Goal: Transaction & Acquisition: Purchase product/service

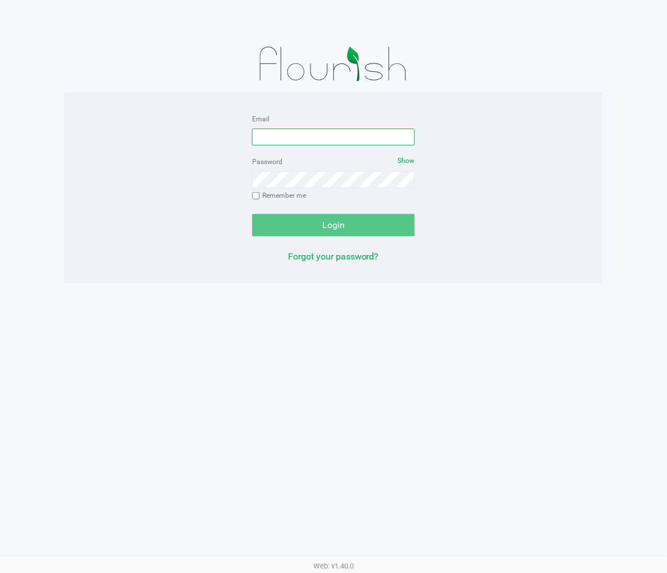
click at [307, 132] on input "Email" at bounding box center [333, 137] width 163 height 17
type input "[EMAIL_ADDRESS][DOMAIN_NAME]"
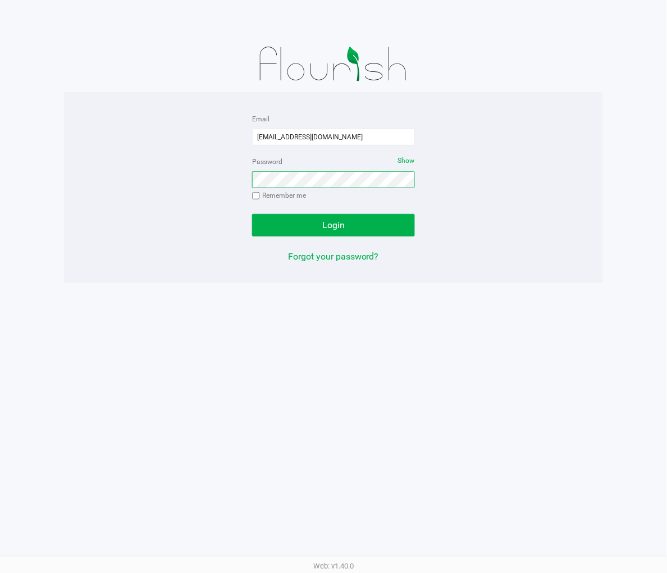
click at [252, 214] on button "Login" at bounding box center [333, 225] width 163 height 22
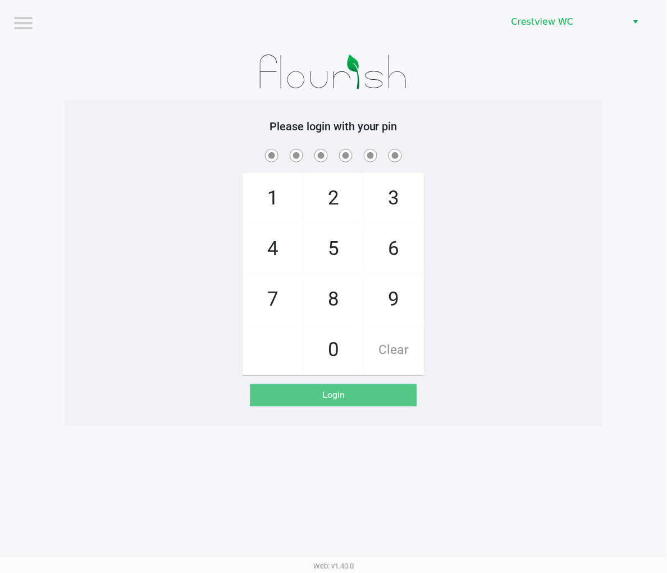
click at [401, 298] on span "9" at bounding box center [394, 299] width 60 height 49
checkbox input "true"
click at [347, 197] on span "2" at bounding box center [334, 197] width 60 height 49
checkbox input "true"
click at [344, 204] on span "2" at bounding box center [334, 197] width 60 height 49
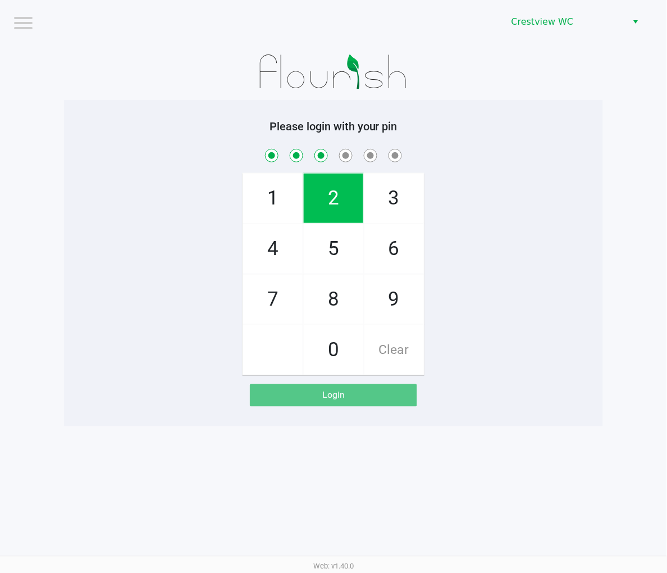
checkbox input "true"
click at [336, 309] on span "8" at bounding box center [334, 299] width 60 height 49
checkbox input "true"
click at [334, 201] on span "2" at bounding box center [334, 197] width 60 height 49
checkbox input "true"
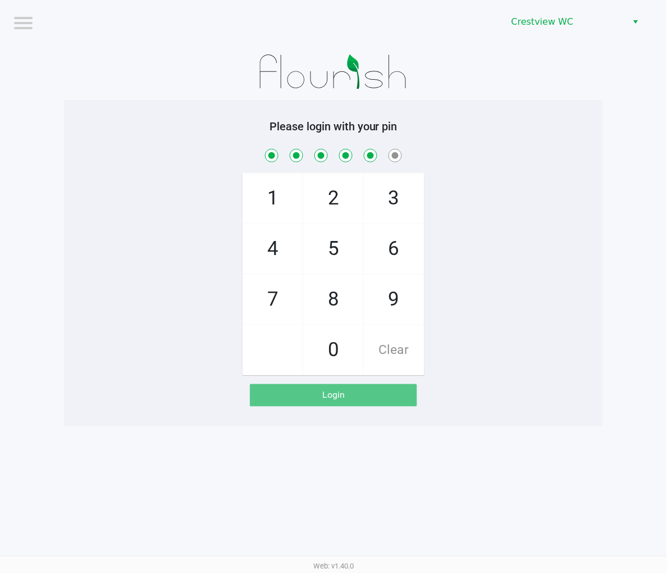
click at [274, 211] on span "1" at bounding box center [273, 197] width 60 height 49
checkbox input "true"
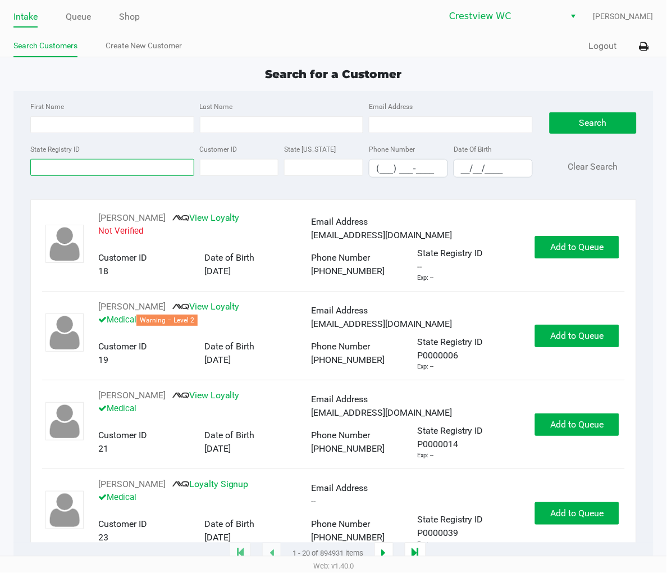
click at [115, 171] on input "State Registry ID" at bounding box center [112, 167] width 164 height 17
click at [71, 20] on link "Queue" at bounding box center [78, 17] width 25 height 16
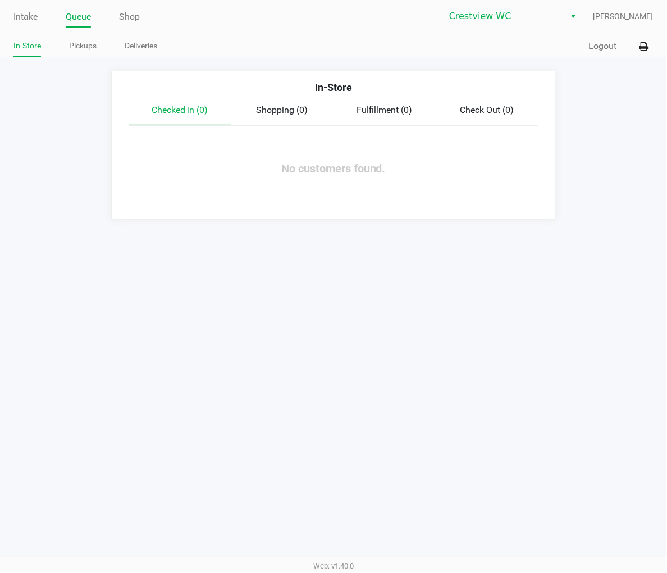
click at [87, 47] on link "Pickups" at bounding box center [83, 46] width 28 height 14
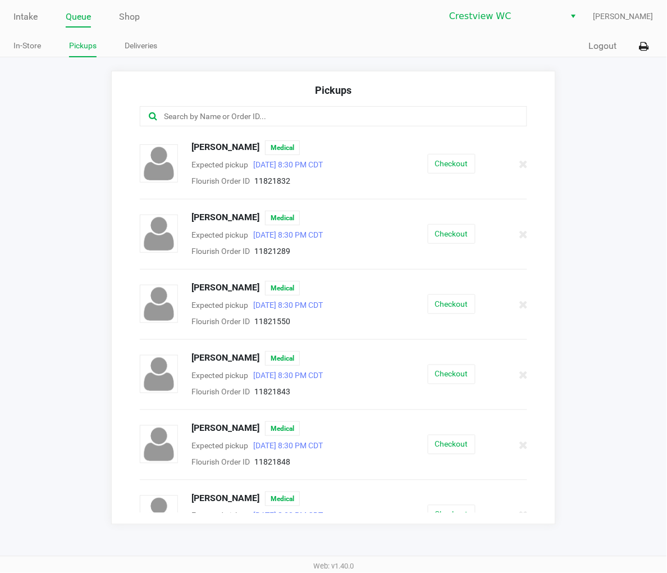
click at [218, 120] on input "text" at bounding box center [329, 116] width 332 height 13
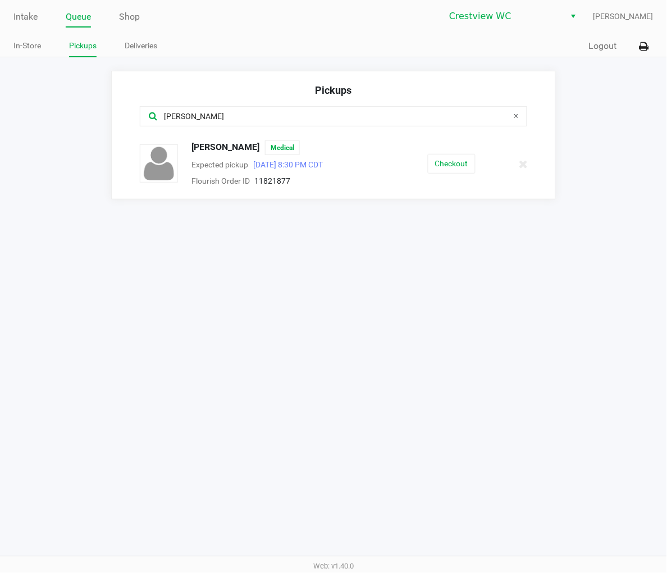
type input "toni"
click at [435, 170] on button "Checkout" at bounding box center [452, 164] width 48 height 20
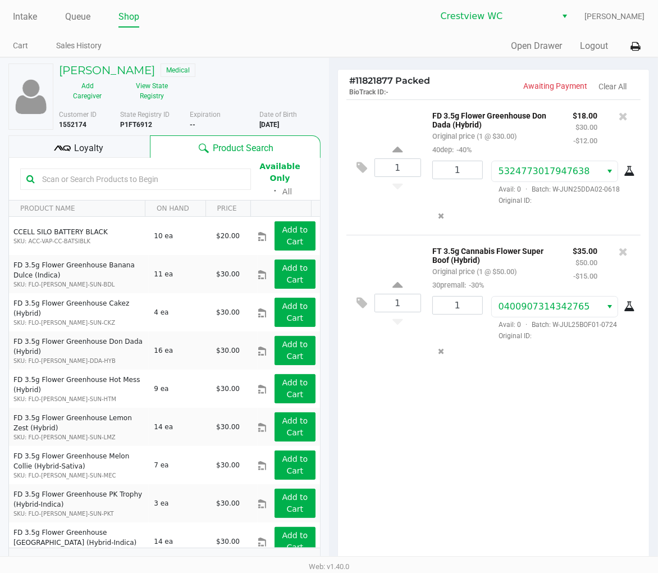
scroll to position [127, 0]
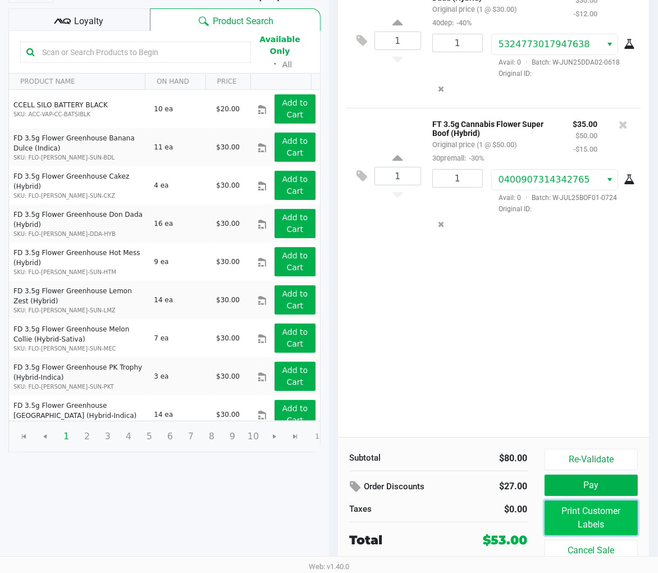
click at [591, 518] on button "Print Customer Labels" at bounding box center [591, 517] width 93 height 35
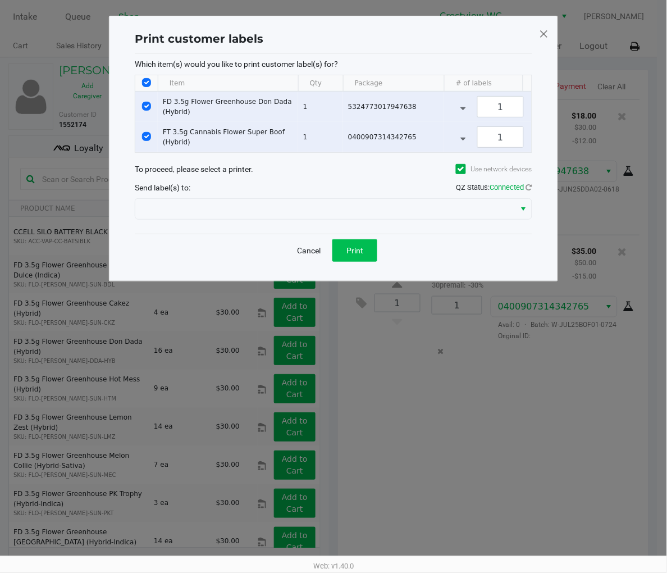
click at [362, 255] on span "Print" at bounding box center [354, 250] width 17 height 9
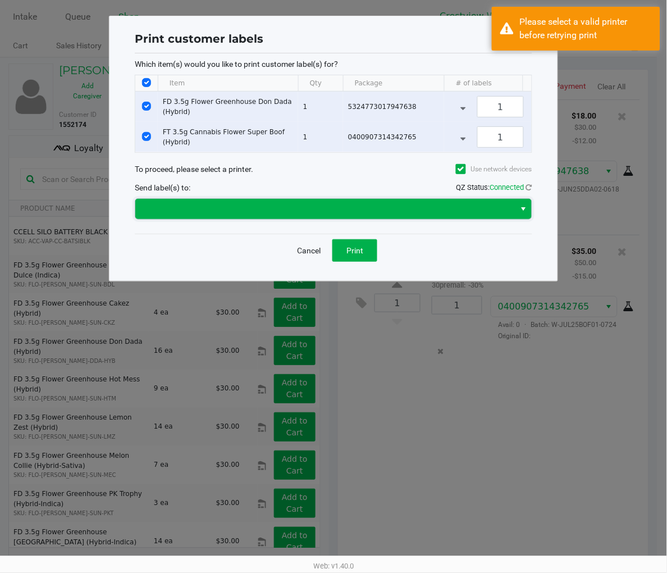
click at [261, 211] on span at bounding box center [325, 208] width 367 height 13
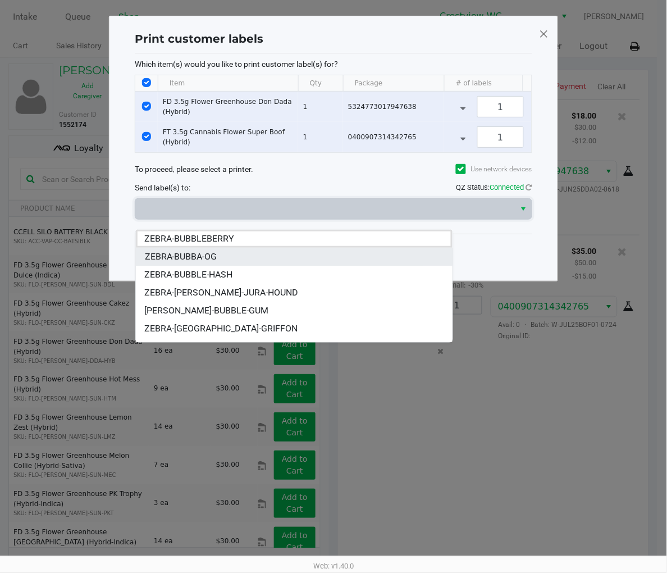
click at [222, 250] on li "ZEBRA-BUBBA-OG" at bounding box center [294, 257] width 317 height 18
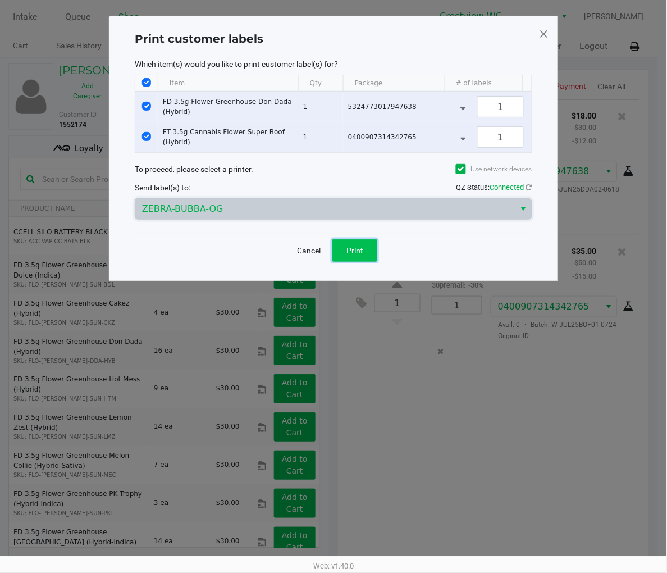
click at [375, 259] on button "Print" at bounding box center [354, 250] width 45 height 22
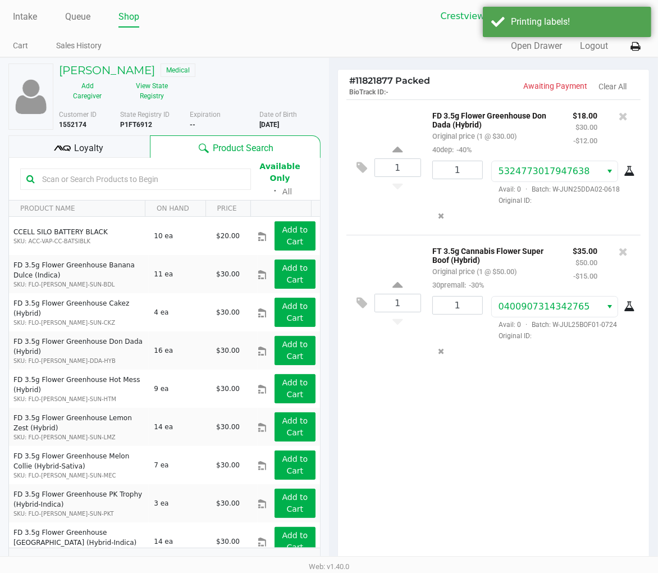
scroll to position [127, 0]
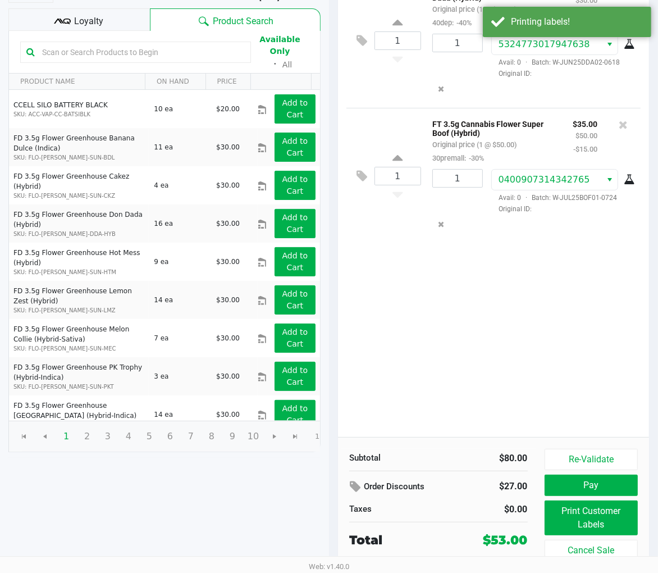
click at [101, 15] on span "Loyalty" at bounding box center [89, 21] width 29 height 13
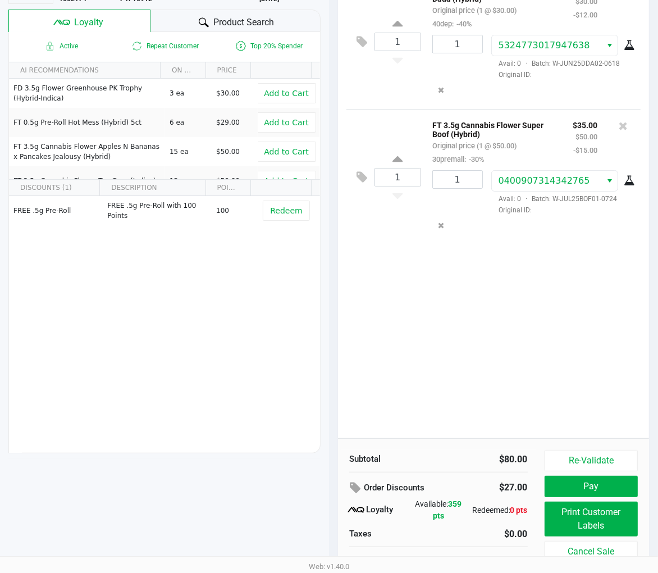
scroll to position [139, 0]
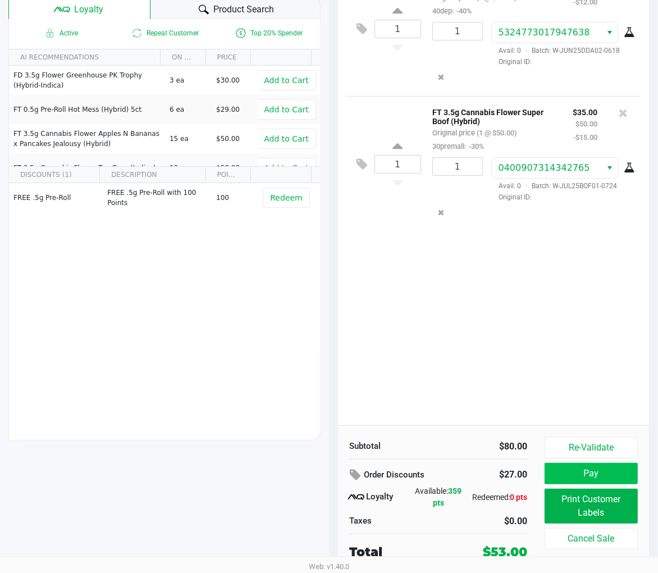
click at [599, 468] on button "Pay" at bounding box center [591, 473] width 93 height 21
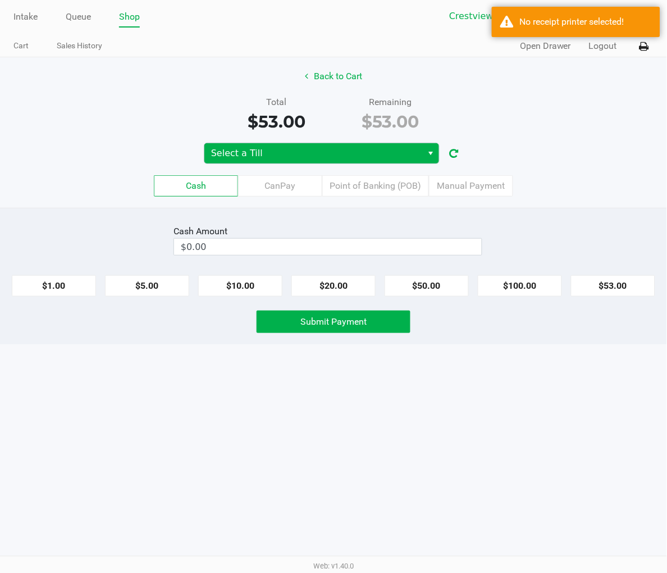
click at [316, 150] on span "Select a Till" at bounding box center [313, 153] width 205 height 13
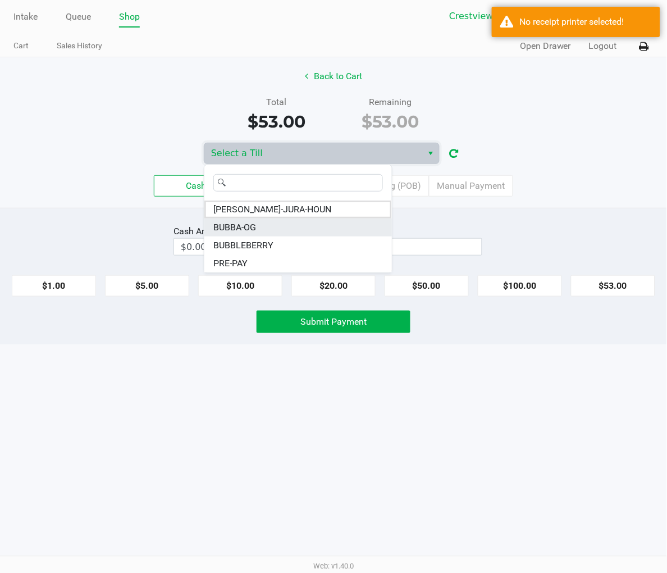
click at [265, 229] on li "BUBBA-OG" at bounding box center [298, 227] width 188 height 18
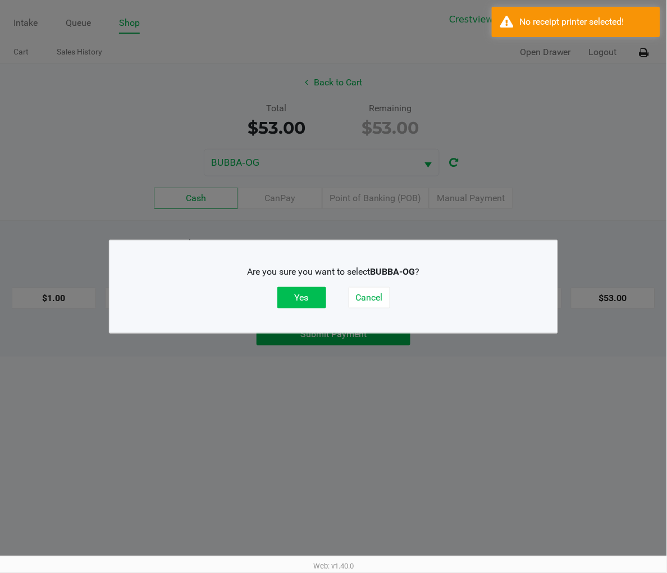
click at [303, 298] on button "Yes" at bounding box center [301, 297] width 49 height 21
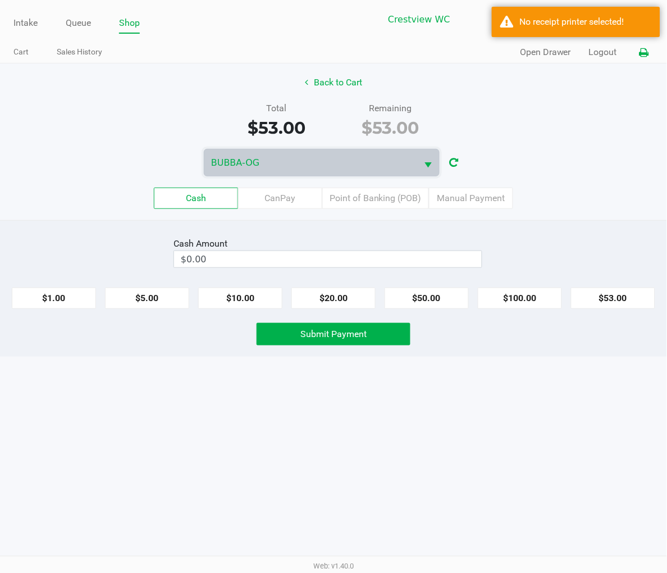
click at [646, 56] on icon at bounding box center [645, 53] width 10 height 8
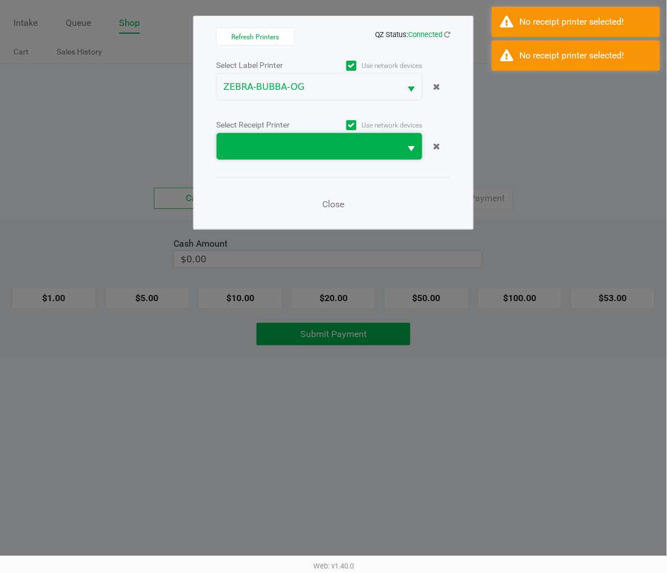
click at [382, 136] on span at bounding box center [309, 146] width 184 height 26
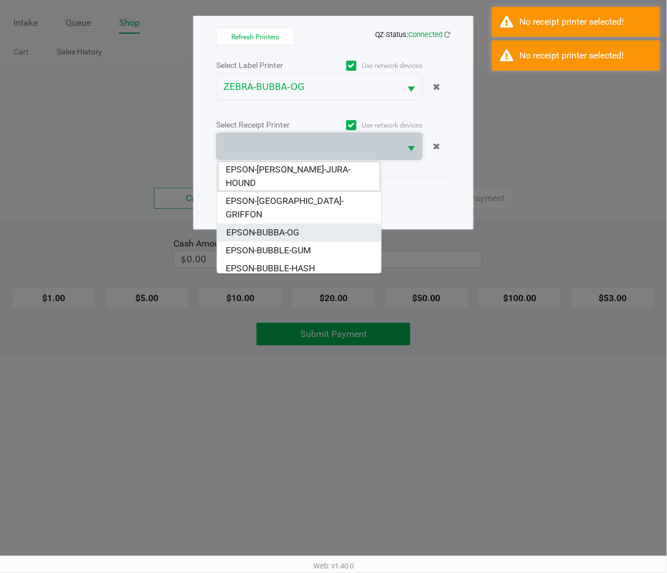
click at [318, 223] on li "EPSON-BUBBA-OG" at bounding box center [299, 232] width 164 height 18
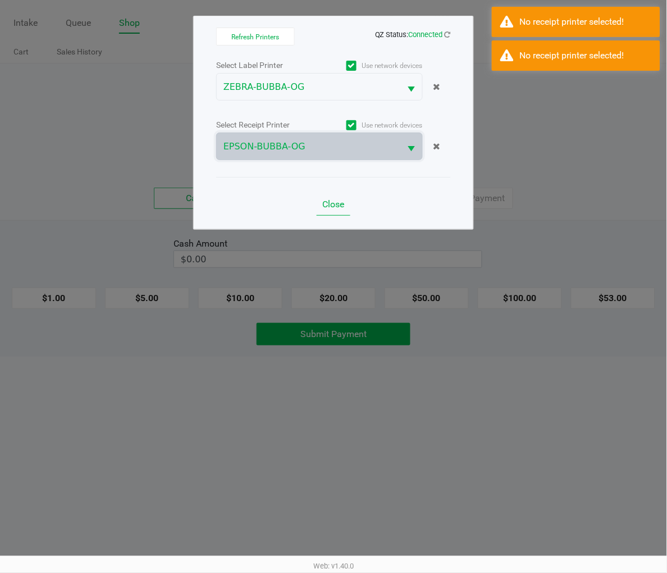
click at [332, 204] on span "Close" at bounding box center [334, 204] width 22 height 11
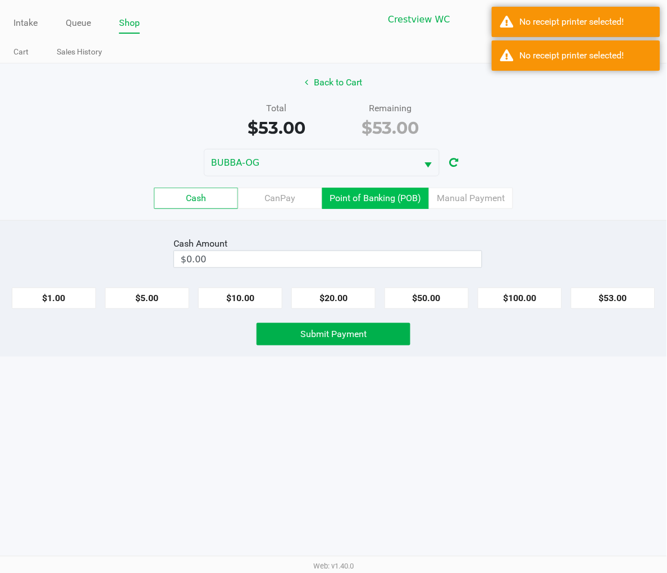
click at [369, 199] on label "Point of Banking (POB)" at bounding box center [375, 198] width 107 height 21
click at [0, 0] on 7 "Point of Banking (POB)" at bounding box center [0, 0] width 0 height 0
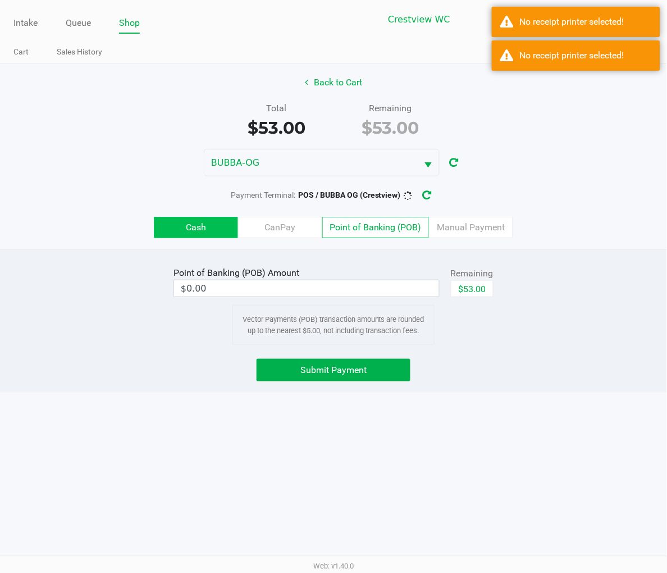
click at [201, 225] on label "Cash" at bounding box center [196, 227] width 84 height 21
click at [0, 0] on 0 "Cash" at bounding box center [0, 0] width 0 height 0
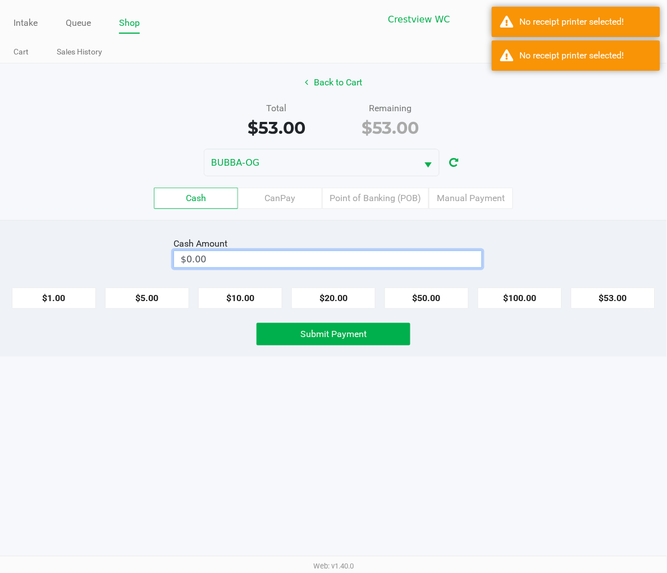
click at [316, 264] on input "$0.00" at bounding box center [328, 259] width 308 height 16
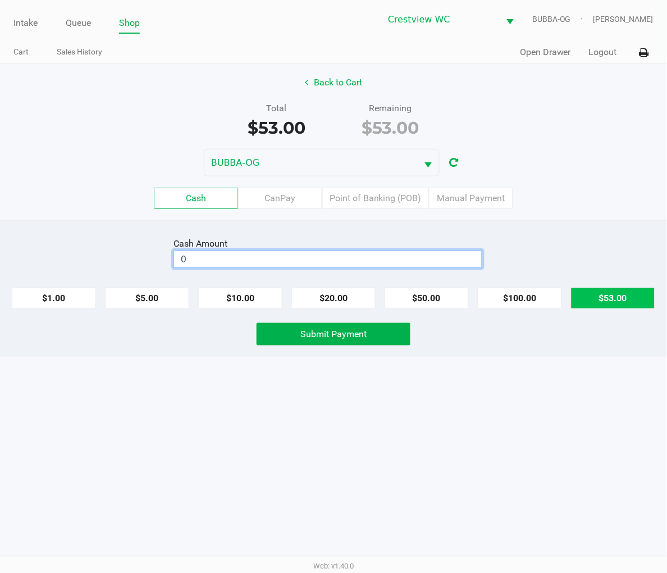
click at [622, 300] on button "$53.00" at bounding box center [613, 297] width 84 height 21
type input "$53.00"
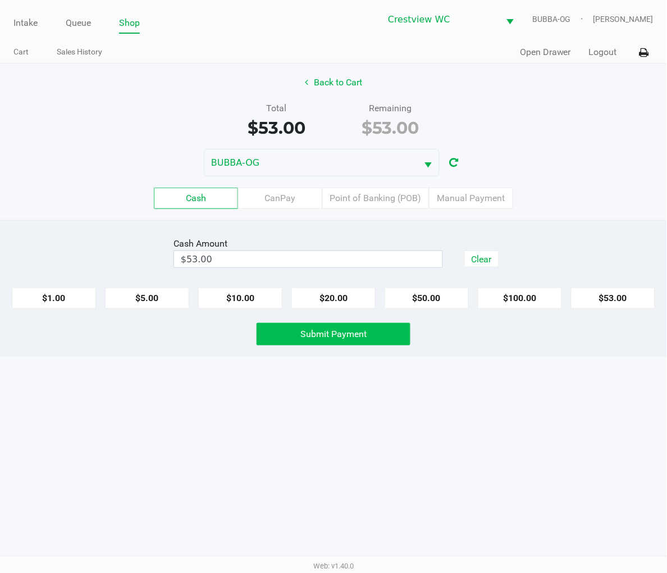
click at [357, 331] on span "Submit Payment" at bounding box center [333, 333] width 66 height 11
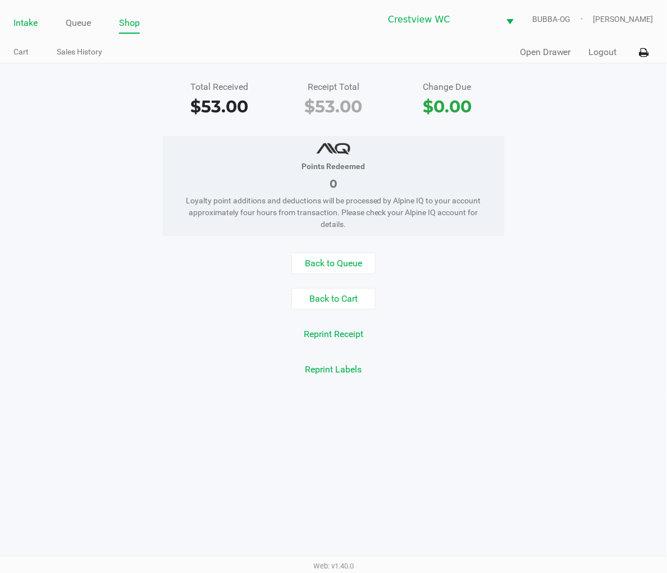
click at [24, 25] on link "Intake" at bounding box center [25, 23] width 24 height 16
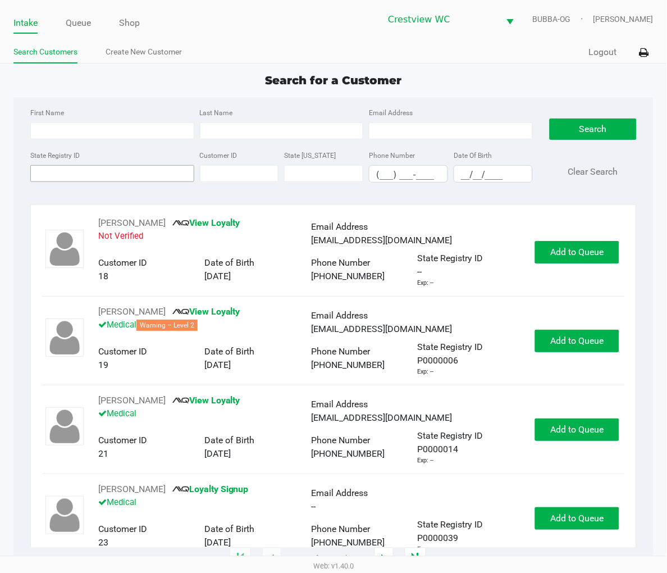
click at [84, 175] on input "State Registry ID" at bounding box center [112, 173] width 164 height 17
click at [104, 170] on input "State Registry ID" at bounding box center [112, 173] width 164 height 17
click at [71, 25] on link "Queue" at bounding box center [78, 23] width 25 height 16
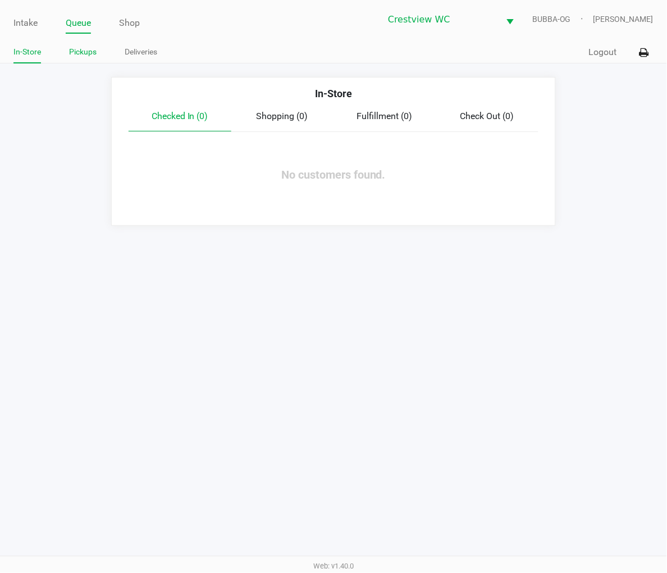
click at [80, 58] on link "Pickups" at bounding box center [83, 52] width 28 height 14
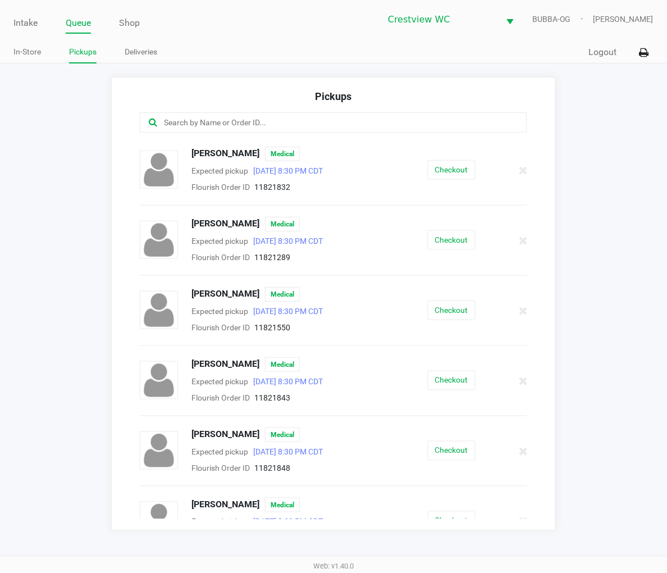
click at [199, 120] on input "text" at bounding box center [329, 122] width 332 height 13
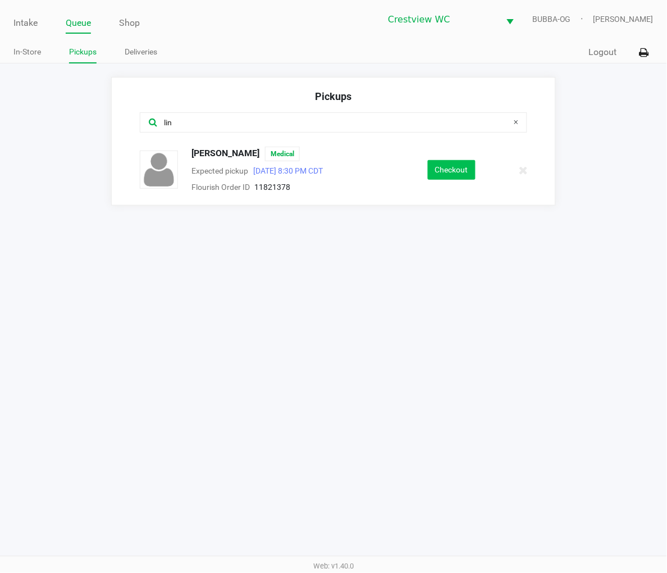
type input "lin"
click at [431, 164] on button "Checkout" at bounding box center [452, 170] width 48 height 20
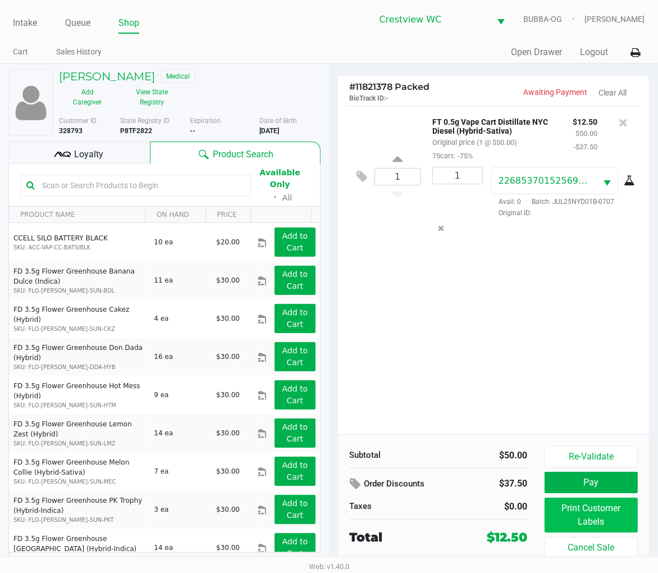
click at [572, 511] on button "Print Customer Labels" at bounding box center [591, 514] width 93 height 35
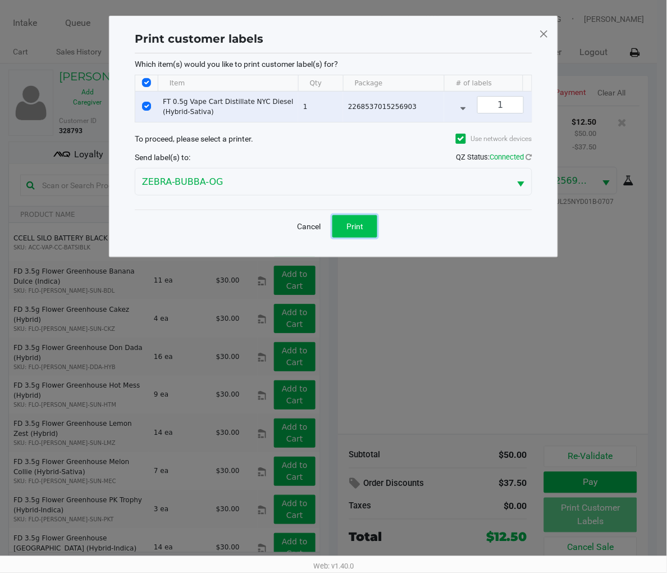
click at [368, 231] on button "Print" at bounding box center [354, 226] width 45 height 22
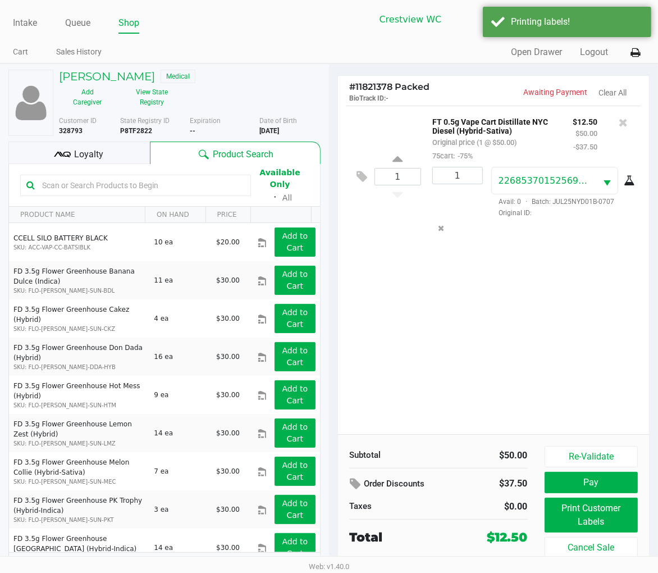
click at [93, 154] on span "Loyalty" at bounding box center [89, 154] width 29 height 13
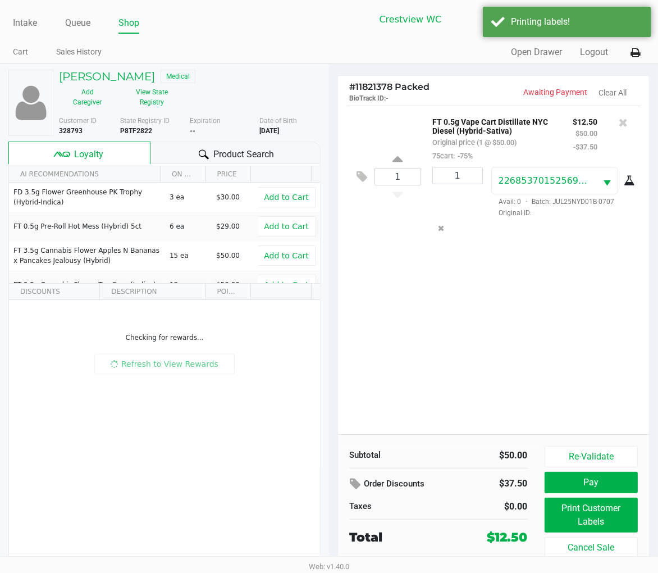
scroll to position [18, 0]
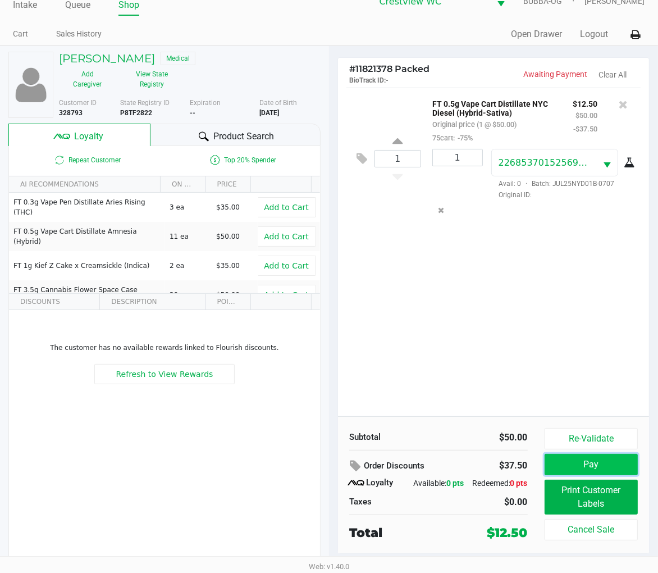
click at [614, 462] on button "Pay" at bounding box center [591, 464] width 93 height 21
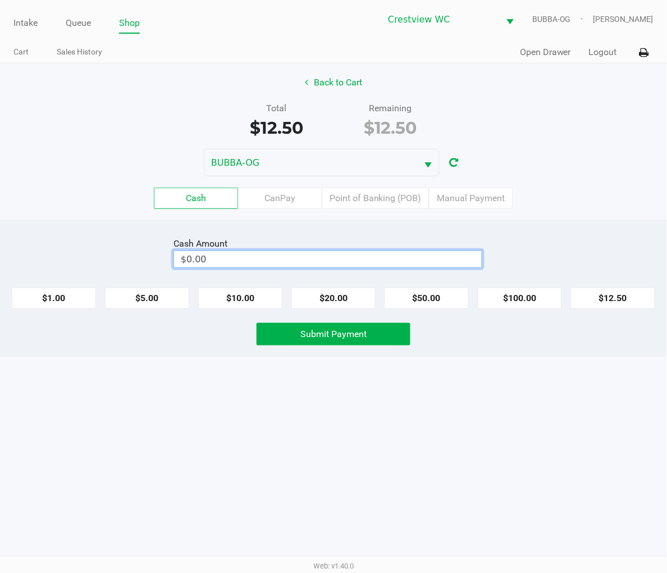
click at [392, 254] on input "$0.00" at bounding box center [328, 259] width 308 height 16
click at [343, 298] on button "$20.00" at bounding box center [333, 297] width 84 height 21
type input "$20.00"
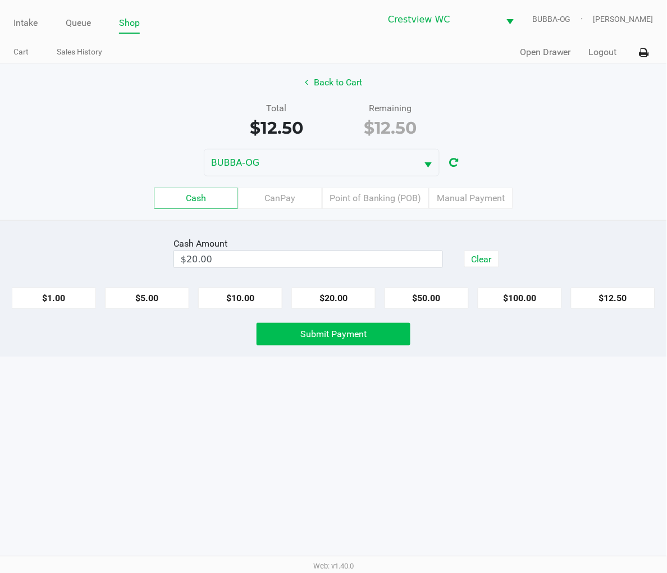
click at [366, 341] on button "Submit Payment" at bounding box center [334, 334] width 154 height 22
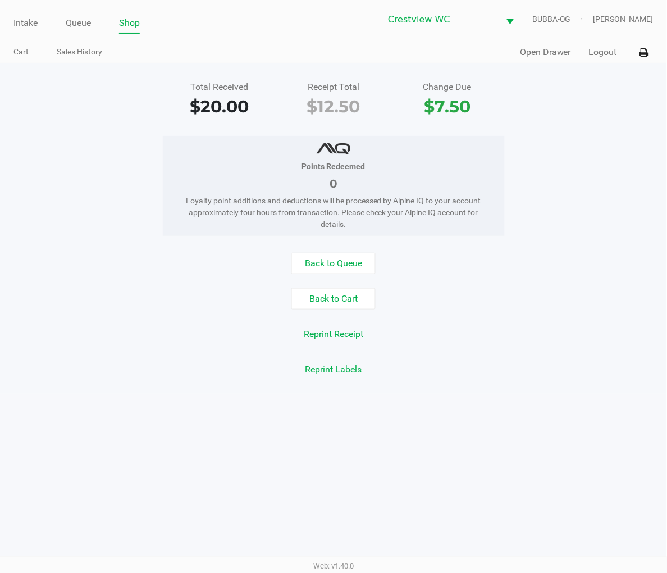
click at [37, 21] on link "Intake" at bounding box center [25, 23] width 24 height 16
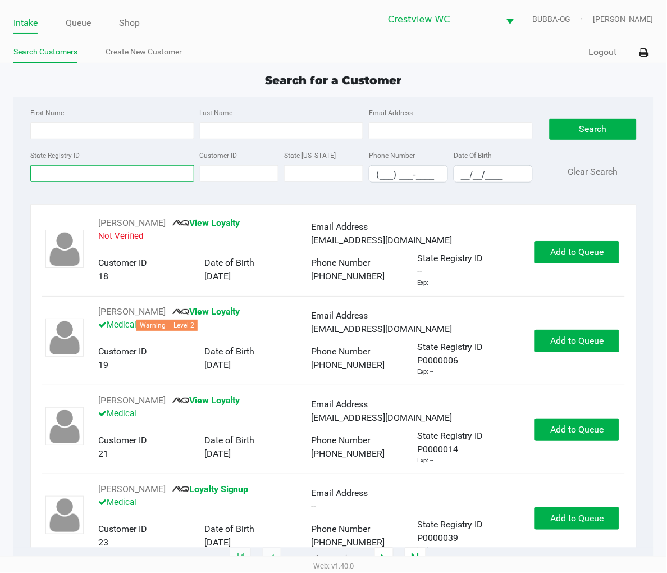
click at [80, 182] on input "State Registry ID" at bounding box center [112, 173] width 164 height 17
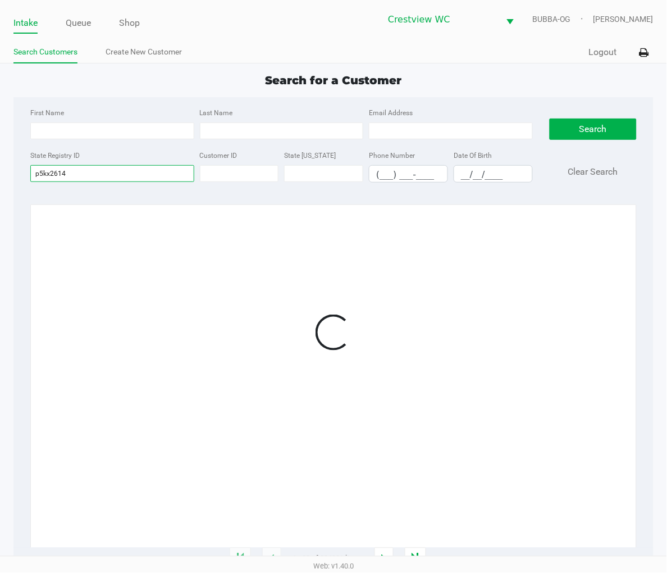
type input "p5kx2614"
click at [609, 260] on div at bounding box center [333, 332] width 583 height 232
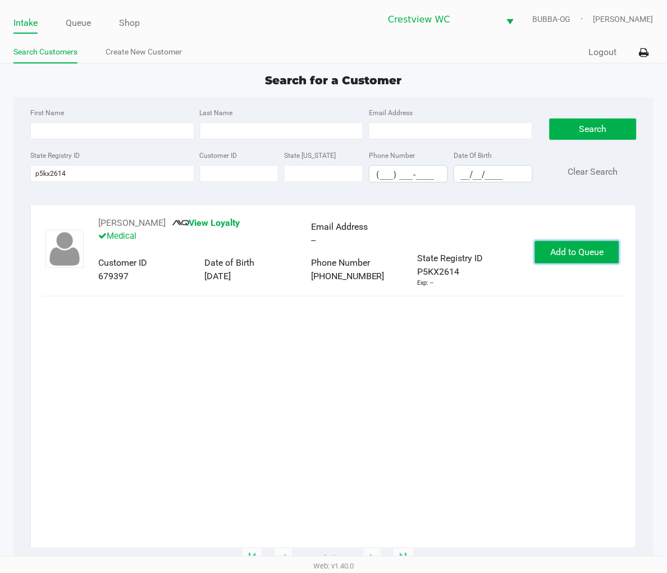
drag, startPoint x: 593, startPoint y: 257, endPoint x: 599, endPoint y: 255, distance: 5.9
click at [595, 255] on span "Add to Queue" at bounding box center [577, 251] width 53 height 11
click at [599, 255] on div "Add to Queue" at bounding box center [577, 252] width 84 height 22
click at [599, 254] on div "Add to Queue" at bounding box center [577, 252] width 84 height 22
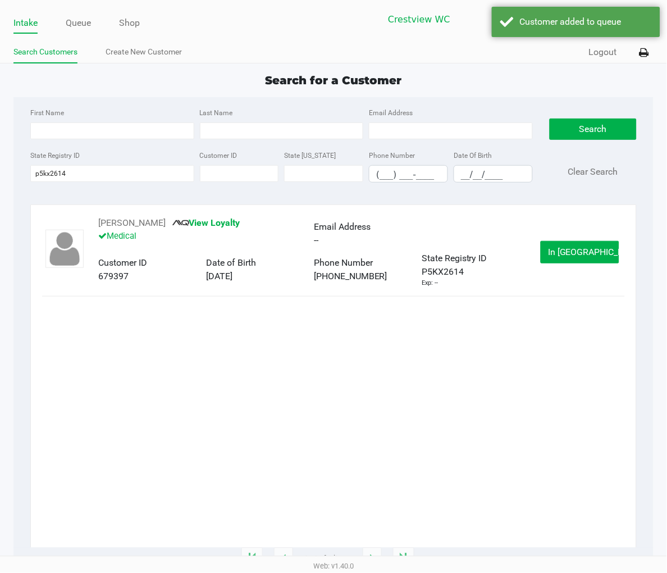
click at [598, 254] on button "In Queue" at bounding box center [580, 252] width 79 height 22
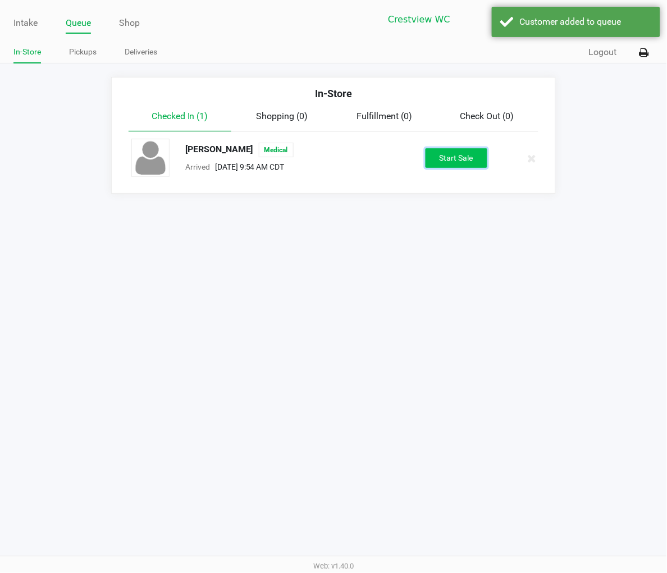
click at [467, 159] on button "Start Sale" at bounding box center [457, 158] width 62 height 20
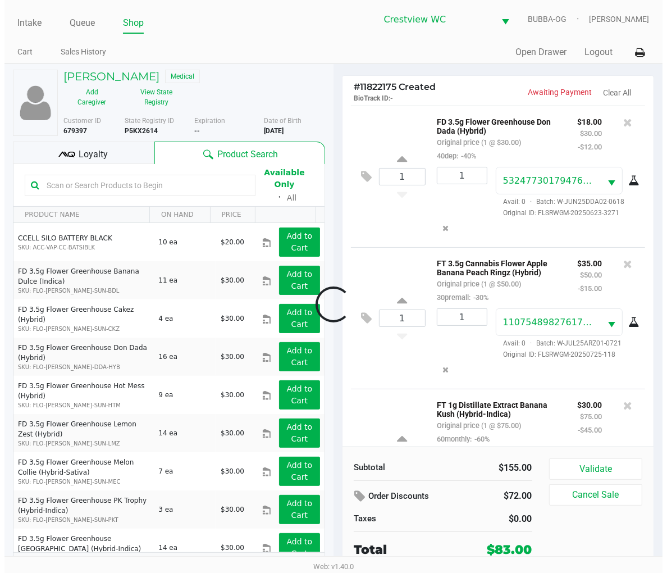
scroll to position [80, 0]
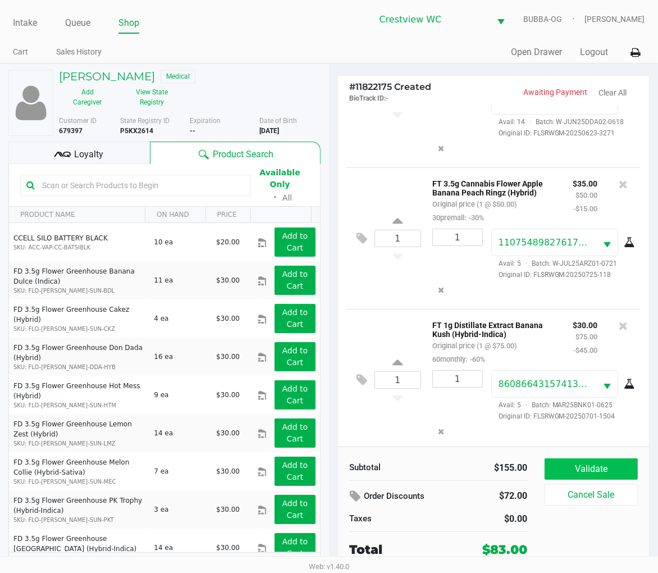
click at [604, 467] on button "Validate" at bounding box center [591, 468] width 93 height 21
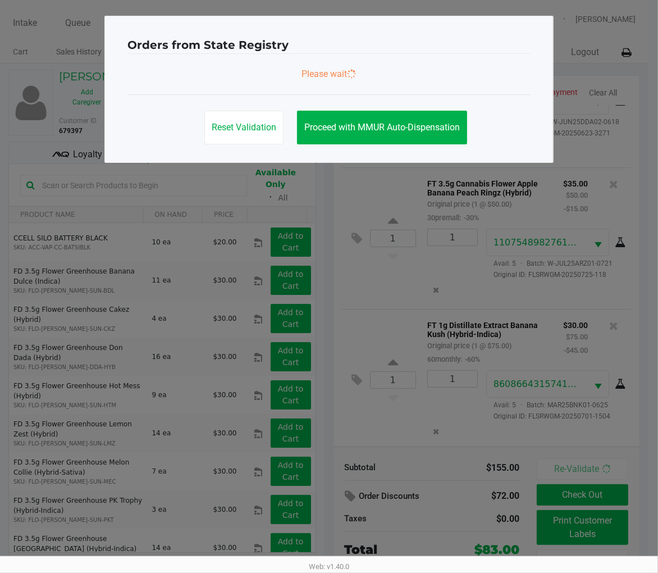
scroll to position [99, 0]
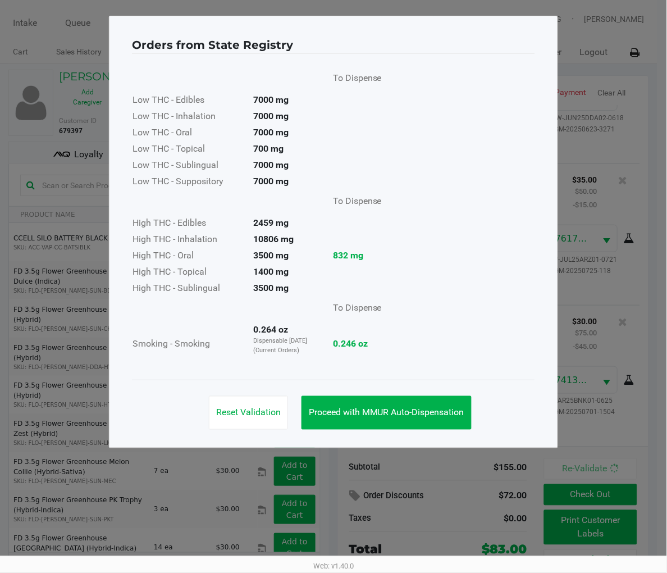
click at [416, 401] on button "Proceed with MMUR Auto-Dispensation" at bounding box center [387, 413] width 170 height 34
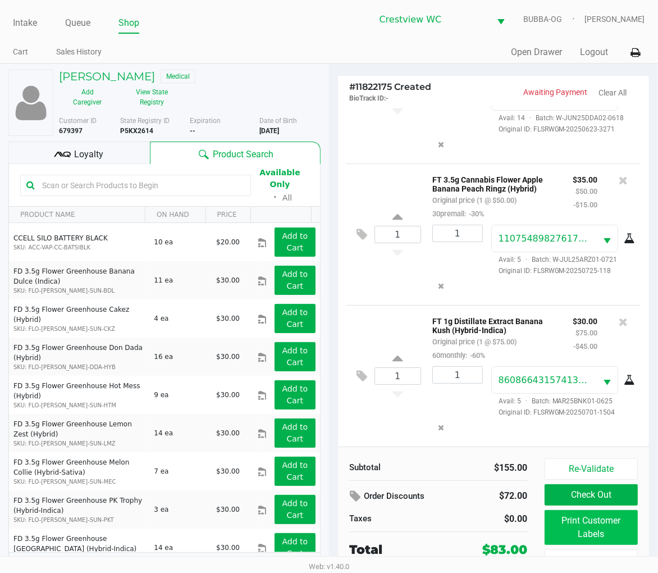
click at [579, 513] on button "Print Customer Labels" at bounding box center [591, 527] width 93 height 35
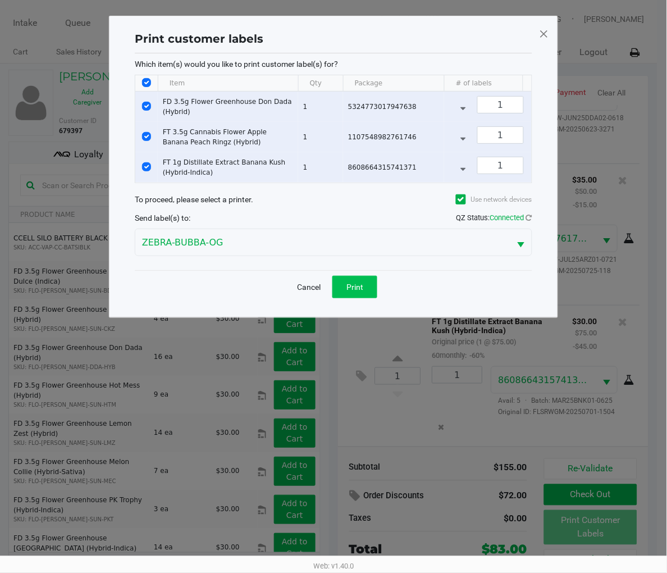
click at [363, 286] on button "Print" at bounding box center [354, 287] width 45 height 22
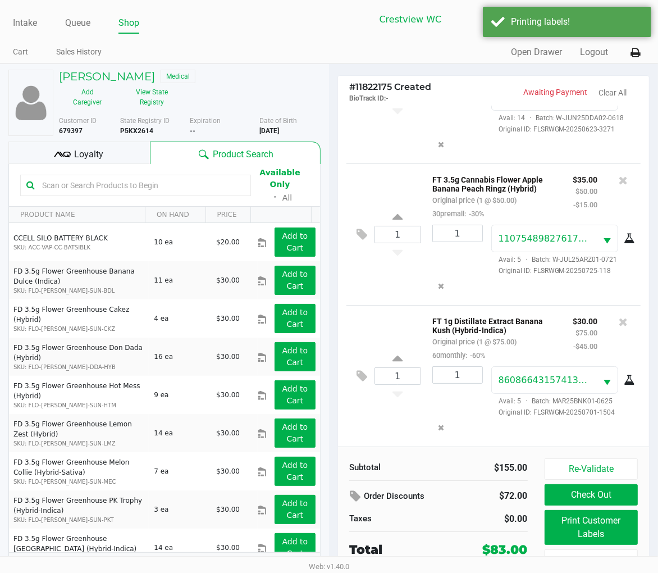
click at [103, 154] on ngb-modal-window "Print customer labels Which item(s) would you like to print customer label(s) f…" at bounding box center [329, 286] width 658 height 573
click at [108, 153] on div "Loyalty" at bounding box center [78, 152] width 141 height 22
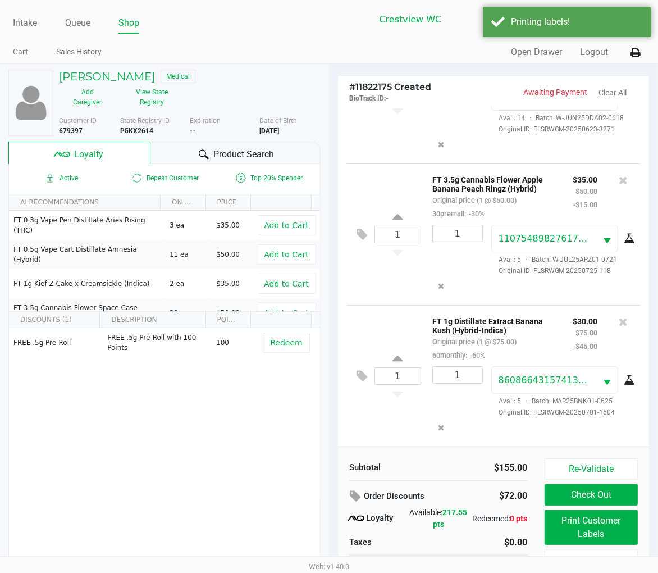
scroll to position [21, 0]
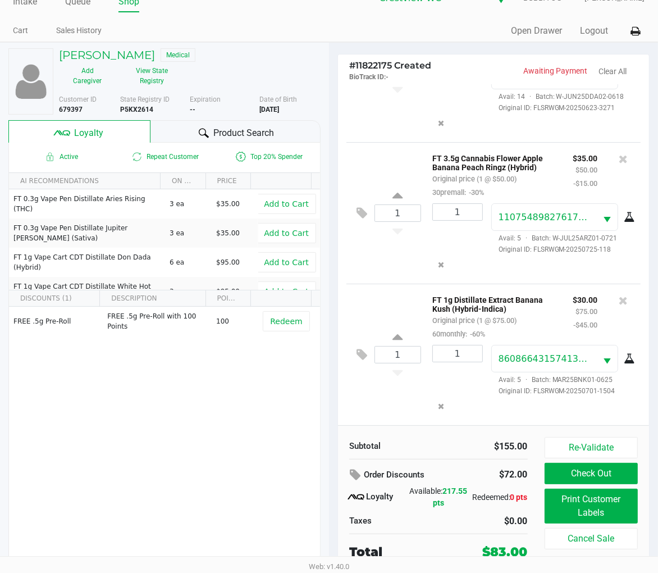
click at [610, 472] on button "Check Out" at bounding box center [591, 473] width 93 height 21
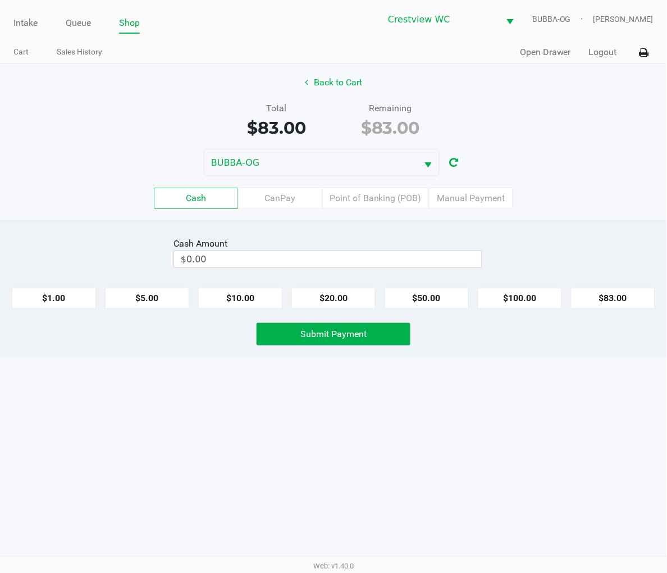
click at [374, 203] on label "Point of Banking (POB)" at bounding box center [375, 198] width 107 height 21
click at [0, 0] on 7 "Point of Banking (POB)" at bounding box center [0, 0] width 0 height 0
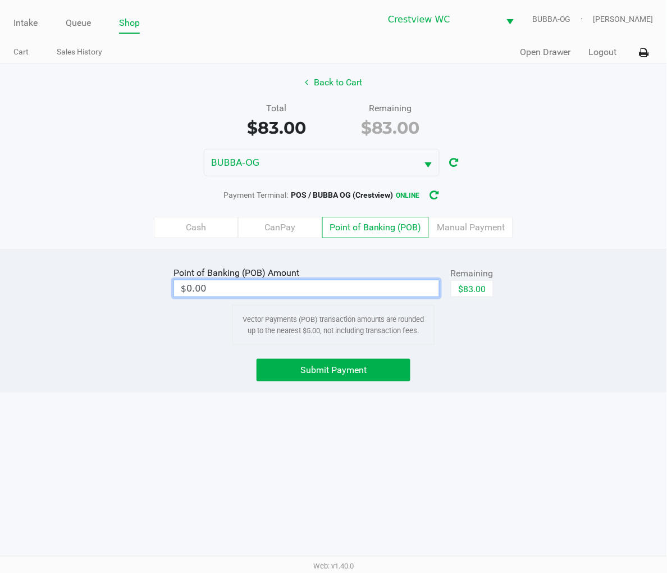
click at [373, 290] on input "$0.00" at bounding box center [306, 288] width 265 height 16
click at [484, 290] on button "$83.00" at bounding box center [472, 288] width 43 height 17
type input "$83.00"
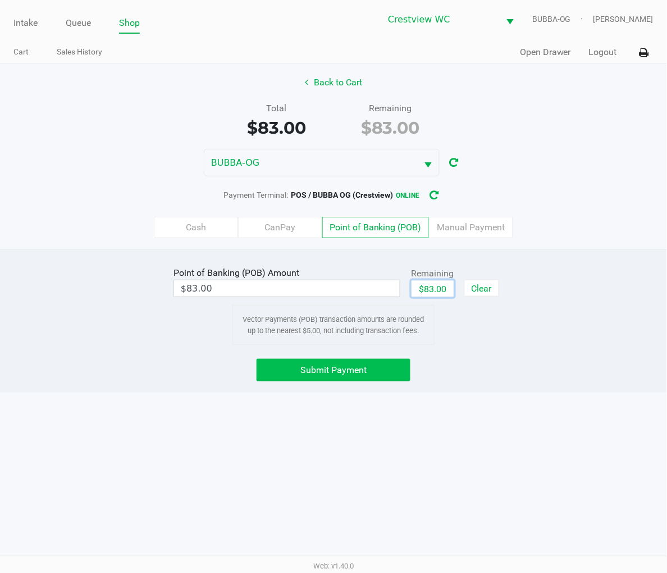
click at [337, 375] on span "Submit Payment" at bounding box center [333, 369] width 66 height 11
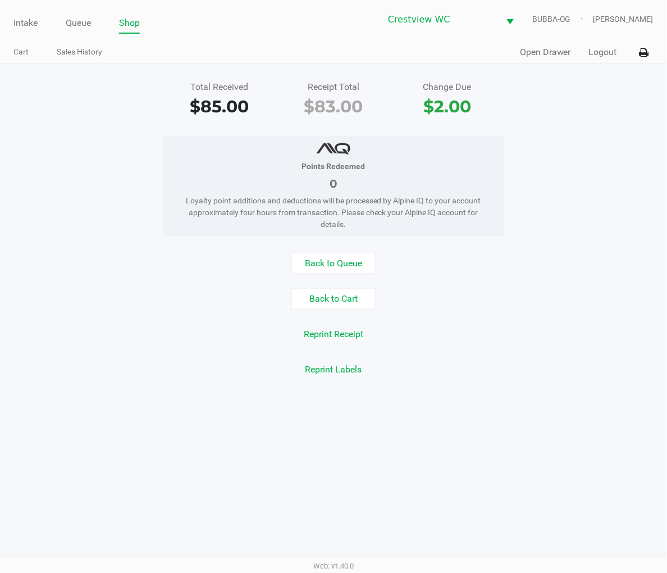
click at [24, 19] on link "Intake" at bounding box center [25, 23] width 24 height 16
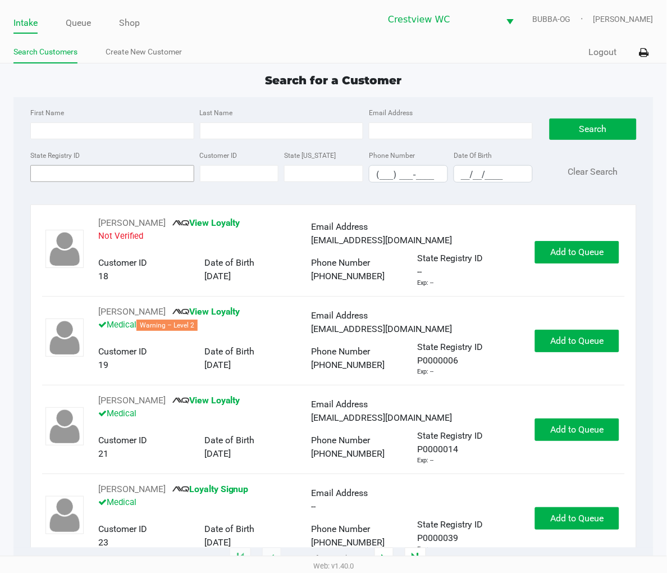
click at [38, 174] on input "State Registry ID" at bounding box center [112, 173] width 164 height 17
click at [57, 176] on input "State Registry ID" at bounding box center [112, 173] width 164 height 17
click at [108, 131] on input "First Name" at bounding box center [112, 130] width 164 height 17
type input "kaiden"
click at [255, 126] on input "Last Name" at bounding box center [282, 130] width 164 height 17
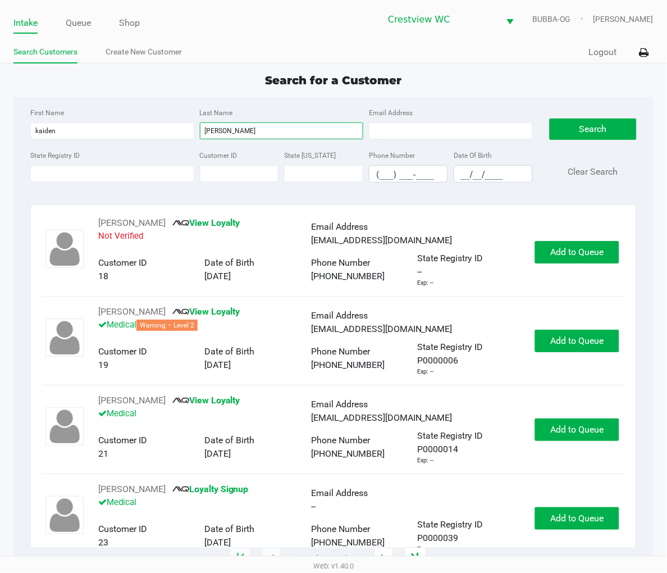
type input "evans"
click at [470, 176] on input "__/__/____" at bounding box center [493, 174] width 78 height 17
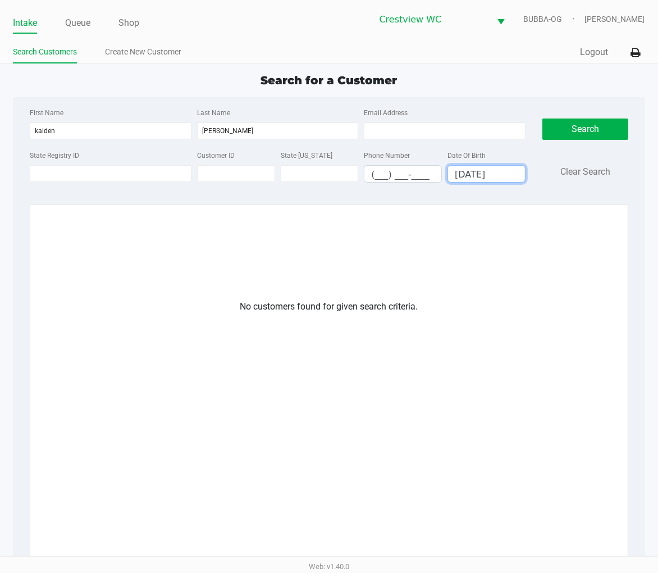
type input "06/06/2007"
drag, startPoint x: 638, startPoint y: 103, endPoint x: 650, endPoint y: 108, distance: 12.1
click at [638, 104] on div "First Name kaiden Last Name evans Email Address State Registry ID Customer ID S…" at bounding box center [329, 370] width 632 height 546
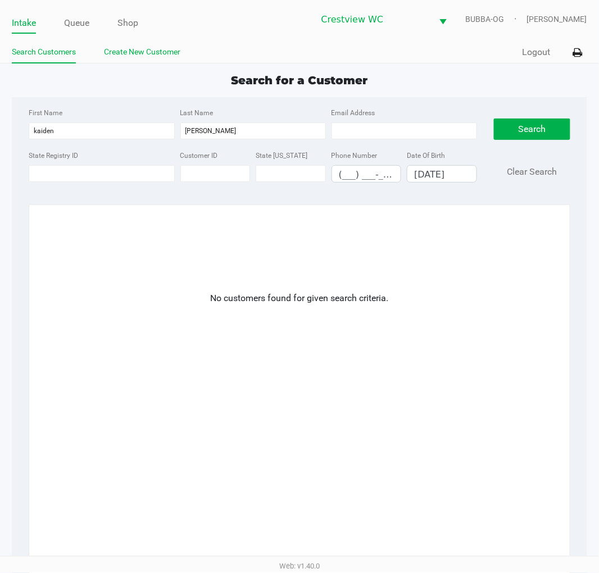
click at [144, 54] on link "Create New Customer" at bounding box center [142, 52] width 76 height 14
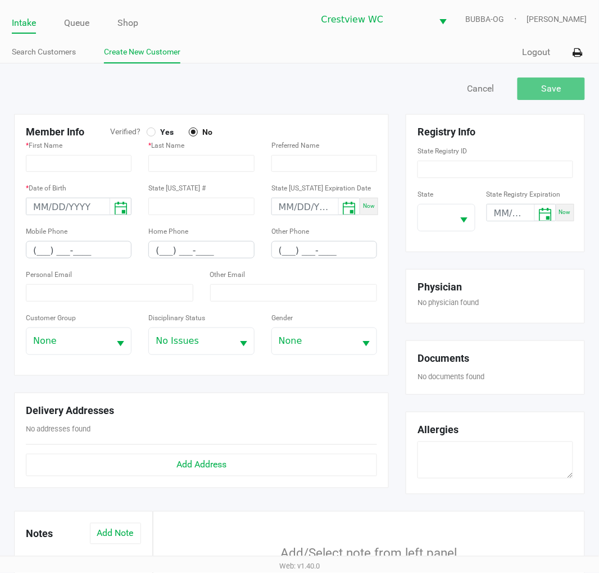
click at [545, 180] on form "Registry Info State Registry ID State State Registry Expiration Now" at bounding box center [495, 183] width 156 height 115
click at [547, 174] on input at bounding box center [495, 169] width 156 height 17
paste input "P3XX1298"
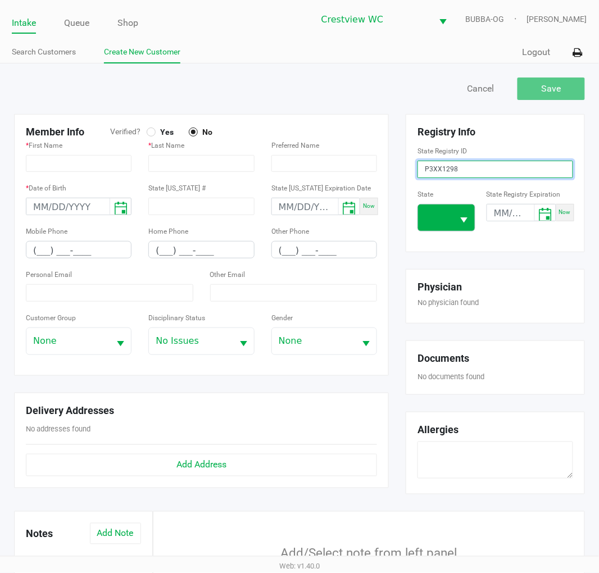
type input "P3XX1298"
click at [447, 222] on span at bounding box center [435, 217] width 35 height 26
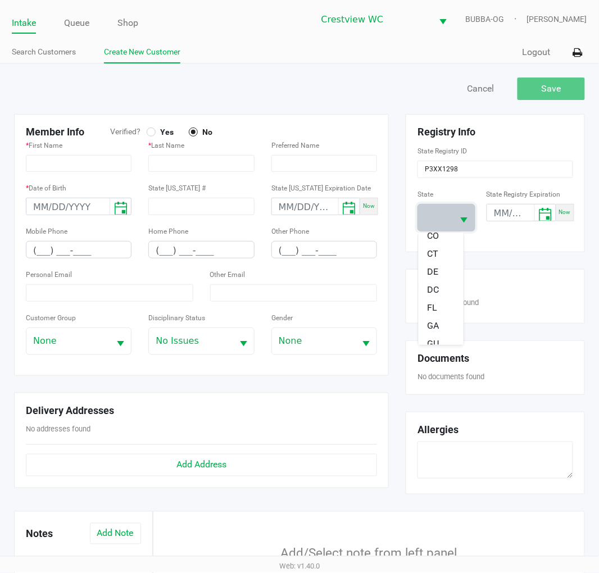
scroll to position [125, 0]
click at [445, 292] on li "FL" at bounding box center [440, 296] width 45 height 18
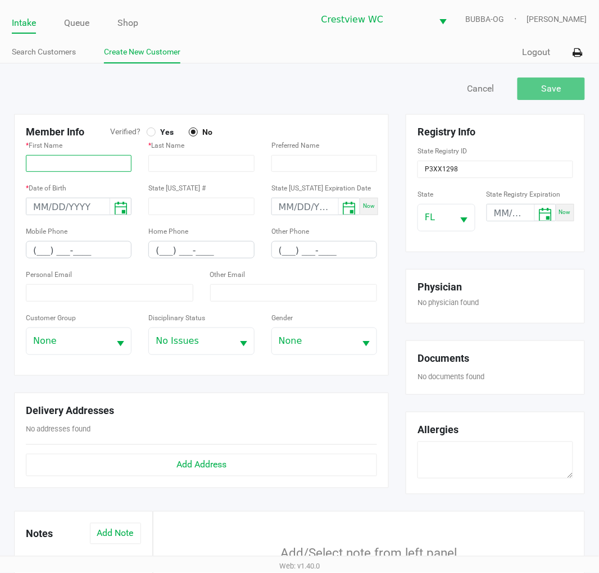
click at [77, 163] on input "text" at bounding box center [79, 163] width 106 height 17
paste input "KAIDEN"
type input "KAIDEN"
click at [230, 166] on input "text" at bounding box center [201, 163] width 106 height 17
paste input "EVANS"
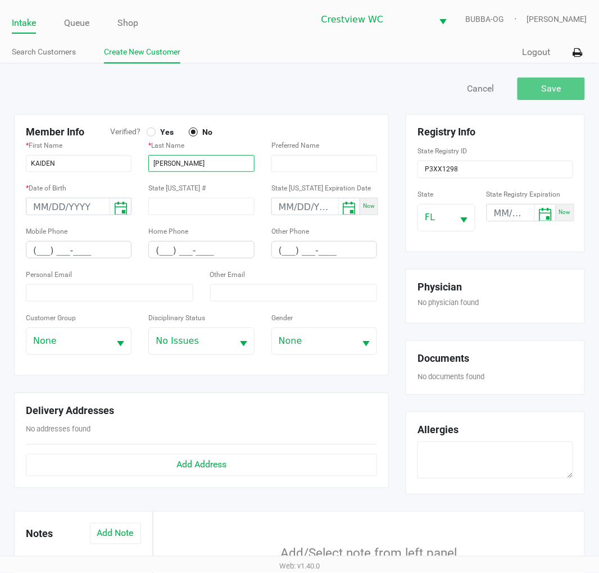
type input "EVANS"
click at [42, 208] on input "month/day/year" at bounding box center [67, 206] width 83 height 17
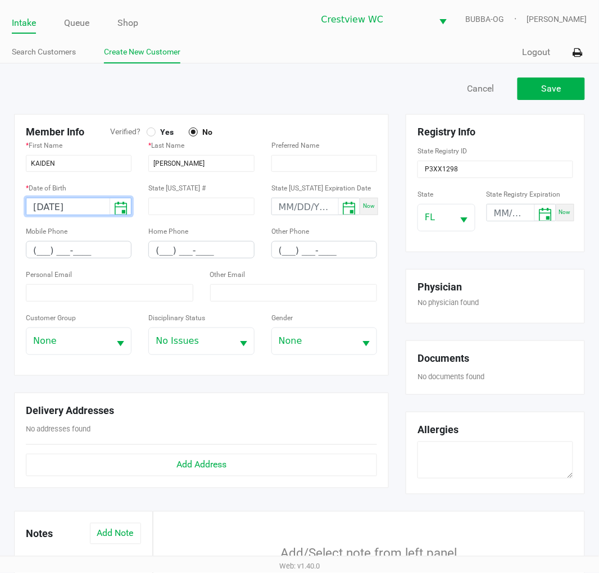
type input "06/06/2007"
click at [286, 38] on div "Intake Queue Shop Crestview WC BUBBA-OG Brittany Rollins Search Customers Creat…" at bounding box center [299, 31] width 599 height 63
click at [79, 293] on input at bounding box center [109, 292] width 167 height 17
paste input "kaiden.gyampo@gmail.com"
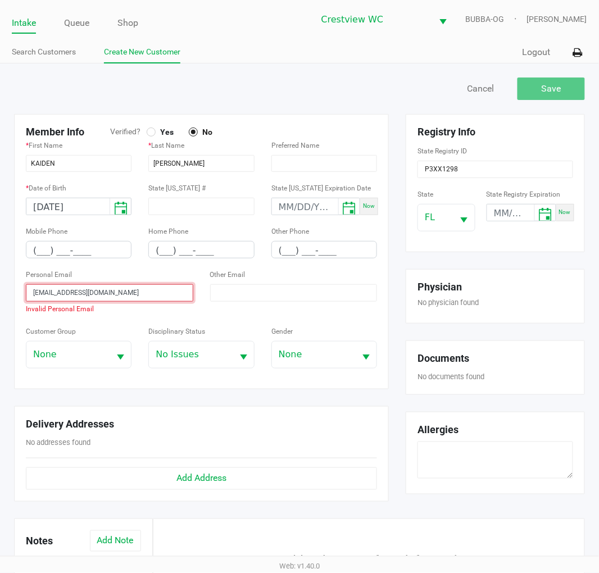
click at [30, 289] on input "kaiden.gyampo@gmail.com" at bounding box center [109, 292] width 167 height 17
click at [34, 291] on input "kaiden.gyampo@gmail.com" at bounding box center [109, 292] width 167 height 17
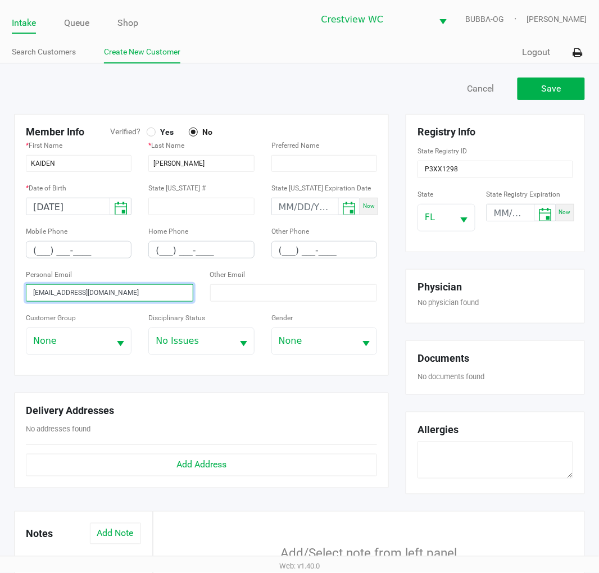
type input "kaiden.gyampo@gmail.com"
click at [38, 251] on input "(___) ___-____" at bounding box center [78, 249] width 104 height 17
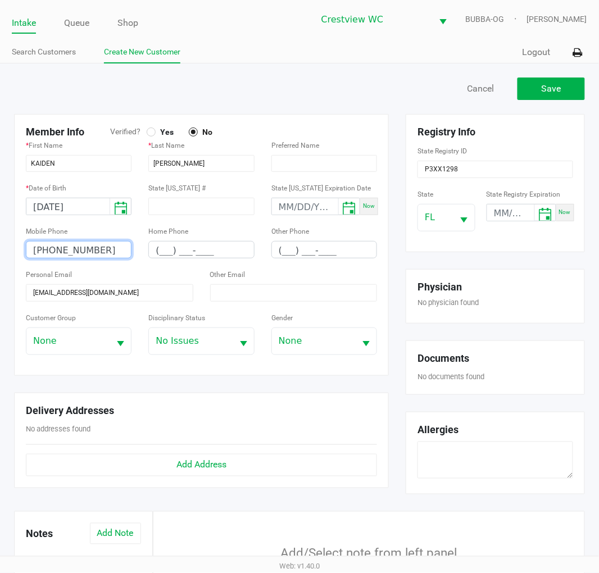
type input "(478) 508-9288"
click at [281, 81] on div at bounding box center [153, 88] width 294 height 22
click at [150, 132] on div at bounding box center [151, 132] width 4 height 4
click at [288, 60] on ul "Search Customers Create New Customer" at bounding box center [155, 53] width 287 height 19
click at [547, 87] on span "Save" at bounding box center [551, 88] width 20 height 11
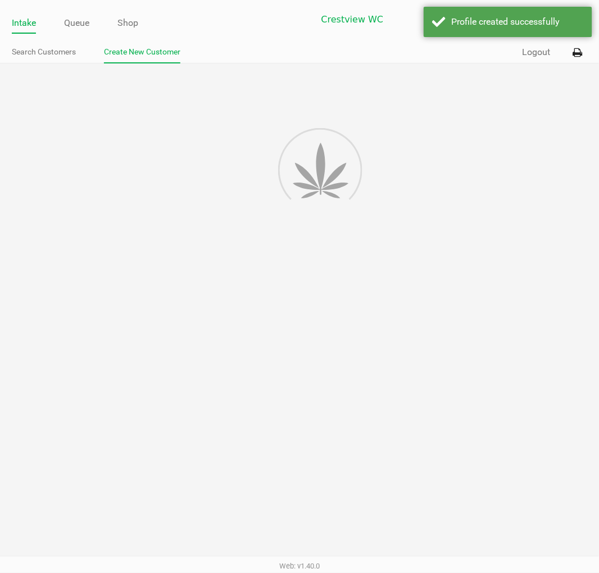
type input "---"
type input "( __) ___-____"
type input "---"
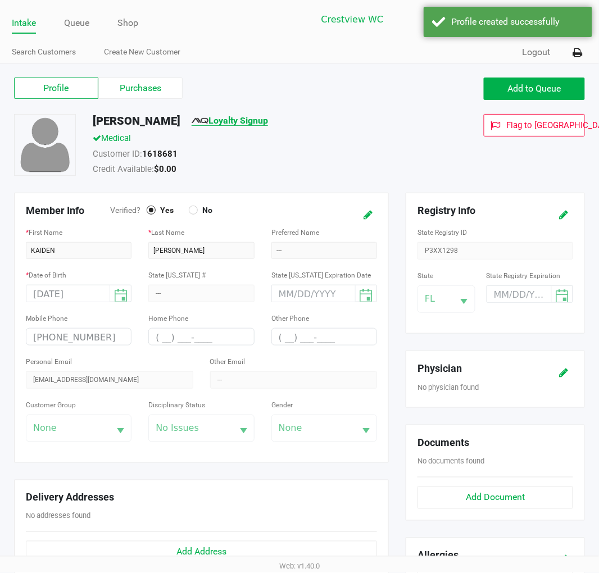
click at [246, 121] on link "Loyalty Signup" at bounding box center [229, 120] width 76 height 11
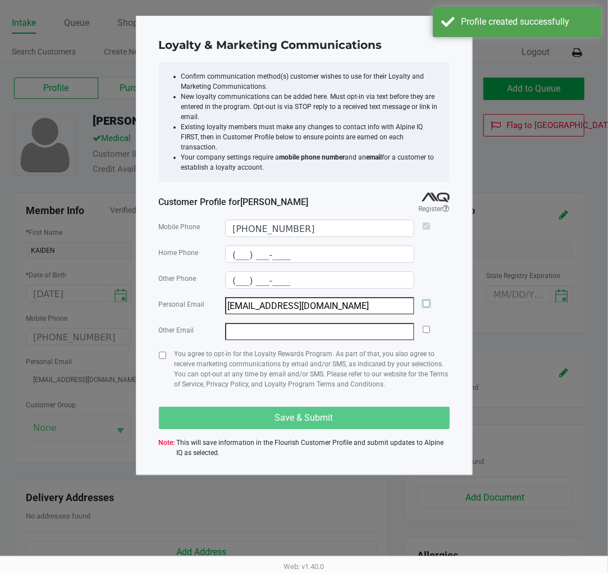
click at [424, 300] on input "checkbox" at bounding box center [426, 303] width 7 height 7
checkbox input "true"
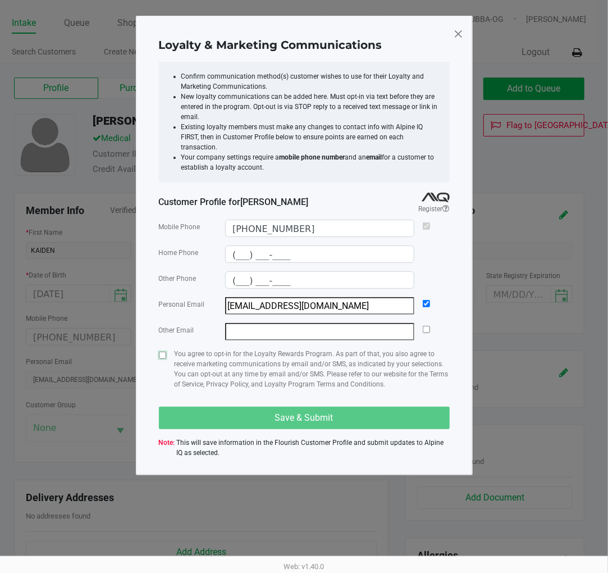
click at [161, 351] on input "checkbox" at bounding box center [162, 354] width 7 height 7
checkbox input "true"
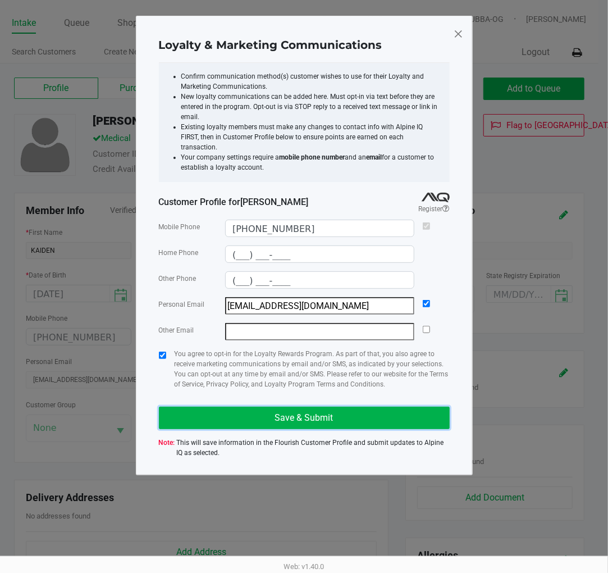
click at [249, 407] on button "Save & Submit" at bounding box center [304, 418] width 291 height 22
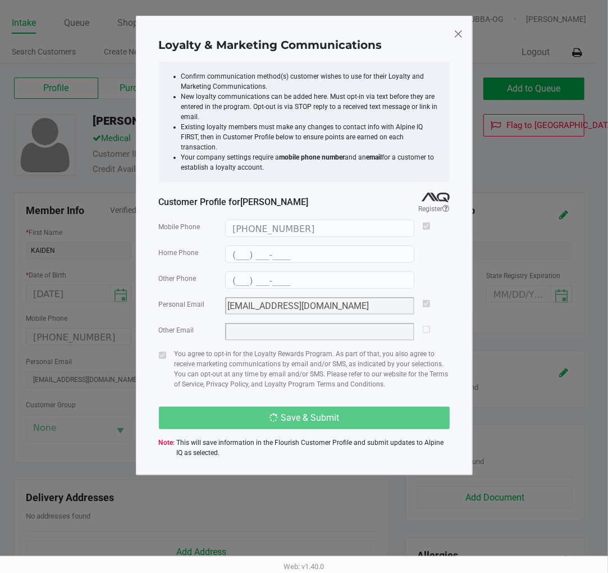
type input "(___) ___-____"
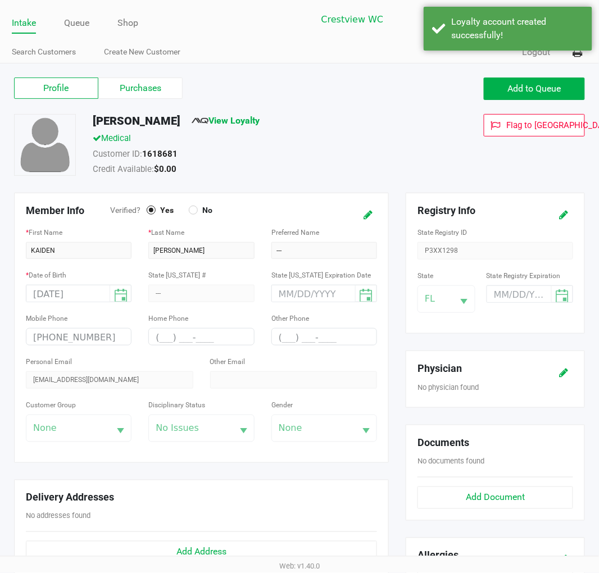
click at [308, 138] on div "Medical" at bounding box center [253, 140] width 339 height 16
click at [511, 83] on span "Add to Queue" at bounding box center [534, 88] width 53 height 11
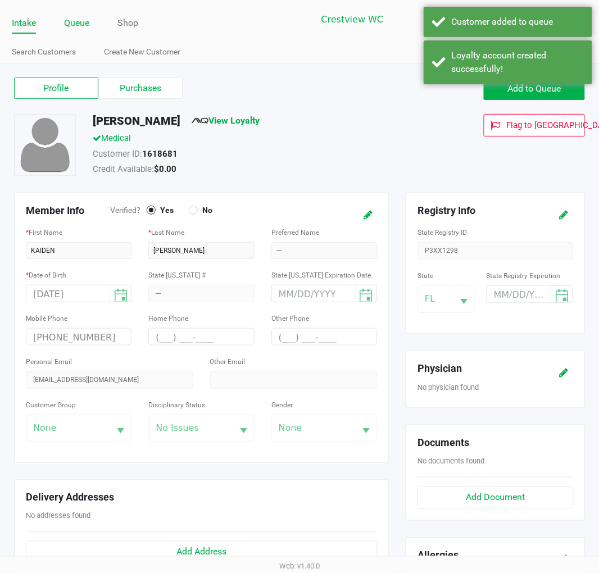
click at [88, 25] on link "Queue" at bounding box center [76, 23] width 25 height 16
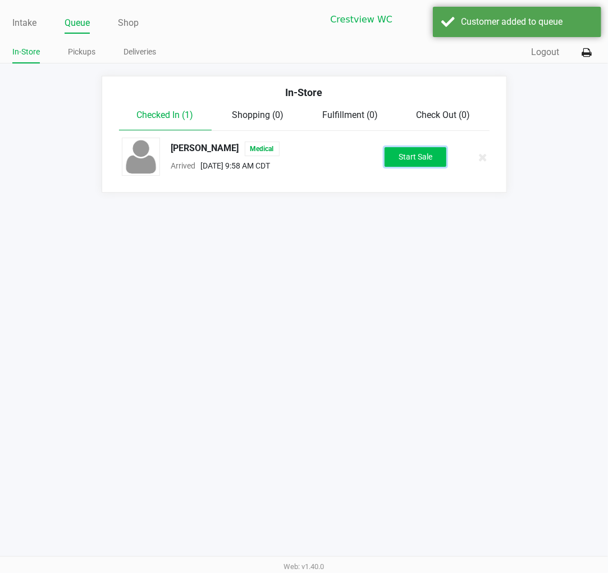
click at [410, 154] on button "Start Sale" at bounding box center [416, 157] width 62 height 20
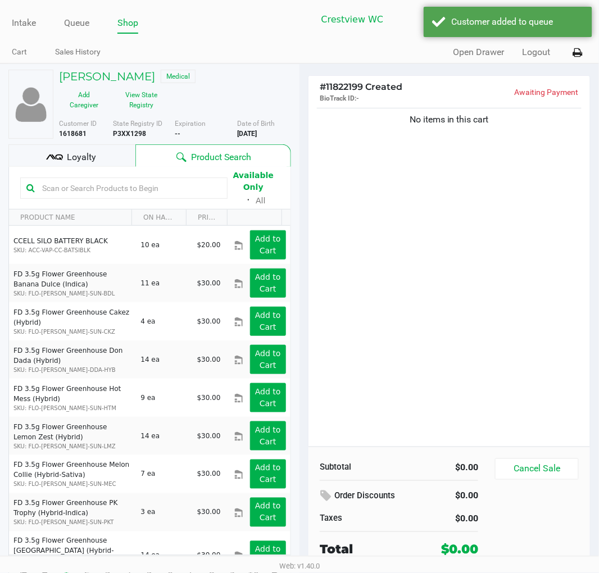
click at [367, 189] on div "No items in this cart" at bounding box center [448, 276] width 281 height 341
click at [97, 161] on div "Loyalty" at bounding box center [71, 155] width 127 height 22
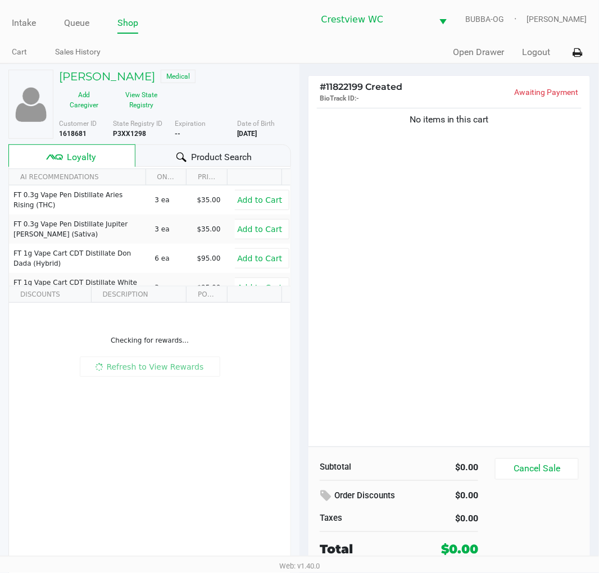
click at [372, 188] on div "No items in this cart" at bounding box center [448, 276] width 281 height 341
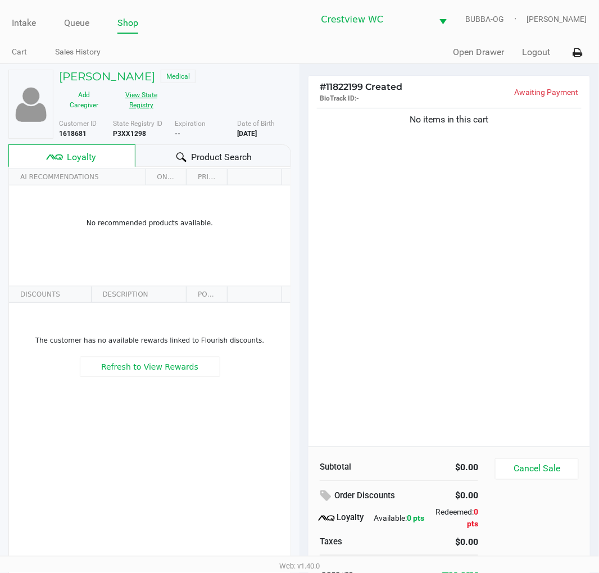
click at [163, 98] on button "View State Registry" at bounding box center [137, 100] width 57 height 28
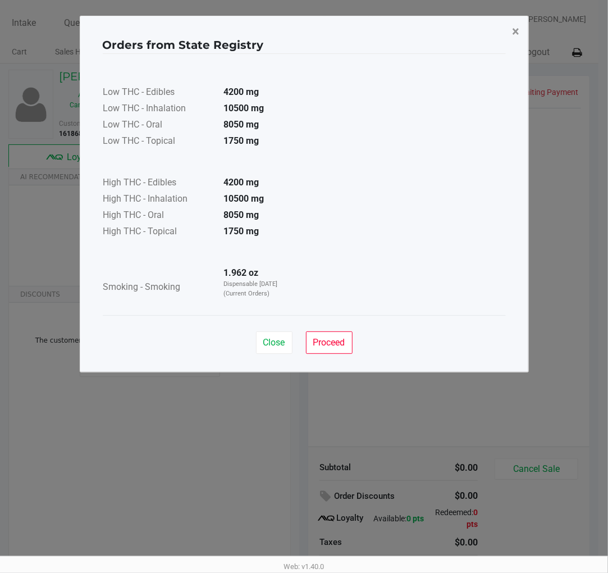
click at [511, 26] on button "×" at bounding box center [516, 31] width 25 height 31
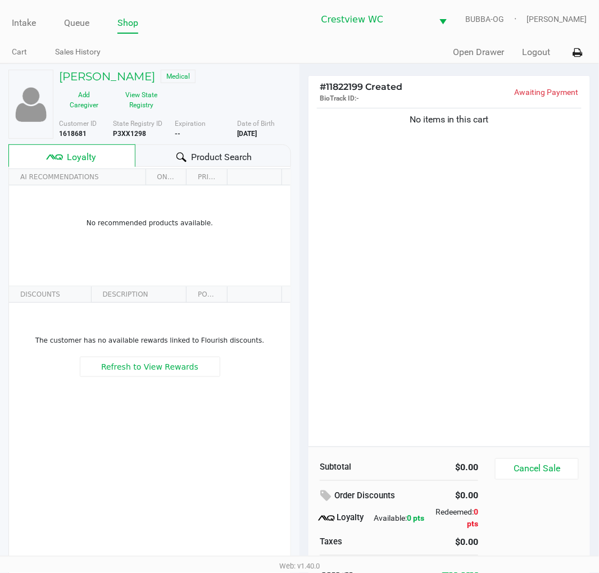
scroll to position [21, 0]
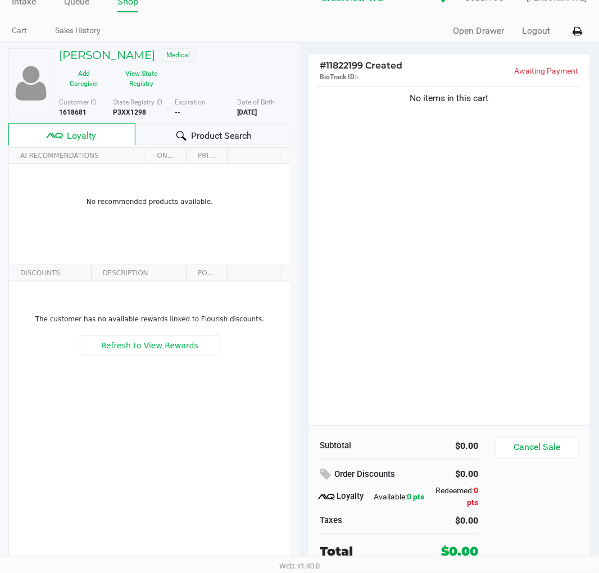
click at [423, 265] on div "No items in this cart" at bounding box center [448, 254] width 281 height 341
click at [385, 204] on div "No items in this cart" at bounding box center [448, 254] width 281 height 341
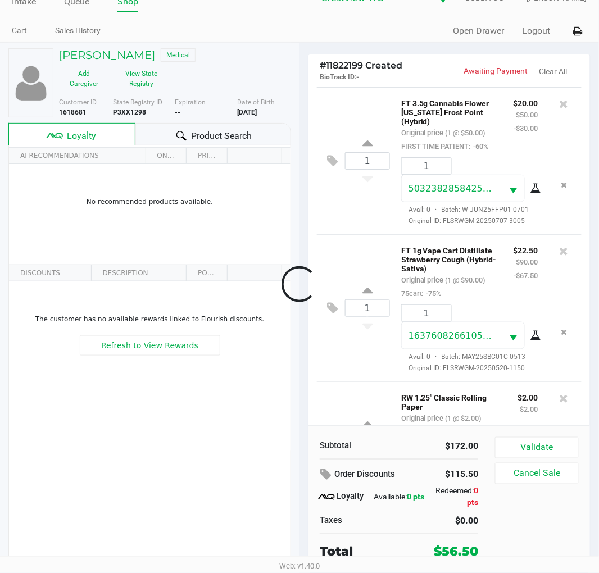
scroll to position [267, 0]
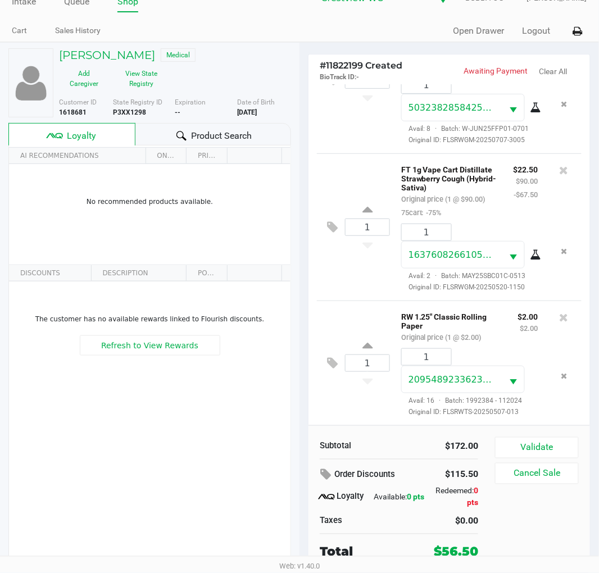
click at [535, 438] on button "Validate" at bounding box center [537, 447] width 84 height 21
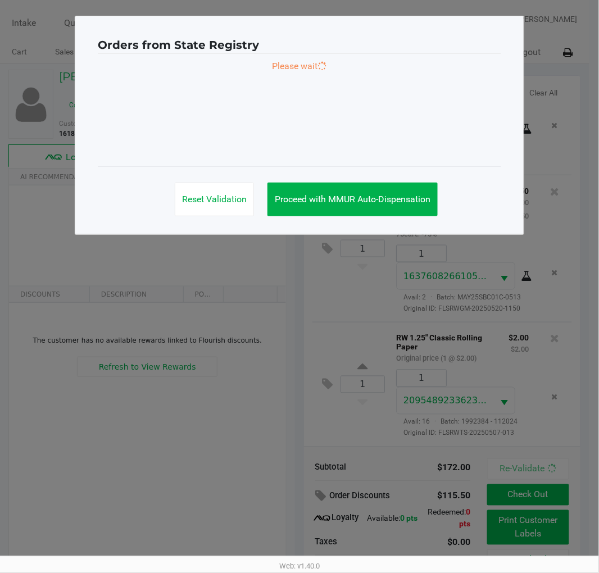
scroll to position [271, 0]
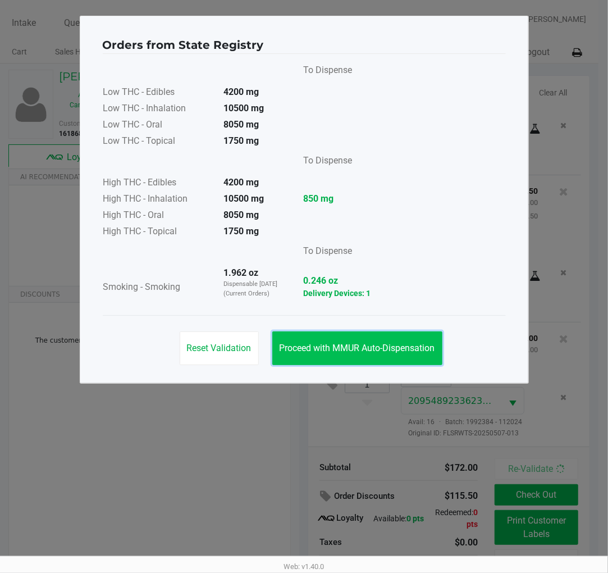
click at [374, 358] on button "Proceed with MMUR Auto-Dispensation" at bounding box center [357, 348] width 170 height 34
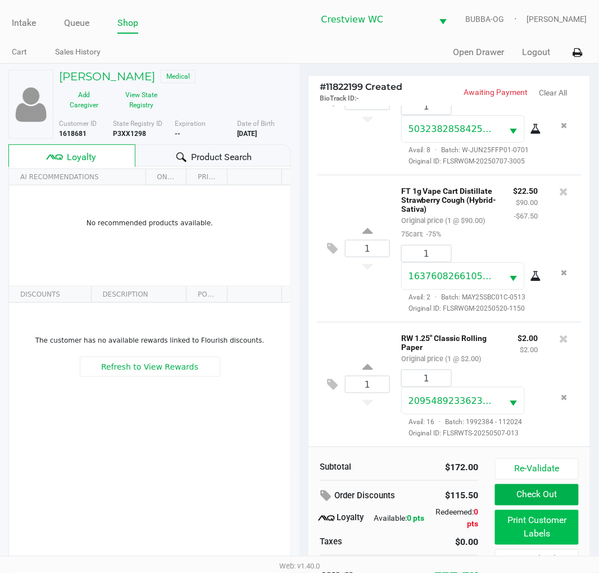
click at [510, 515] on button "Print Customer Labels" at bounding box center [537, 527] width 84 height 35
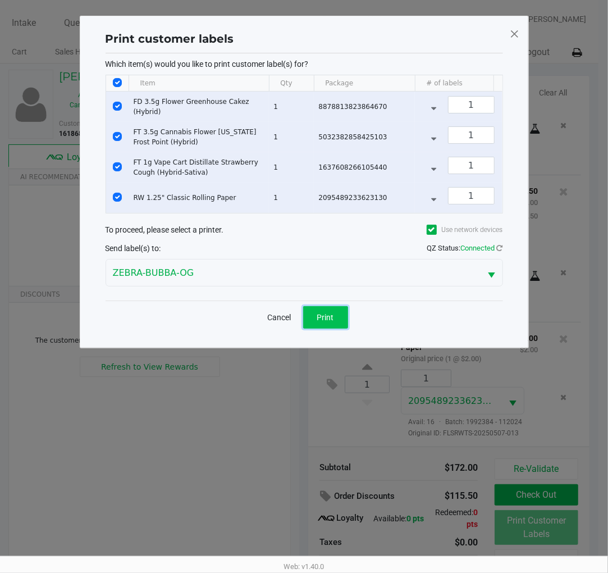
click at [328, 322] on span "Print" at bounding box center [325, 317] width 17 height 9
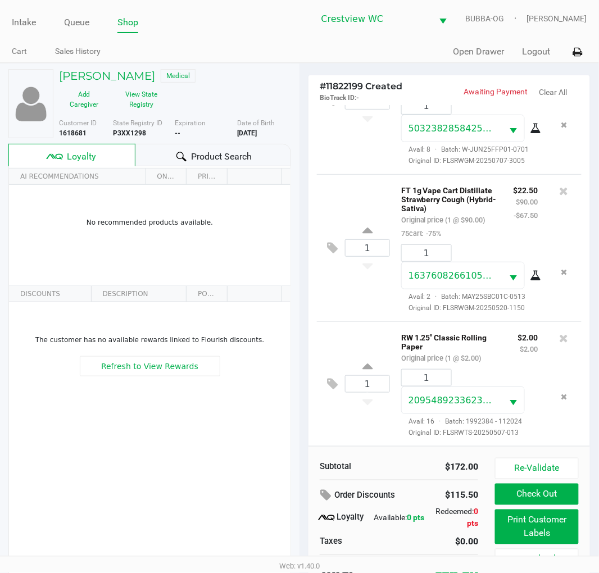
scroll to position [21, 0]
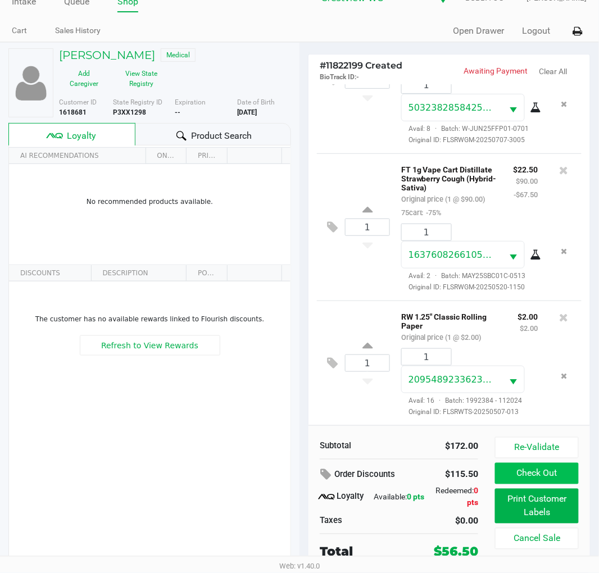
click at [540, 471] on button "Check Out" at bounding box center [537, 473] width 84 height 21
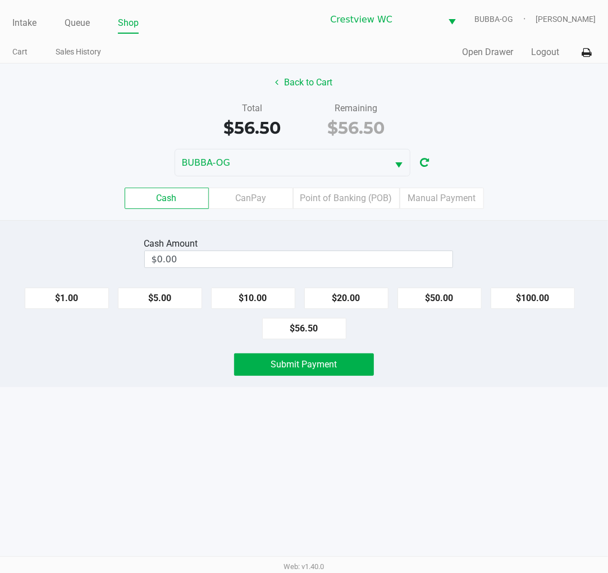
click at [349, 200] on label "Point of Banking (POB)" at bounding box center [346, 198] width 107 height 21
click at [0, 0] on 7 "Point of Banking (POB)" at bounding box center [0, 0] width 0 height 0
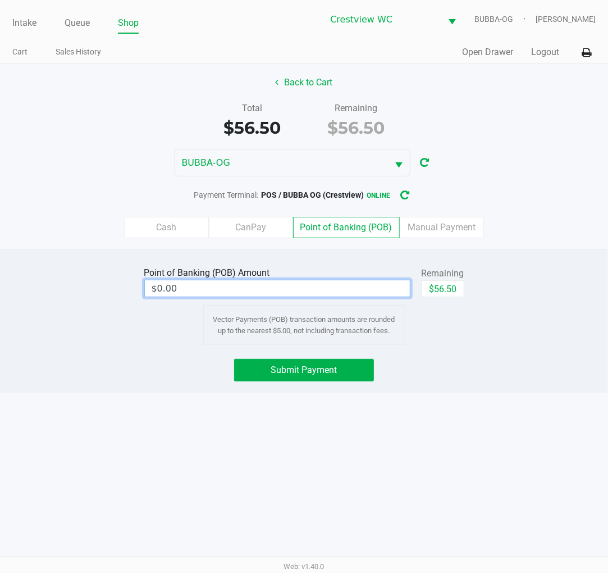
click at [360, 285] on input "$0.00" at bounding box center [277, 288] width 265 height 16
click at [458, 285] on button "$56.50" at bounding box center [443, 288] width 43 height 17
type input "$56.50"
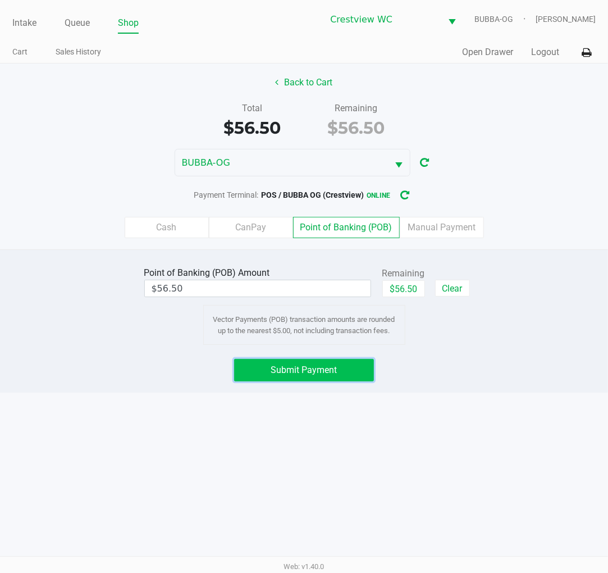
click at [341, 368] on button "Submit Payment" at bounding box center [303, 370] width 139 height 22
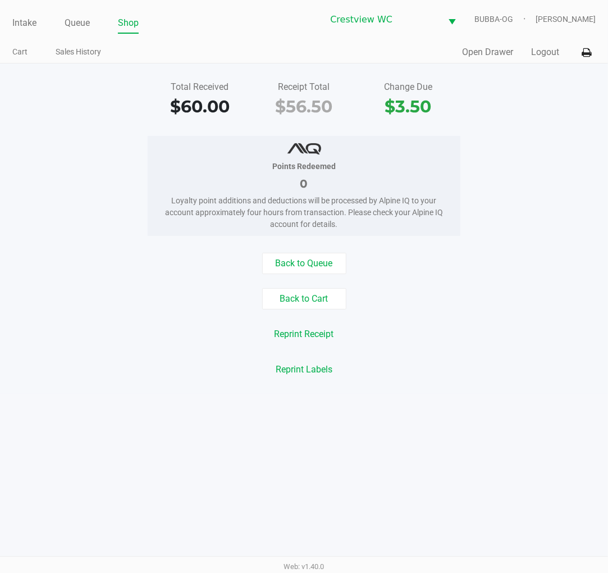
click at [18, 20] on link "Intake" at bounding box center [24, 23] width 24 height 16
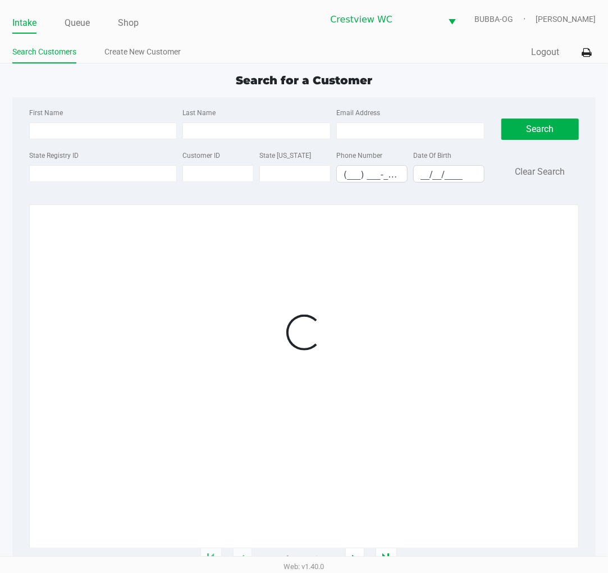
click at [47, 130] on input "First Name" at bounding box center [103, 130] width 148 height 17
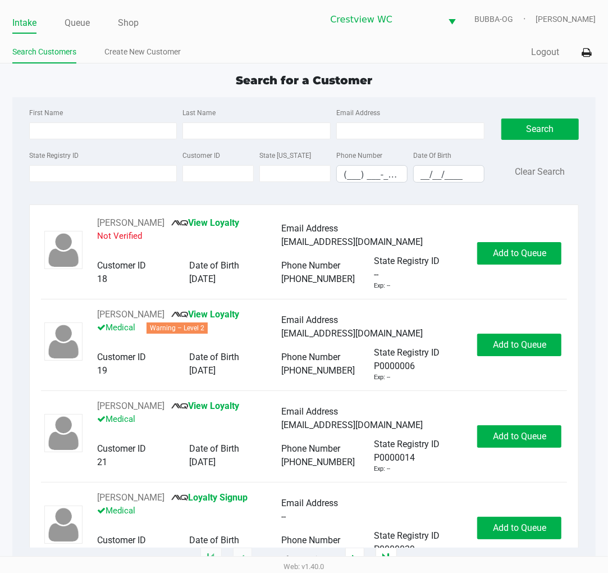
click at [32, 156] on label "State Registry ID" at bounding box center [53, 155] width 49 height 10
click at [32, 165] on input "State Registry ID" at bounding box center [103, 173] width 148 height 17
click at [39, 175] on input "State Registry ID" at bounding box center [103, 173] width 148 height 17
click at [70, 166] on input "State Registry ID" at bounding box center [103, 173] width 148 height 17
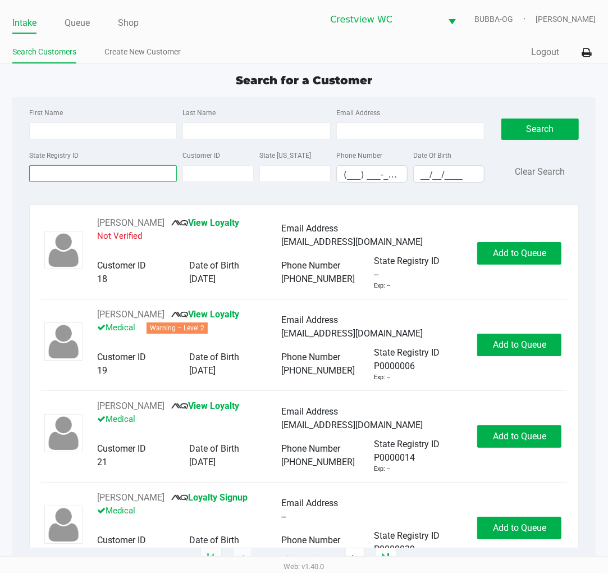
click at [70, 166] on input "State Registry ID" at bounding box center [103, 173] width 148 height 17
click at [77, 182] on input "State Registry ID" at bounding box center [103, 173] width 148 height 17
click at [68, 176] on input "State Registry ID" at bounding box center [103, 173] width 148 height 17
click at [99, 172] on input "State Registry ID" at bounding box center [103, 173] width 148 height 17
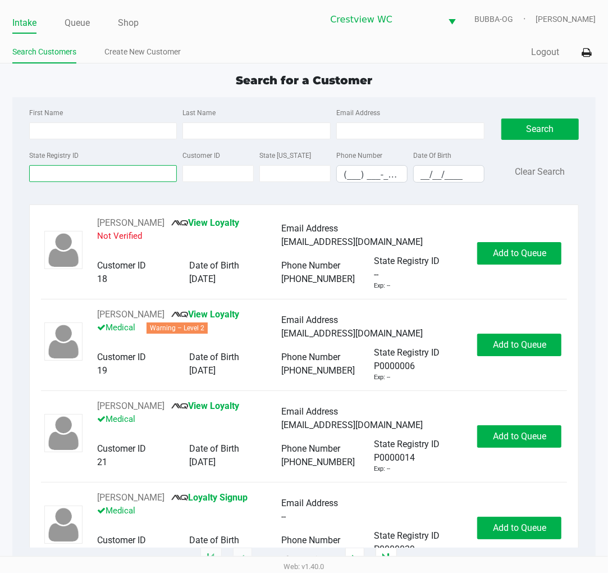
click at [104, 172] on input "State Registry ID" at bounding box center [103, 173] width 148 height 17
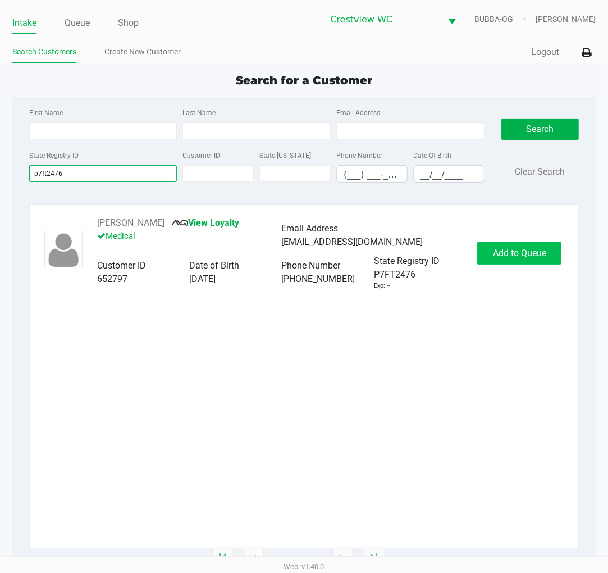
type input "p7ft2476"
click at [535, 259] on button "Add to Queue" at bounding box center [519, 253] width 84 height 22
click at [534, 259] on div "Add to Queue" at bounding box center [519, 253] width 84 height 22
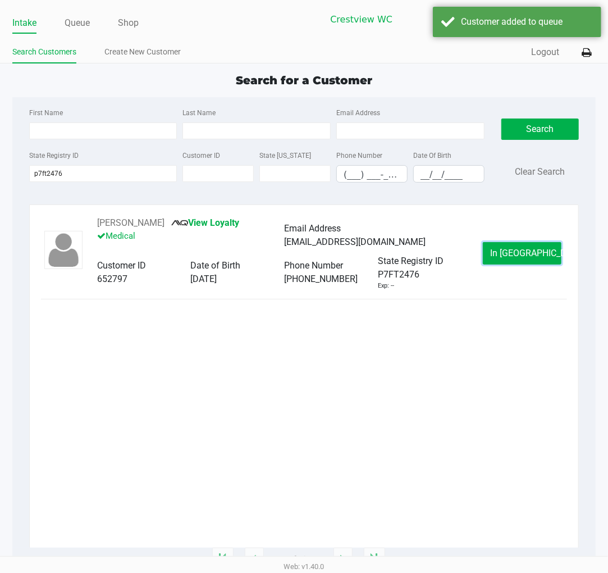
click at [534, 258] on span "In Queue" at bounding box center [537, 253] width 94 height 11
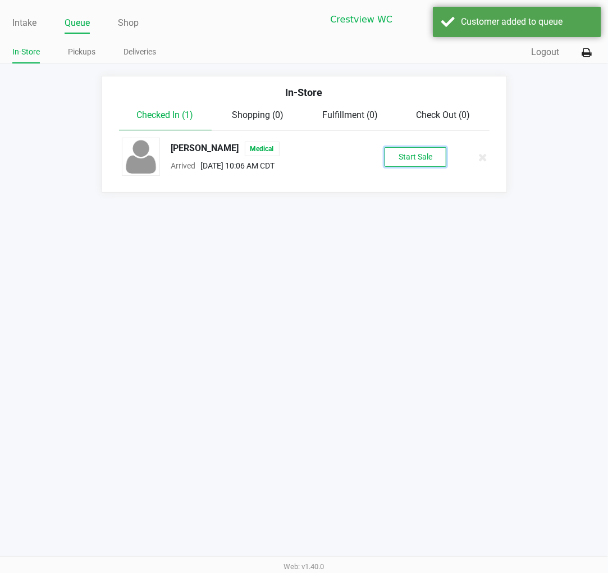
drag, startPoint x: 433, startPoint y: 177, endPoint x: 422, endPoint y: 156, distance: 24.6
click at [422, 156] on button "Start Sale" at bounding box center [416, 157] width 62 height 20
click at [422, 153] on div "Start Sale" at bounding box center [416, 157] width 62 height 20
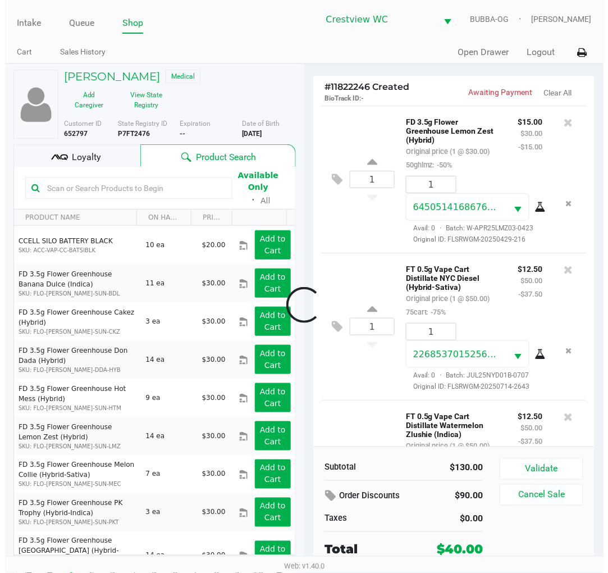
scroll to position [115, 0]
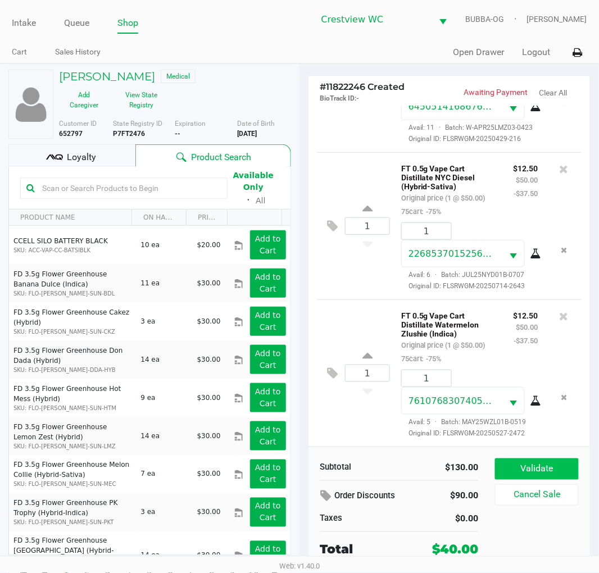
click at [563, 463] on button "Validate" at bounding box center [537, 468] width 84 height 21
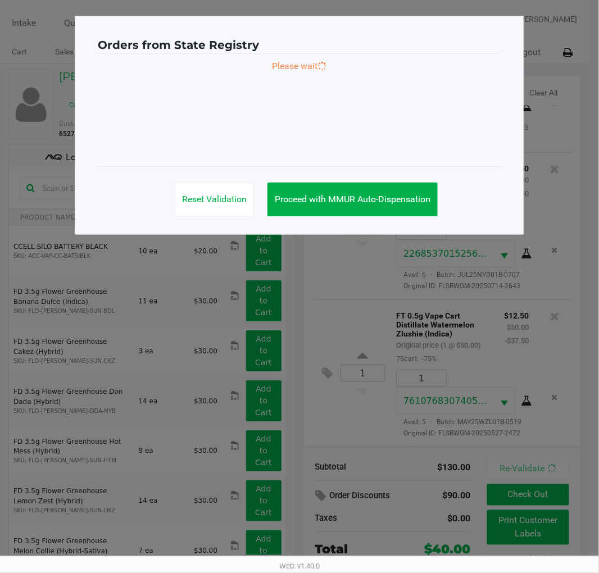
scroll to position [118, 0]
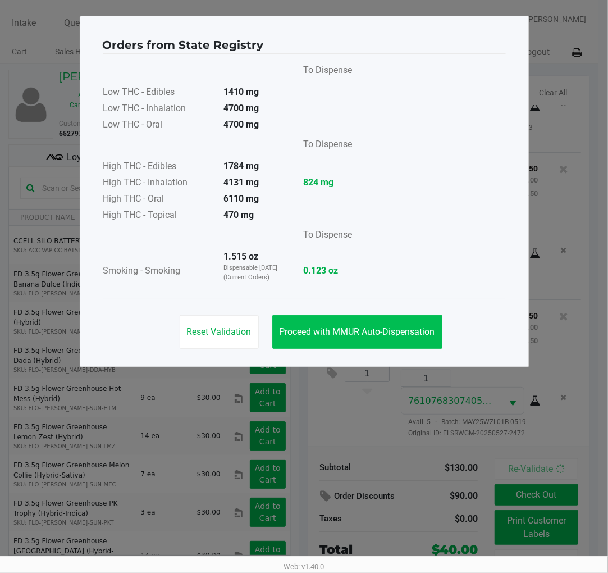
click at [413, 323] on button "Proceed with MMUR Auto-Dispensation" at bounding box center [357, 332] width 170 height 34
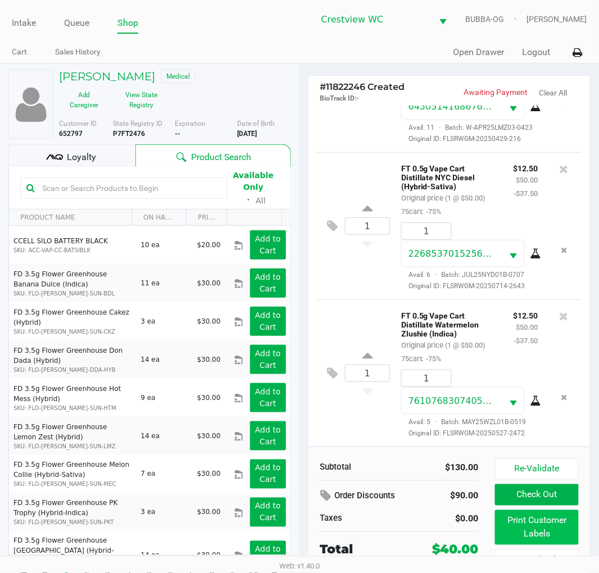
click at [523, 535] on button "Print Customer Labels" at bounding box center [537, 527] width 84 height 35
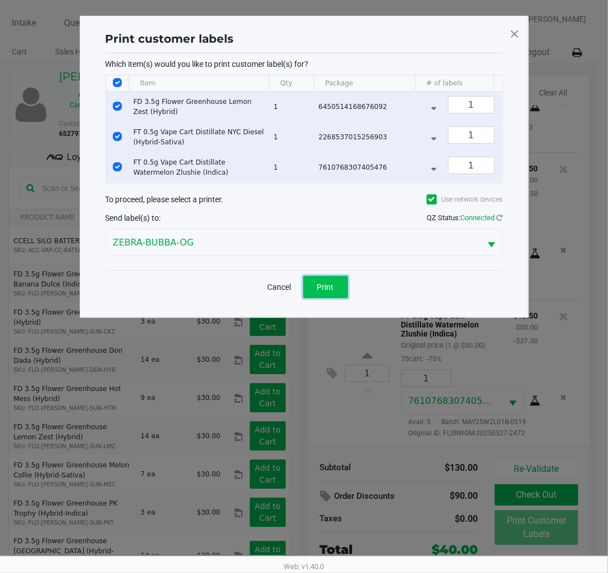
click at [322, 291] on span "Print" at bounding box center [325, 286] width 17 height 9
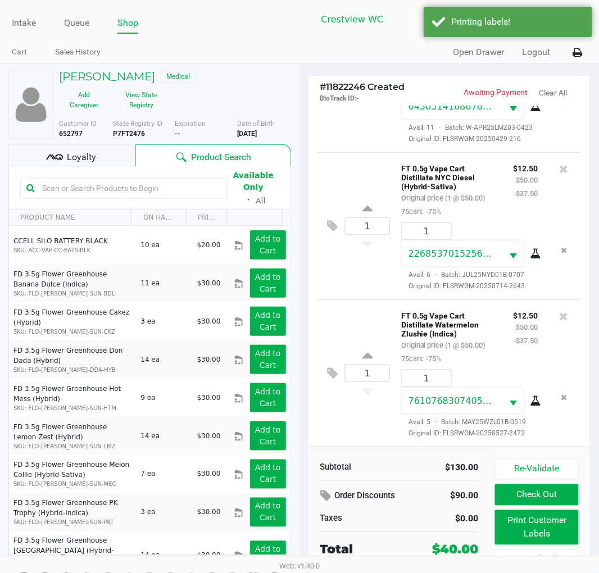
click at [115, 168] on div "Available Only ᛫ All" at bounding box center [149, 187] width 259 height 39
click at [93, 163] on span "Loyalty" at bounding box center [81, 156] width 29 height 13
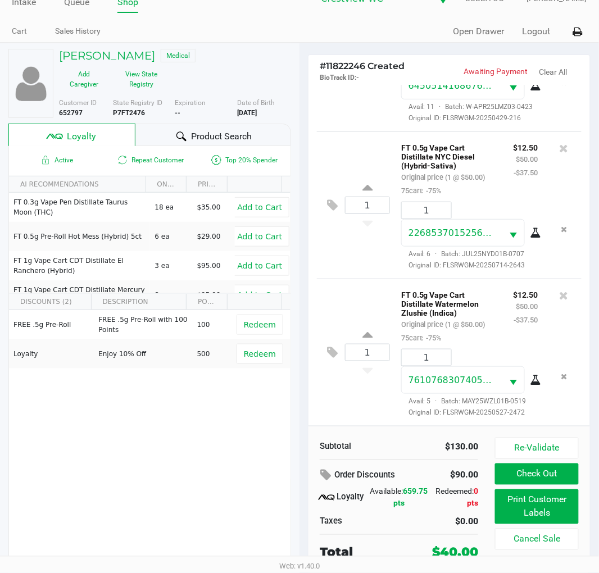
scroll to position [21, 0]
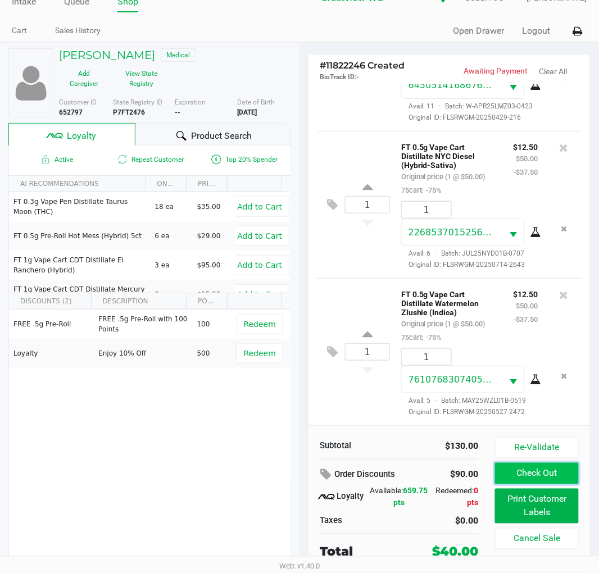
click at [557, 481] on button "Check Out" at bounding box center [537, 473] width 84 height 21
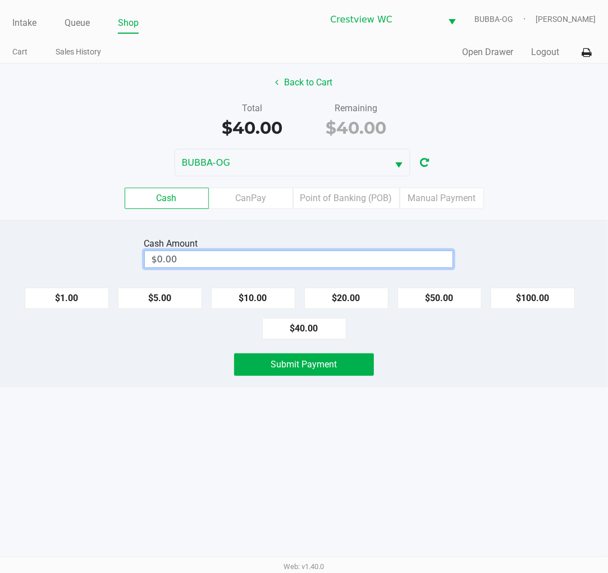
click at [367, 255] on input "$0.00" at bounding box center [299, 259] width 308 height 16
click at [541, 298] on button "$100.00" at bounding box center [533, 297] width 84 height 21
type input "$100.00"
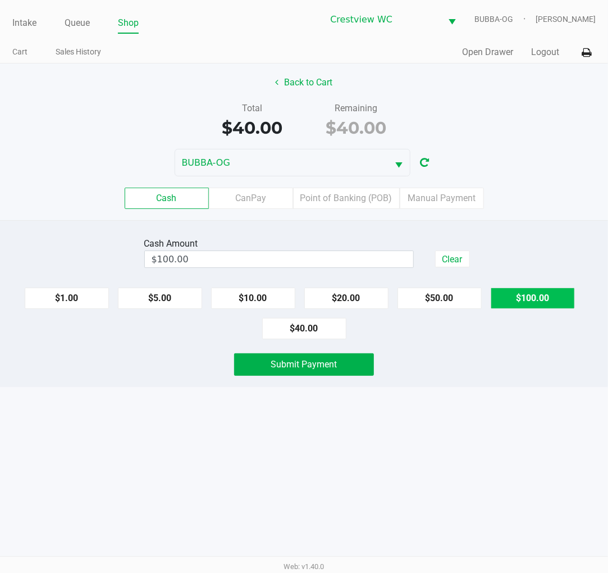
click at [337, 368] on button "Submit Payment" at bounding box center [303, 364] width 139 height 22
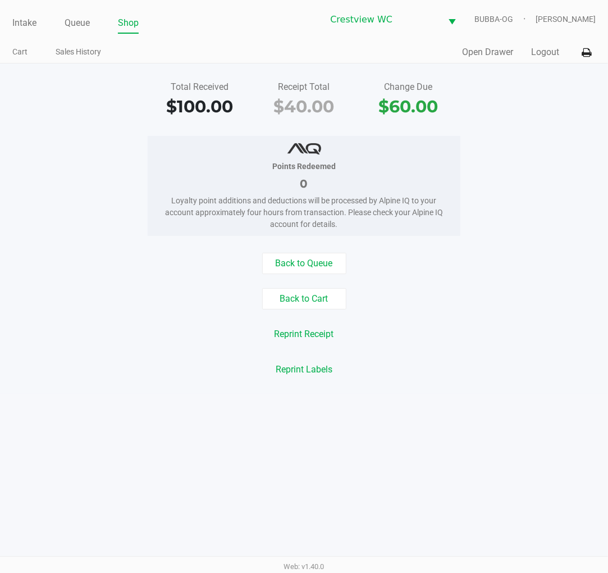
click at [21, 21] on link "Intake" at bounding box center [24, 23] width 24 height 16
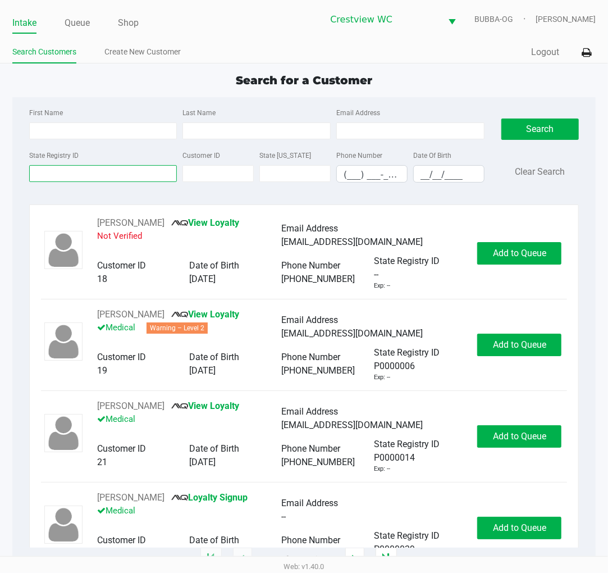
click at [84, 177] on input "State Registry ID" at bounding box center [103, 173] width 148 height 17
click at [108, 170] on input "State Registry ID" at bounding box center [103, 173] width 148 height 17
click at [69, 175] on input "State Registry ID" at bounding box center [103, 173] width 148 height 17
click at [115, 177] on input "State Registry ID" at bounding box center [103, 173] width 148 height 17
click at [115, 176] on input "State Registry ID" at bounding box center [103, 173] width 148 height 17
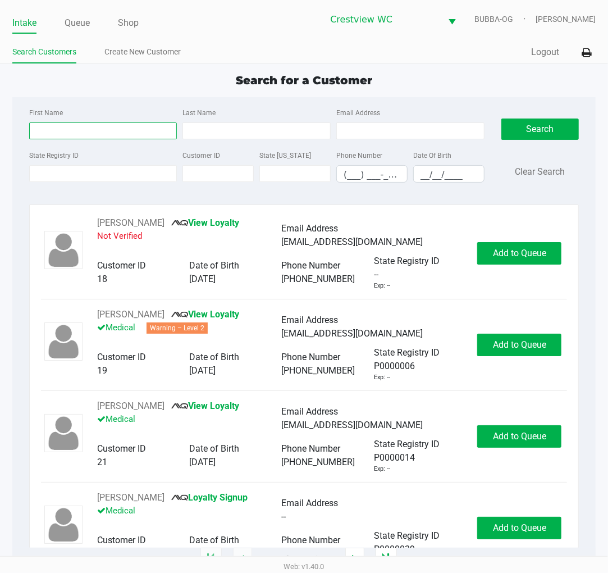
click at [97, 135] on input "First Name" at bounding box center [103, 130] width 148 height 17
type input "chelsea"
click at [219, 132] on input "Last Name" at bounding box center [256, 130] width 148 height 17
type input "fulford"
click at [435, 174] on input "__/__/____" at bounding box center [449, 174] width 70 height 17
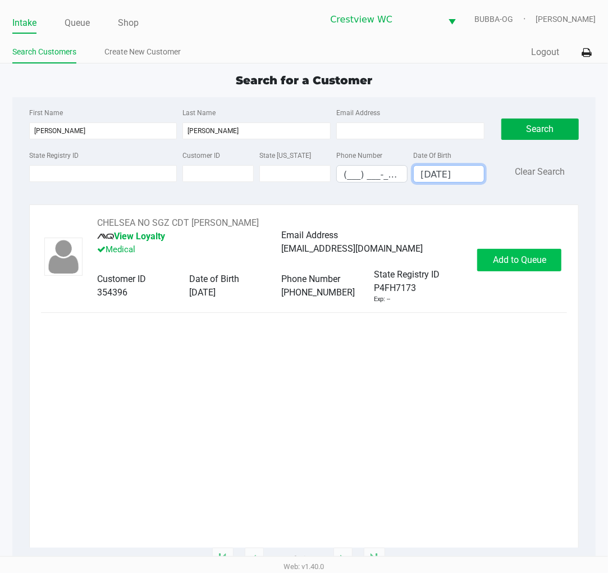
type input "08/27/1997"
drag, startPoint x: 529, startPoint y: 253, endPoint x: 536, endPoint y: 253, distance: 6.2
click at [531, 253] on button "Add to Queue" at bounding box center [519, 260] width 84 height 22
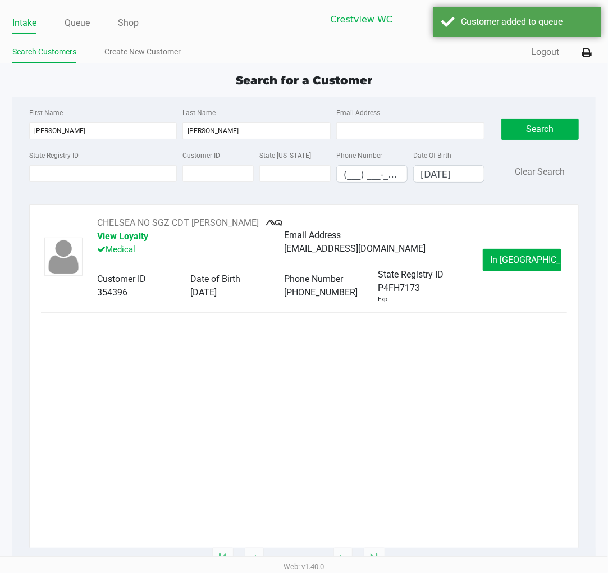
click at [541, 261] on button "In Queue" at bounding box center [522, 260] width 79 height 22
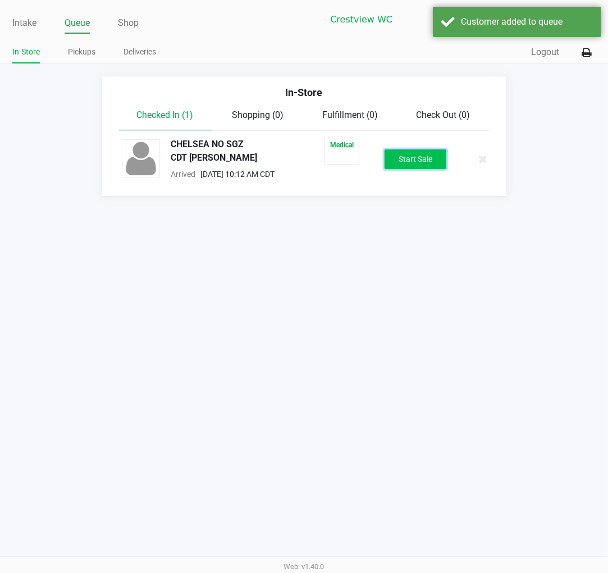
click at [427, 163] on button "Start Sale" at bounding box center [416, 159] width 62 height 20
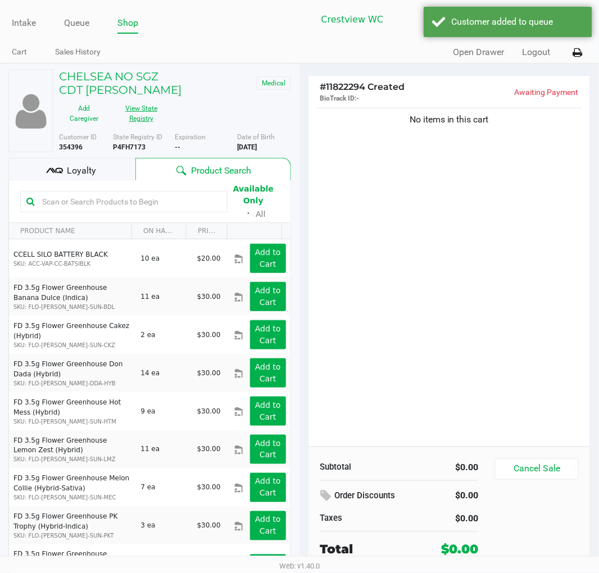
click at [166, 99] on button "View State Registry" at bounding box center [137, 113] width 57 height 28
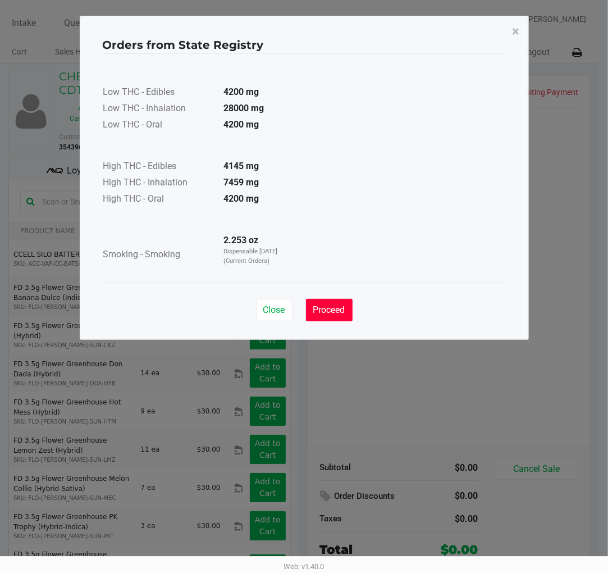
click at [343, 310] on span "Proceed" at bounding box center [329, 309] width 32 height 11
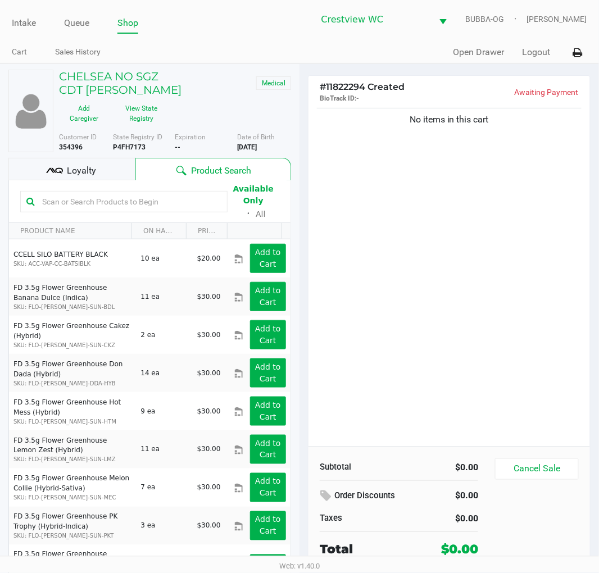
drag, startPoint x: 282, startPoint y: 208, endPoint x: 227, endPoint y: 156, distance: 75.5
click at [281, 203] on kendo-grid-toolbar "Available Only ᛫ All" at bounding box center [149, 201] width 281 height 43
click at [116, 158] on div "Loyalty" at bounding box center [71, 169] width 127 height 22
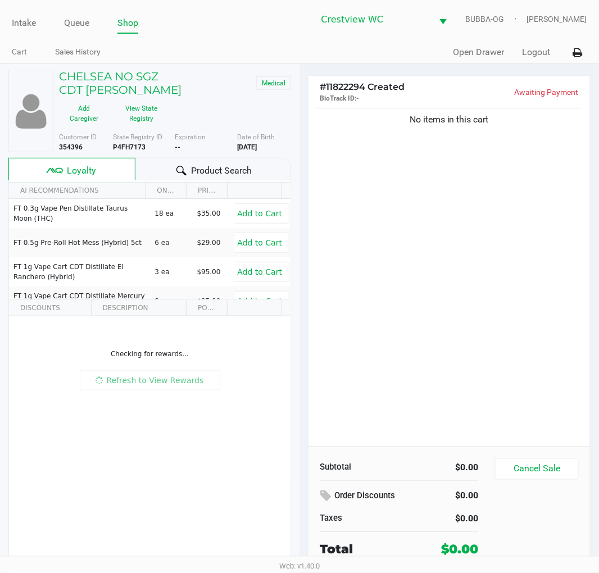
click at [396, 193] on div "No items in this cart" at bounding box center [448, 276] width 281 height 341
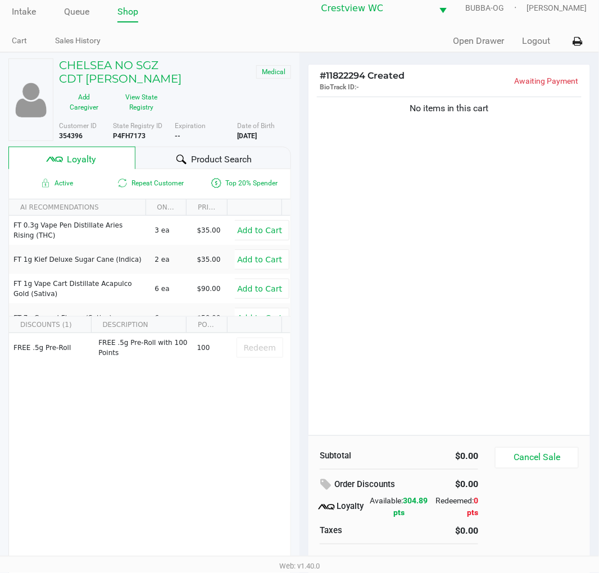
scroll to position [21, 0]
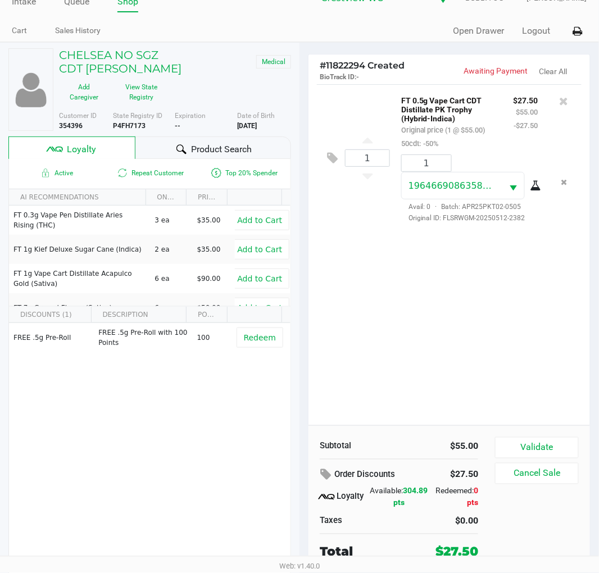
click at [540, 448] on button "Validate" at bounding box center [537, 447] width 84 height 21
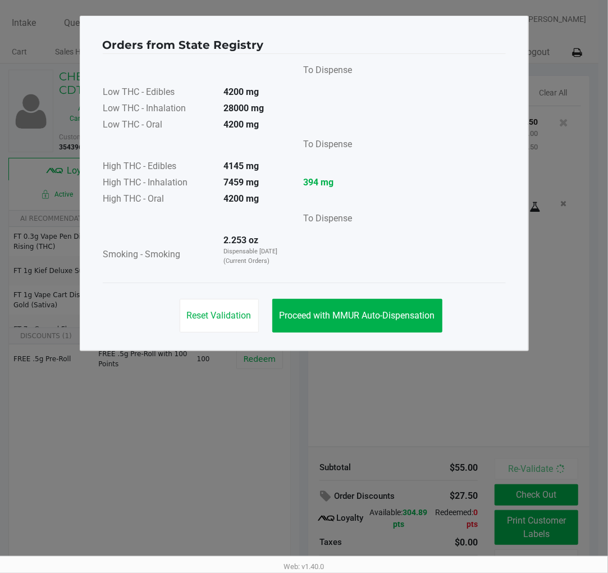
click at [393, 301] on button "Proceed with MMUR Auto-Dispensation" at bounding box center [357, 316] width 170 height 34
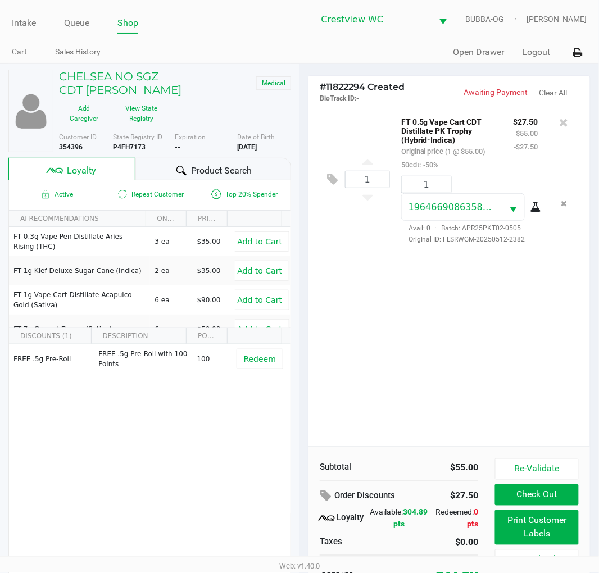
click at [518, 535] on button "Print Customer Labels" at bounding box center [537, 527] width 84 height 35
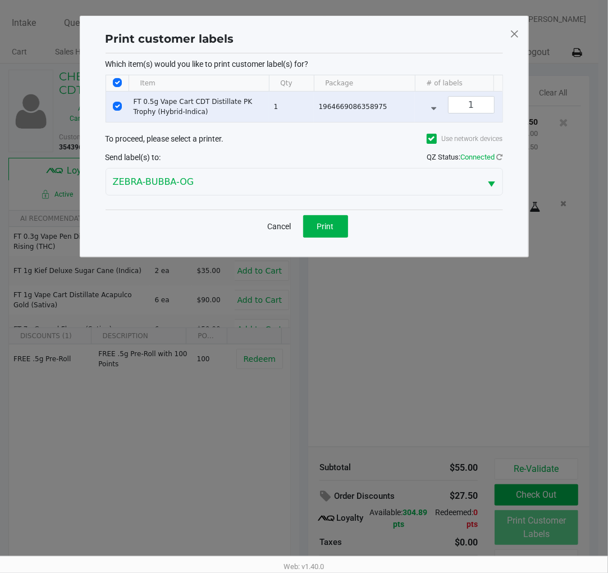
click at [338, 238] on button "Print" at bounding box center [325, 226] width 45 height 22
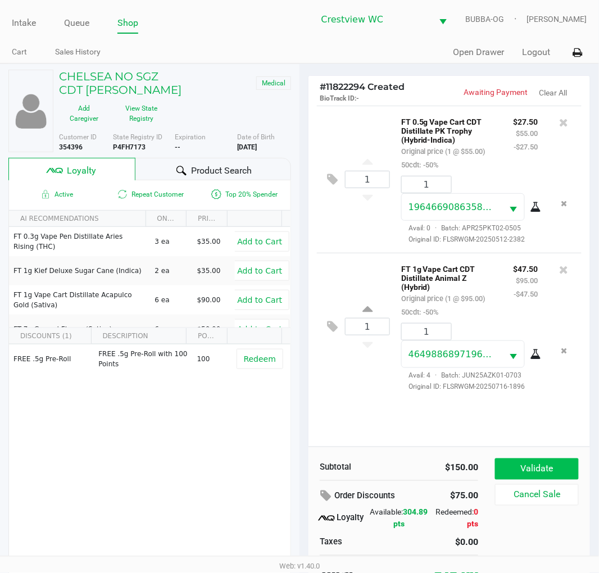
click at [542, 467] on button "Validate" at bounding box center [537, 468] width 84 height 21
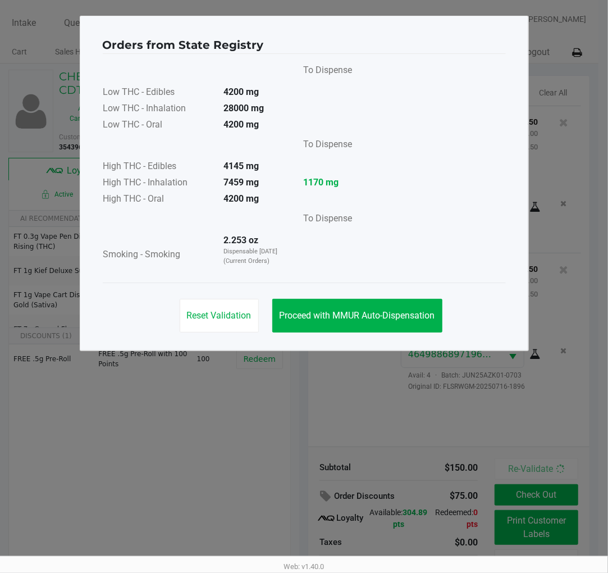
click at [378, 303] on button "Proceed with MMUR Auto-Dispensation" at bounding box center [357, 316] width 170 height 34
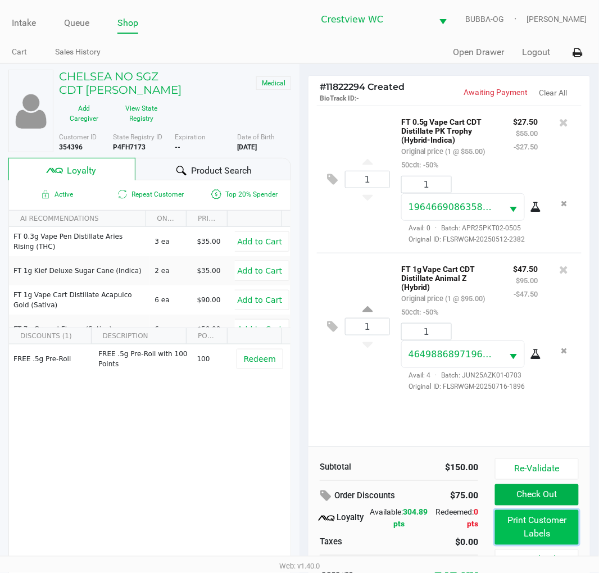
click at [520, 530] on button "Print Customer Labels" at bounding box center [537, 527] width 84 height 35
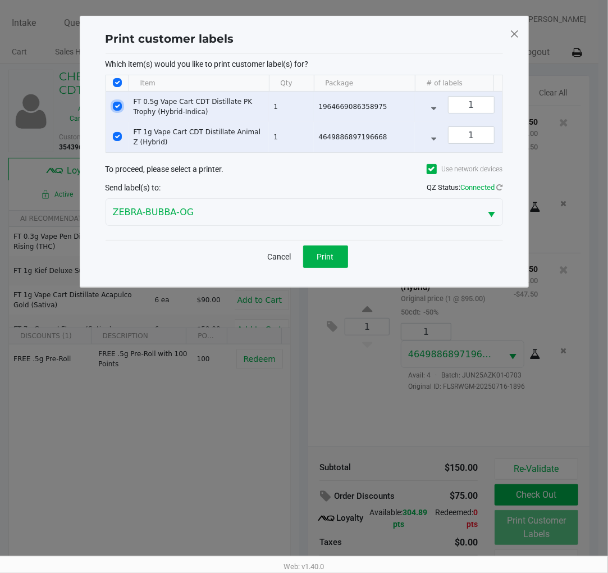
click at [120, 104] on input "Select Row" at bounding box center [117, 106] width 9 height 9
checkbox input "false"
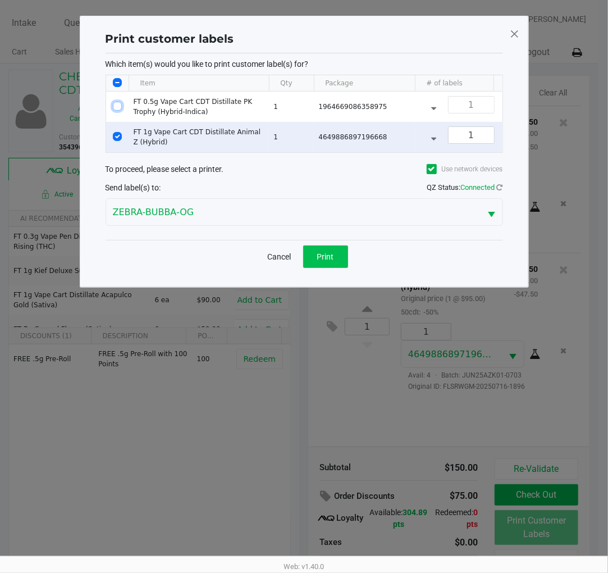
click at [326, 261] on span "Print" at bounding box center [325, 256] width 17 height 9
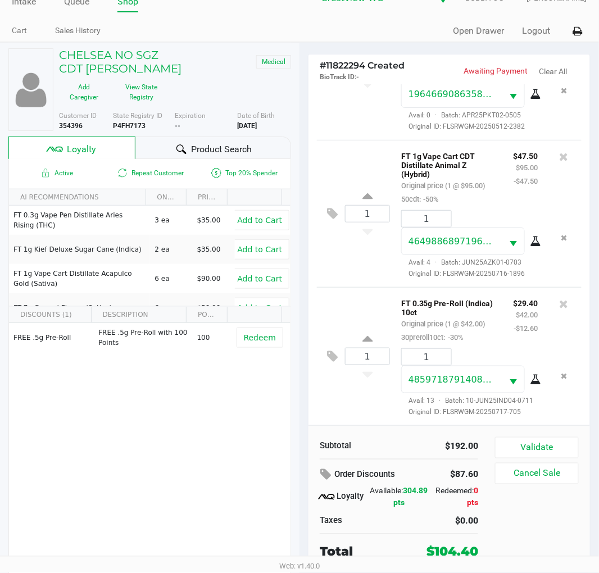
scroll to position [108, 0]
click at [555, 447] on button "Validate" at bounding box center [537, 447] width 84 height 21
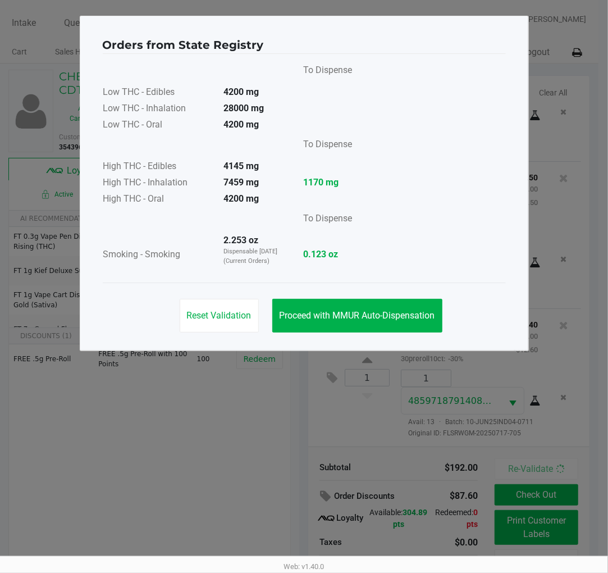
click at [380, 321] on button "Proceed with MMUR Auto-Dispensation" at bounding box center [357, 316] width 170 height 34
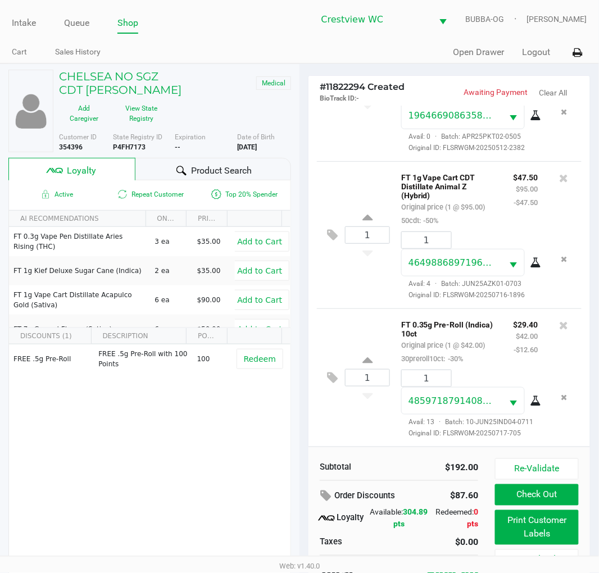
click at [531, 539] on button "Print Customer Labels" at bounding box center [537, 527] width 84 height 35
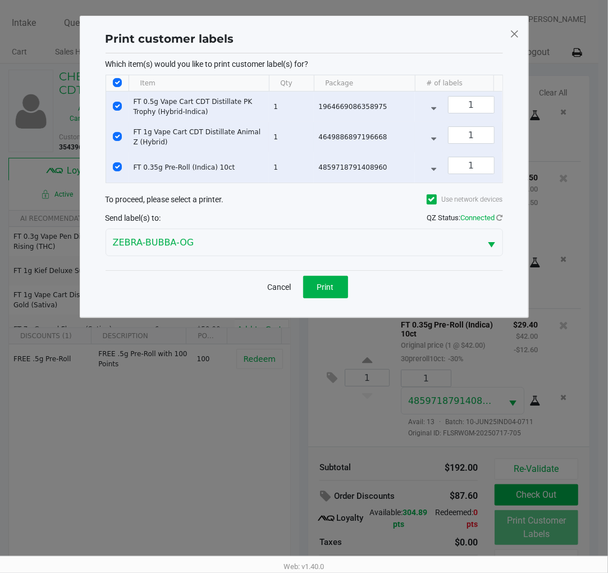
click at [122, 149] on td "Data table" at bounding box center [117, 137] width 22 height 30
click at [117, 108] on input "Select Row" at bounding box center [117, 106] width 9 height 9
checkbox input "false"
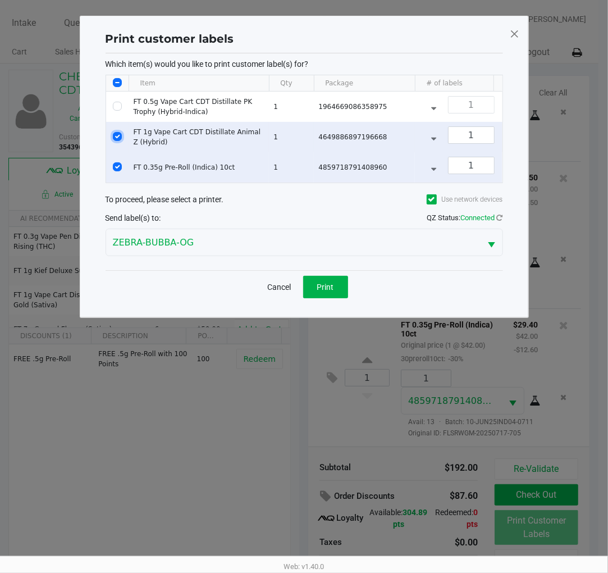
click at [116, 136] on input "Select Row" at bounding box center [117, 136] width 9 height 9
checkbox input "false"
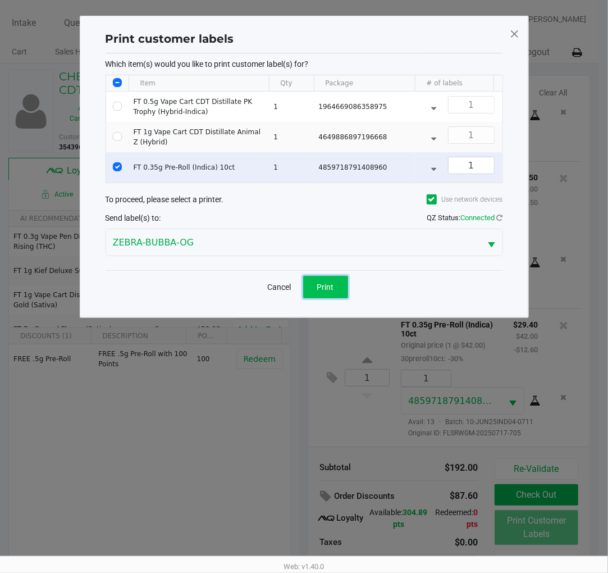
click at [338, 298] on button "Print" at bounding box center [325, 287] width 45 height 22
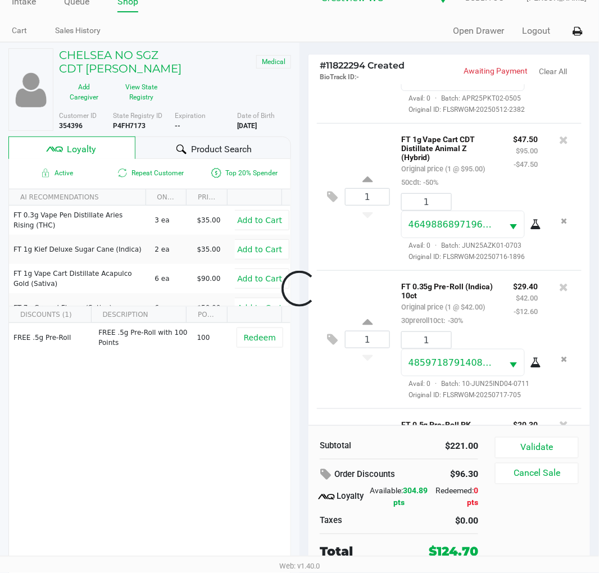
scroll to position [254, 0]
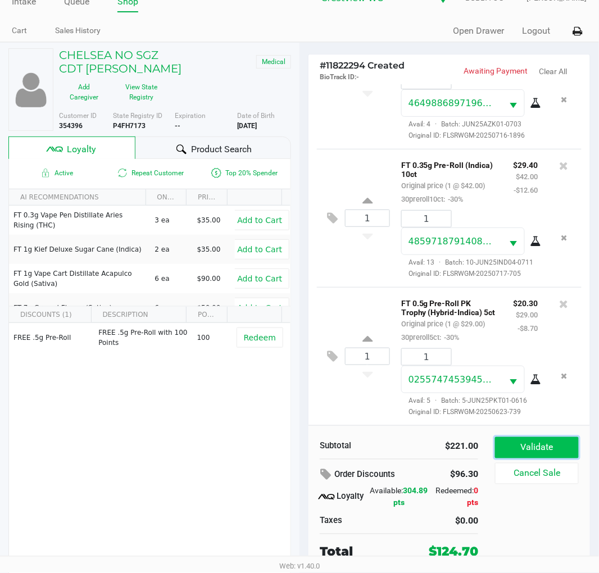
click at [536, 450] on button "Validate" at bounding box center [537, 447] width 84 height 21
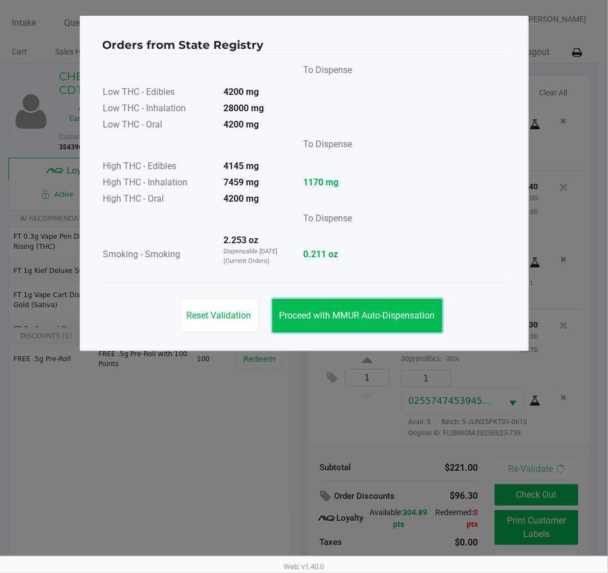
click at [417, 313] on span "Proceed with MMUR Auto-Dispensation" at bounding box center [358, 315] width 156 height 11
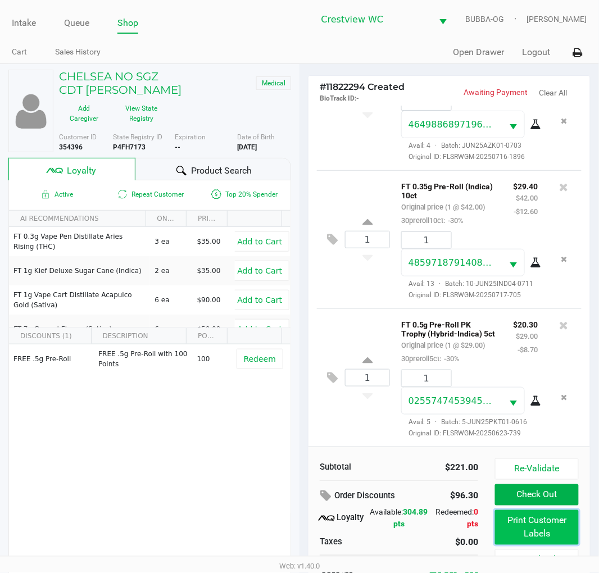
click at [549, 524] on button "Print Customer Labels" at bounding box center [537, 527] width 84 height 35
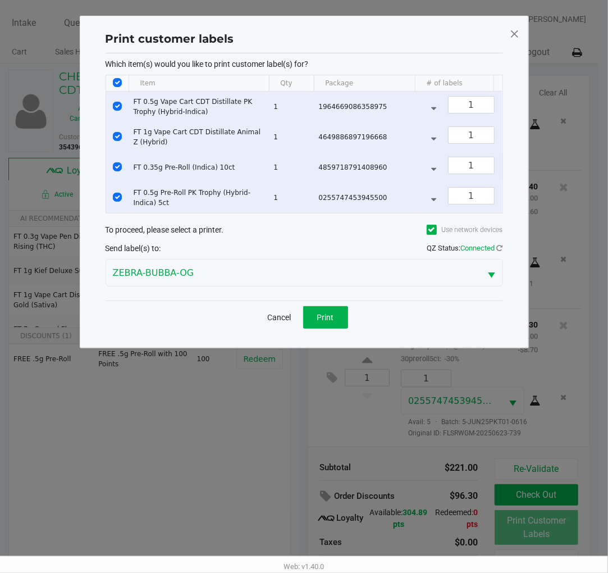
click at [117, 167] on input "Select Row" at bounding box center [117, 166] width 9 height 9
checkbox input "false"
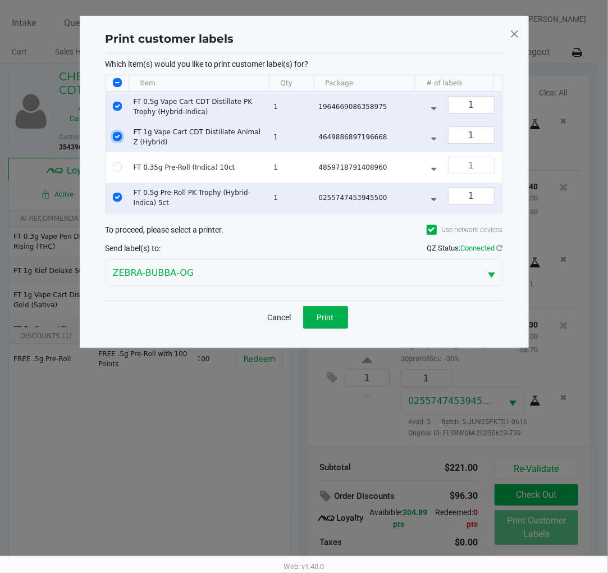
click at [115, 135] on input "Select Row" at bounding box center [117, 136] width 9 height 9
checkbox input "false"
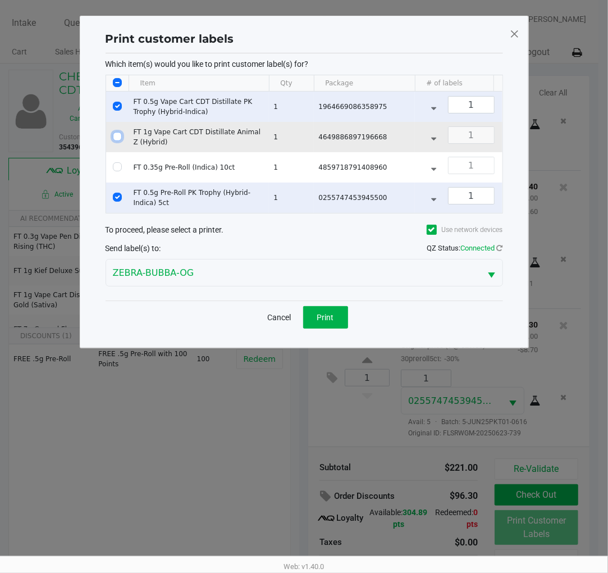
click at [113, 109] on input "Select Row" at bounding box center [117, 106] width 9 height 9
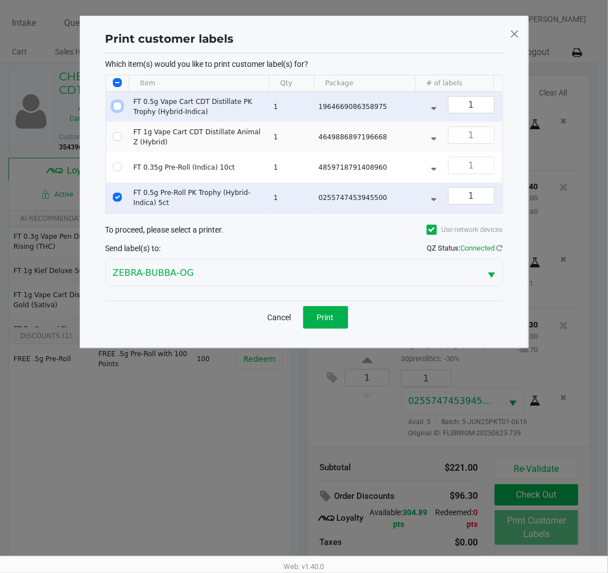
checkbox input "false"
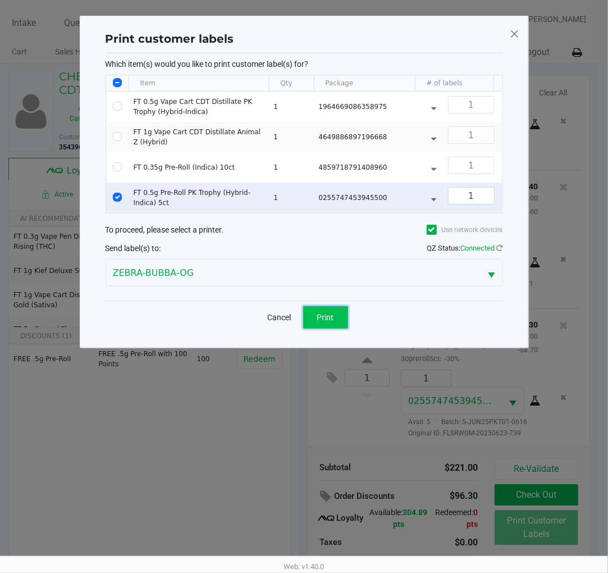
click at [337, 328] on button "Print" at bounding box center [325, 317] width 45 height 22
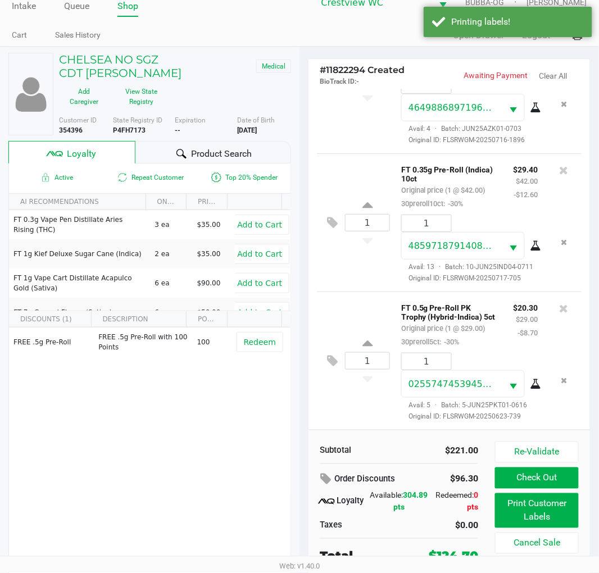
scroll to position [21, 0]
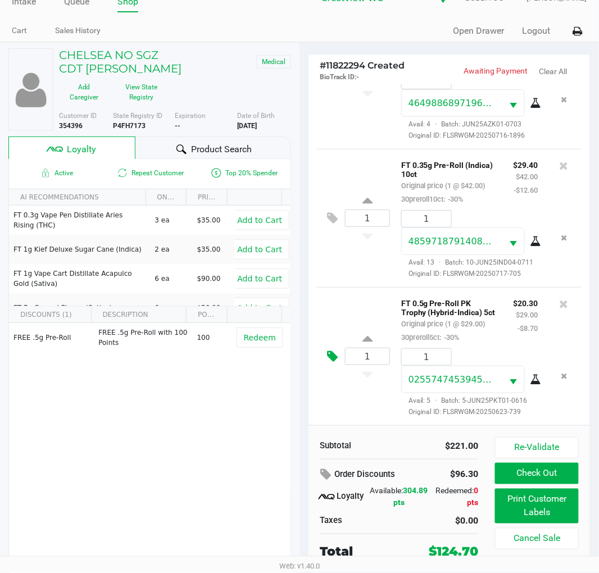
click at [333, 360] on button at bounding box center [335, 356] width 20 height 27
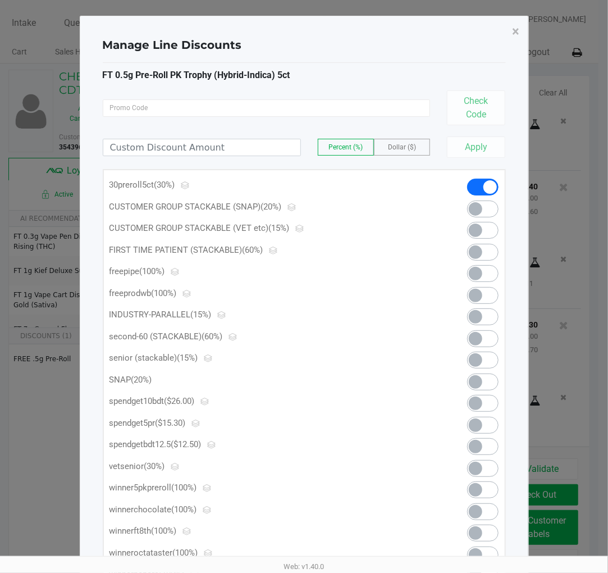
scroll to position [58, 0]
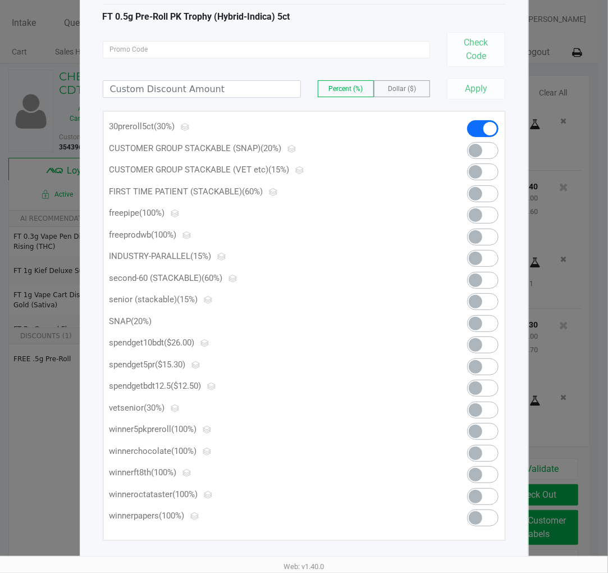
click at [476, 366] on span at bounding box center [475, 366] width 13 height 13
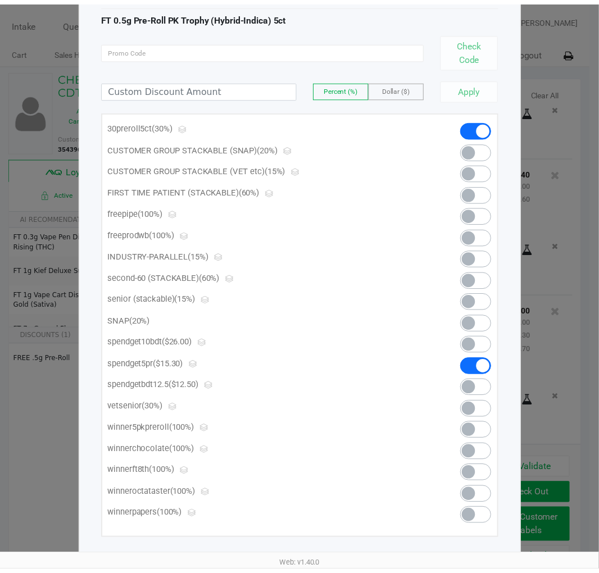
scroll to position [0, 0]
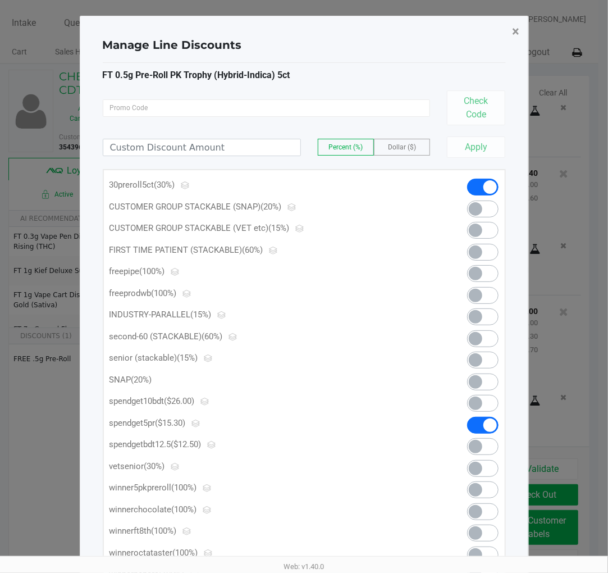
click at [518, 31] on span "×" at bounding box center [516, 32] width 7 height 16
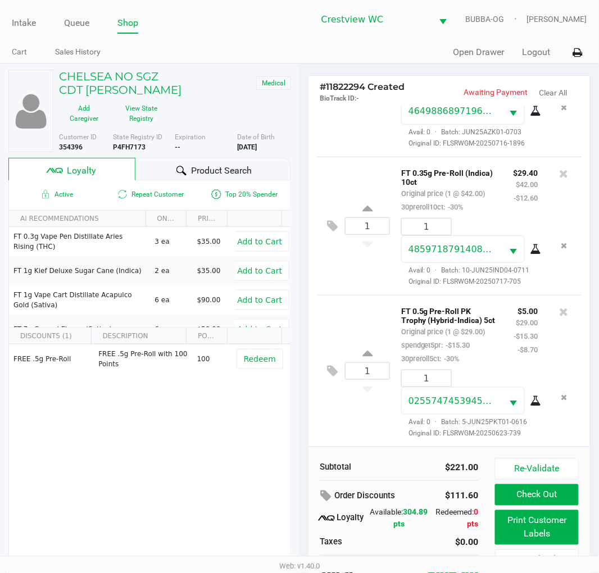
scroll to position [271, 0]
click at [544, 493] on button "Check Out" at bounding box center [537, 494] width 84 height 21
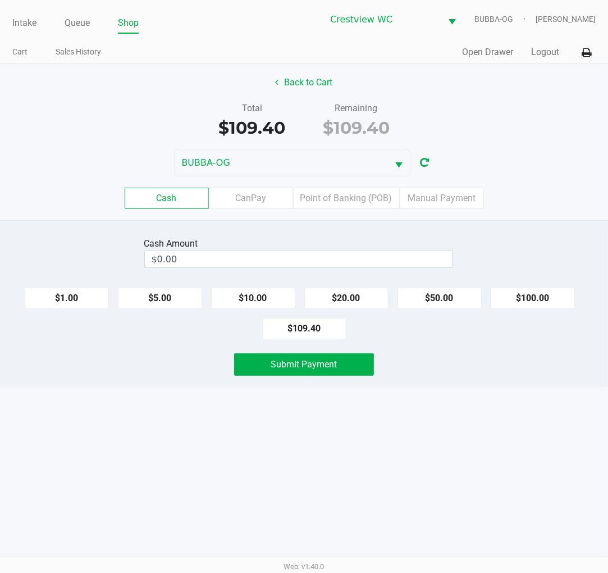
click at [343, 195] on label "Point of Banking (POB)" at bounding box center [346, 198] width 107 height 21
click at [0, 0] on 7 "Point of Banking (POB)" at bounding box center [0, 0] width 0 height 0
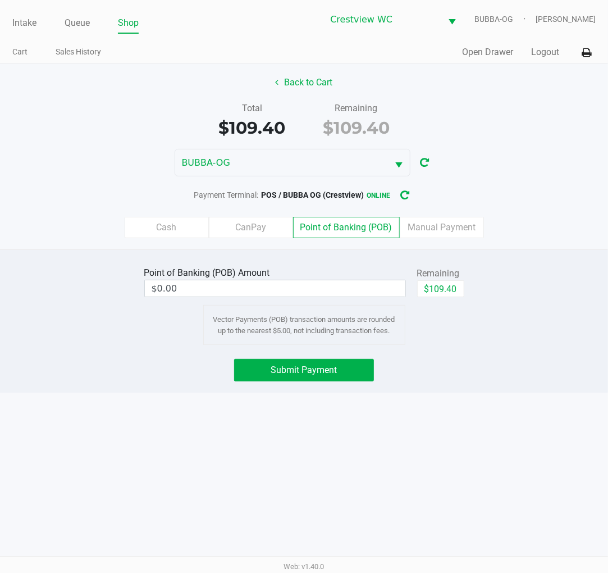
click at [337, 286] on input "$0.00" at bounding box center [275, 288] width 261 height 16
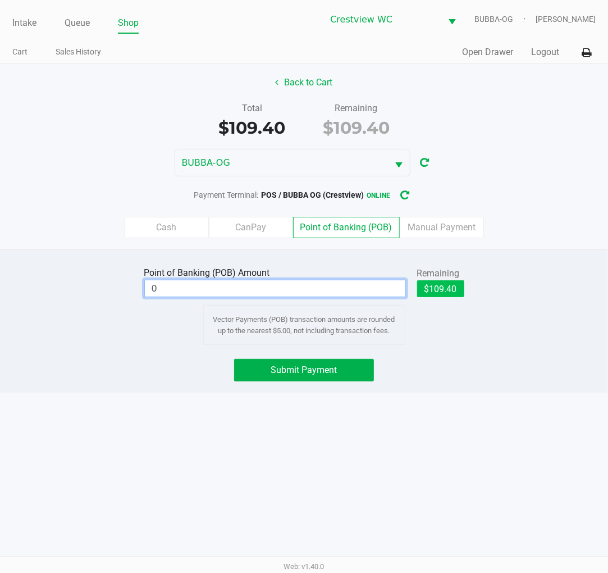
click at [458, 286] on button "$109.40" at bounding box center [440, 288] width 47 height 17
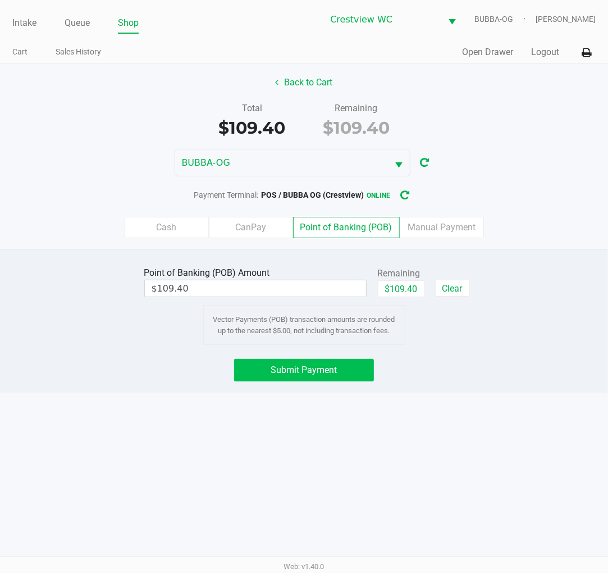
click at [323, 378] on button "Submit Payment" at bounding box center [303, 370] width 139 height 22
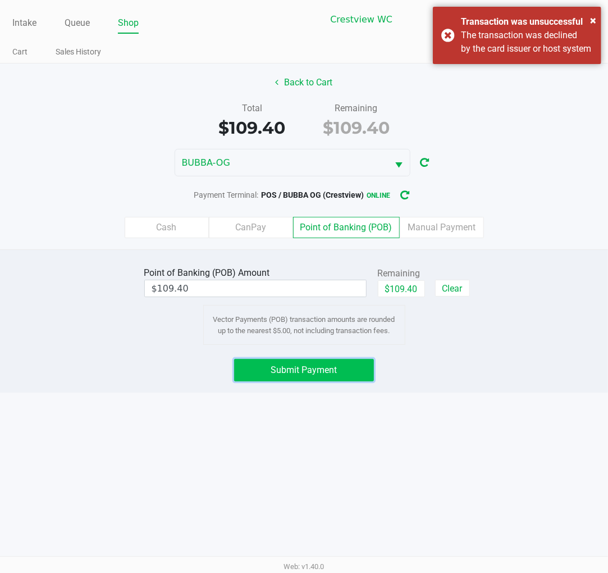
click at [325, 379] on button "Submit Payment" at bounding box center [303, 370] width 139 height 22
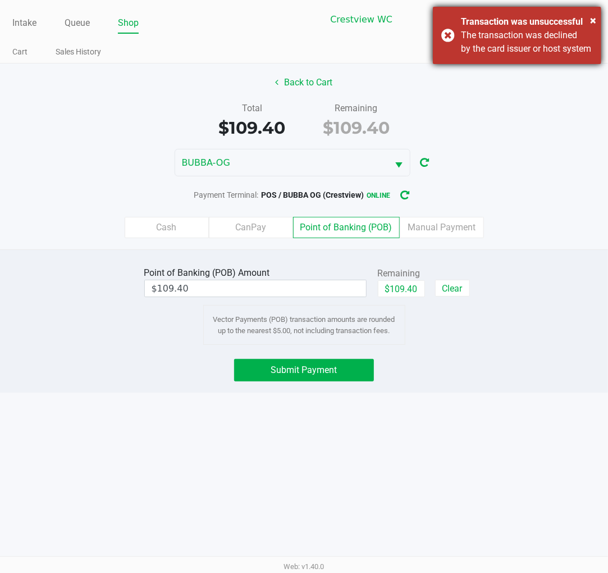
click at [598, 23] on div "× Transaction was unsuccessful The transaction was declined by the card issuer …" at bounding box center [517, 35] width 168 height 57
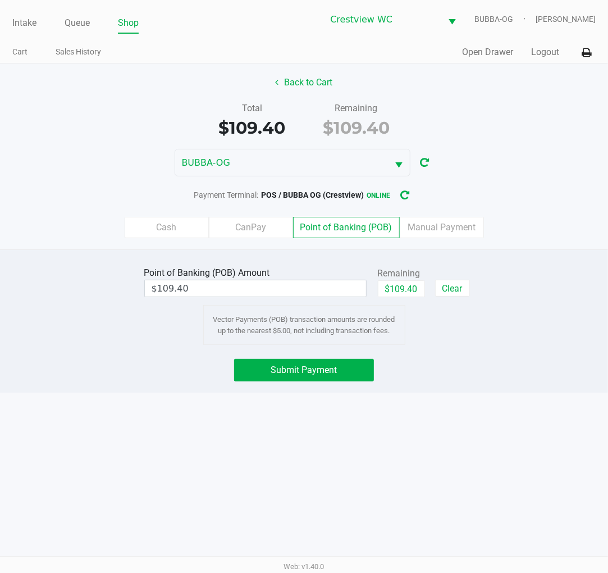
click at [262, 286] on input "$109.40" at bounding box center [255, 288] width 221 height 16
type input "109.4"
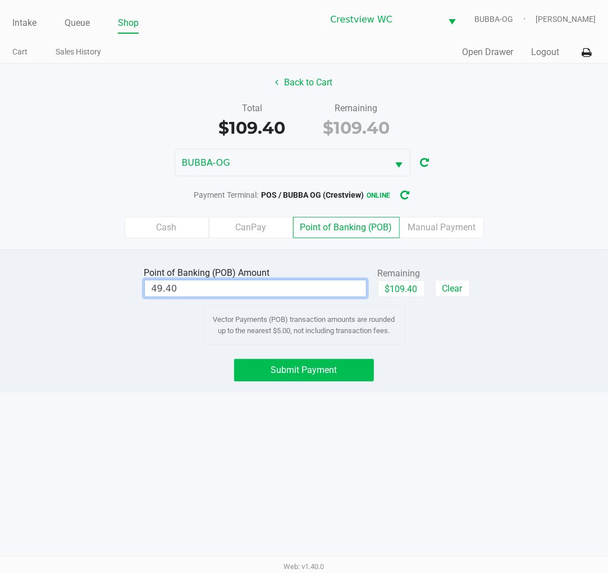
click at [328, 369] on span "Submit Payment" at bounding box center [304, 369] width 66 height 11
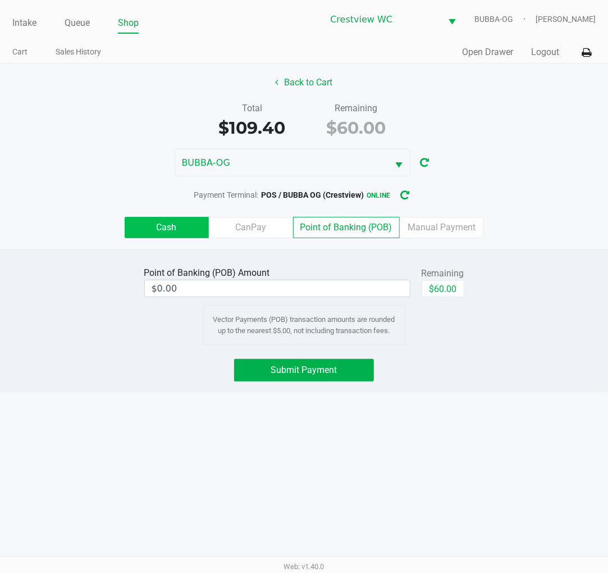
click at [169, 232] on label "Cash" at bounding box center [167, 227] width 84 height 21
click at [0, 0] on 0 "Cash" at bounding box center [0, 0] width 0 height 0
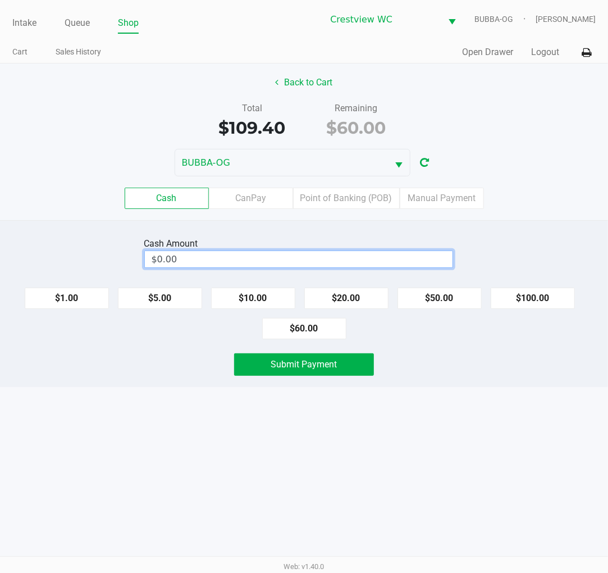
click at [322, 255] on input "$0.00" at bounding box center [299, 259] width 308 height 16
click at [318, 337] on button "$60.00" at bounding box center [304, 328] width 84 height 21
type input "$60.00"
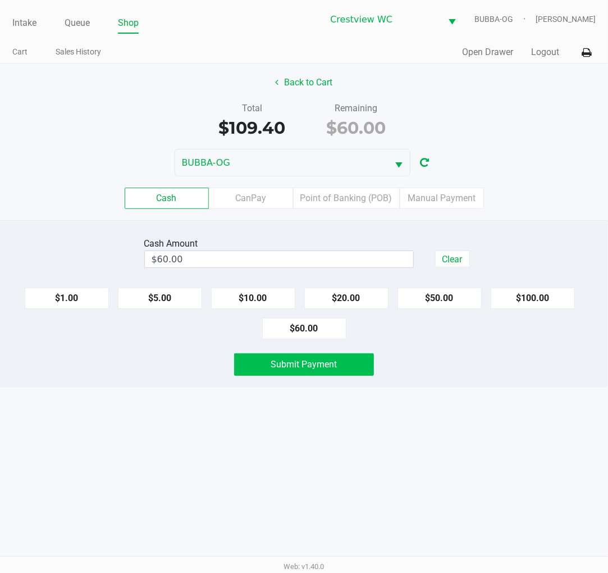
click at [310, 365] on span "Submit Payment" at bounding box center [304, 364] width 66 height 11
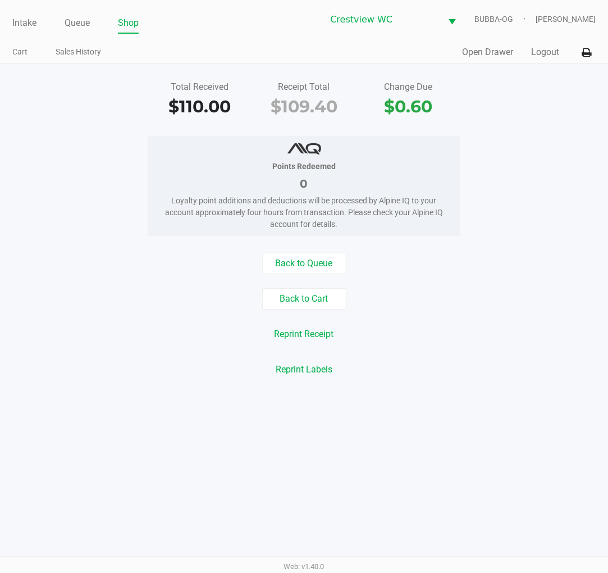
click at [479, 52] on button "Open Drawer" at bounding box center [487, 51] width 51 height 13
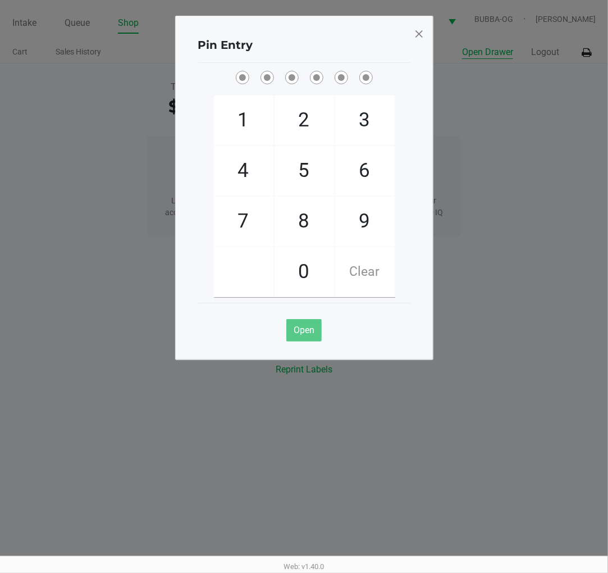
click at [357, 208] on span "9" at bounding box center [365, 221] width 60 height 49
checkbox input "true"
click at [289, 121] on span "2" at bounding box center [305, 119] width 60 height 49
checkbox input "true"
click at [293, 124] on span "2" at bounding box center [305, 119] width 60 height 49
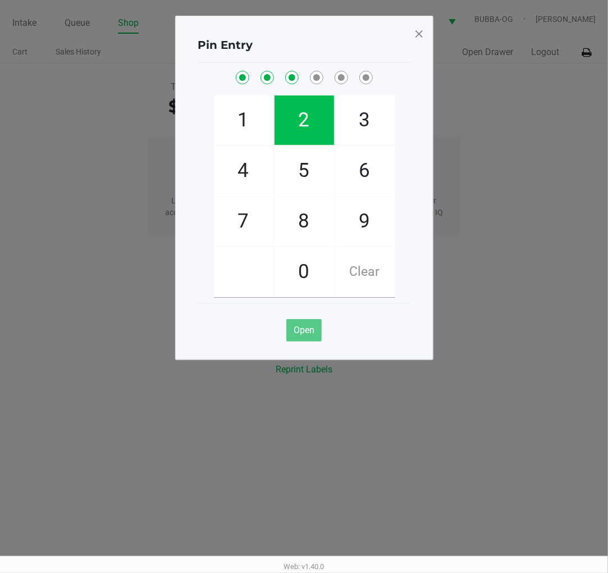
checkbox input "true"
click at [307, 235] on span "8" at bounding box center [305, 221] width 60 height 49
checkbox input "true"
click at [305, 115] on span "2" at bounding box center [305, 119] width 60 height 49
checkbox input "true"
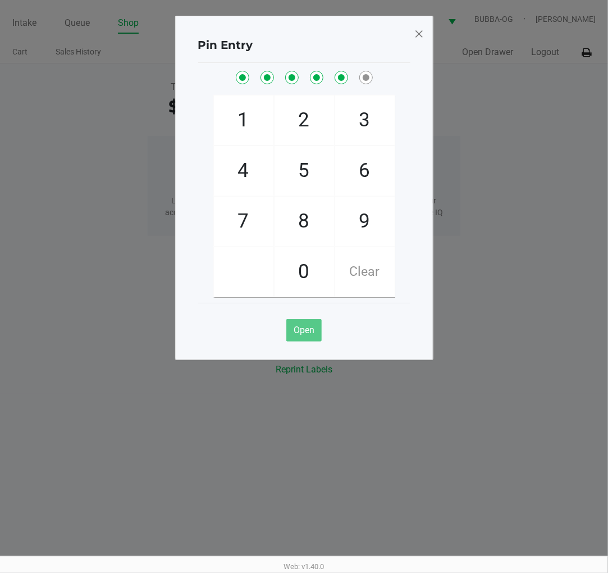
click at [232, 124] on span "1" at bounding box center [244, 119] width 60 height 49
checkbox input "true"
click at [422, 38] on span at bounding box center [419, 34] width 10 height 18
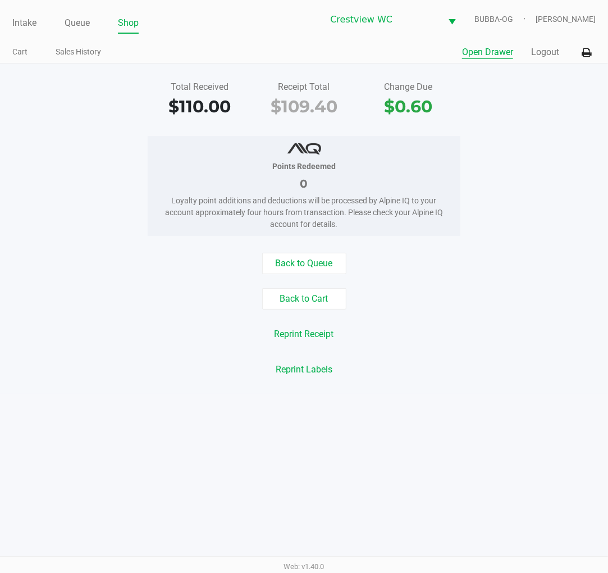
click at [486, 58] on button "Open Drawer" at bounding box center [487, 51] width 51 height 13
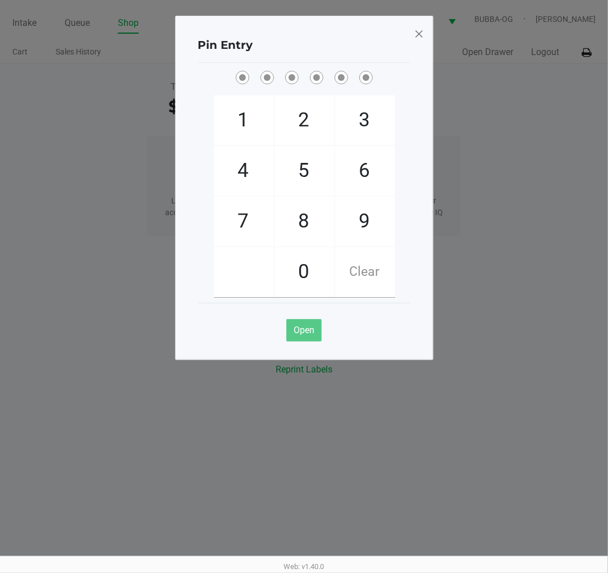
click at [355, 217] on span "9" at bounding box center [365, 221] width 60 height 49
checkbox input "true"
click at [301, 133] on span "2" at bounding box center [305, 119] width 60 height 49
checkbox input "true"
click at [310, 117] on span "2" at bounding box center [305, 119] width 60 height 49
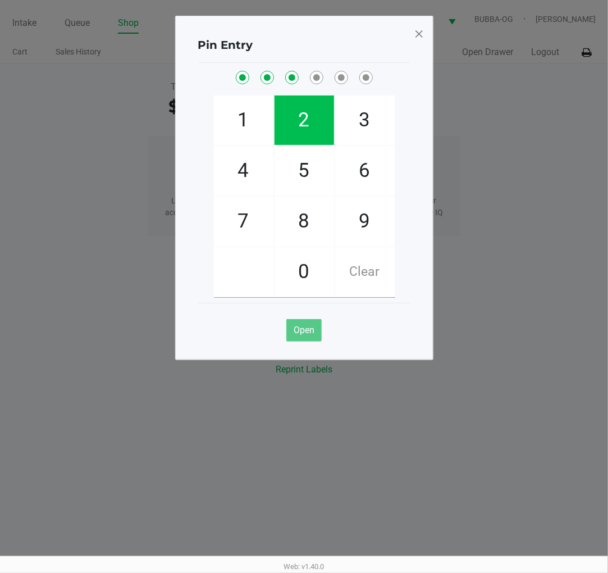
checkbox input "true"
click at [309, 217] on span "8" at bounding box center [305, 221] width 60 height 49
checkbox input "true"
click at [308, 120] on span "2" at bounding box center [305, 119] width 60 height 49
checkbox input "true"
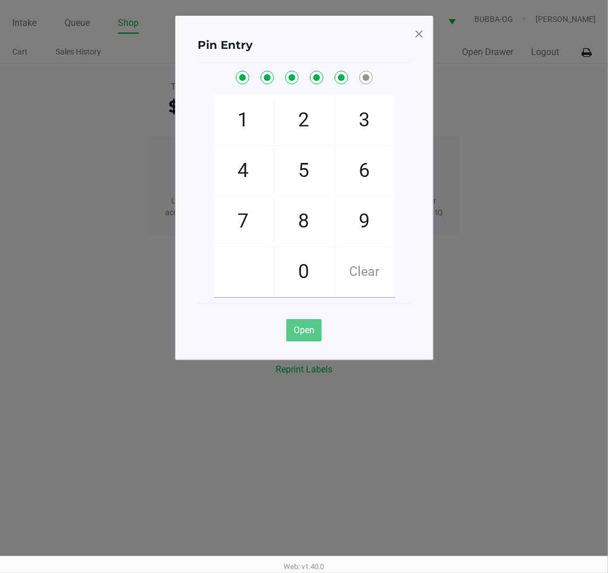
click at [250, 110] on span "1" at bounding box center [244, 119] width 60 height 49
checkbox input "true"
click at [417, 29] on span at bounding box center [419, 34] width 10 height 18
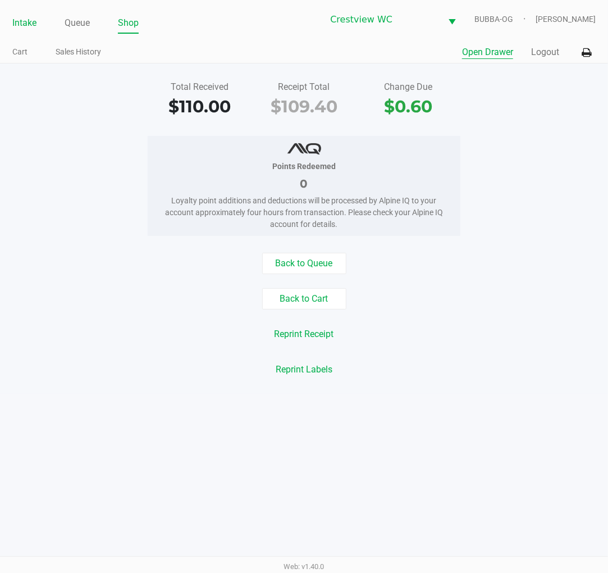
click at [23, 19] on link "Intake" at bounding box center [24, 23] width 24 height 16
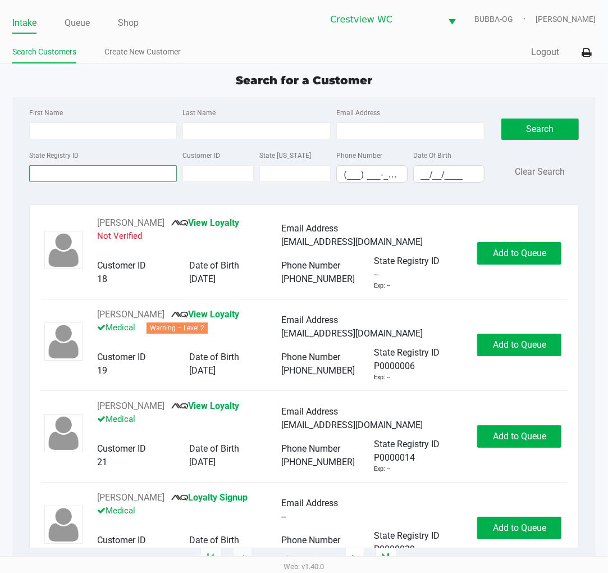
click at [88, 172] on input "State Registry ID" at bounding box center [103, 173] width 148 height 17
click at [65, 171] on input "State Registry ID" at bounding box center [103, 173] width 148 height 17
click at [41, 176] on input "State Registry ID" at bounding box center [103, 173] width 148 height 17
click at [42, 132] on input "First Name" at bounding box center [103, 130] width 148 height 17
type input "giovanni"
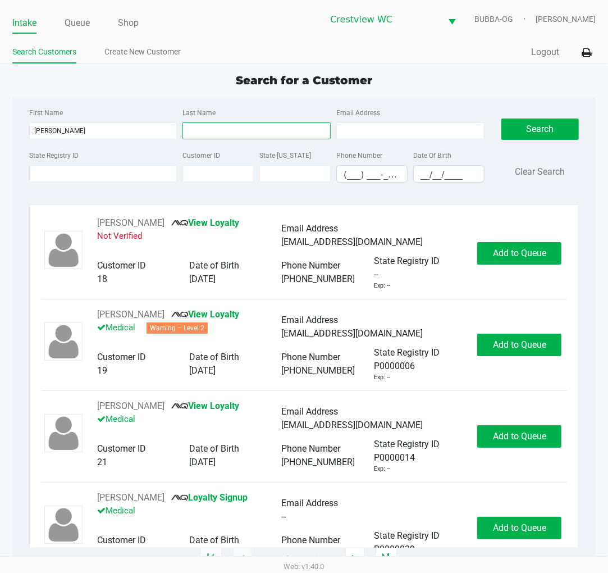
click at [248, 133] on input "Last Name" at bounding box center [256, 130] width 148 height 17
type input "morales"
click at [436, 176] on input "__/__/____" at bounding box center [449, 174] width 70 height 17
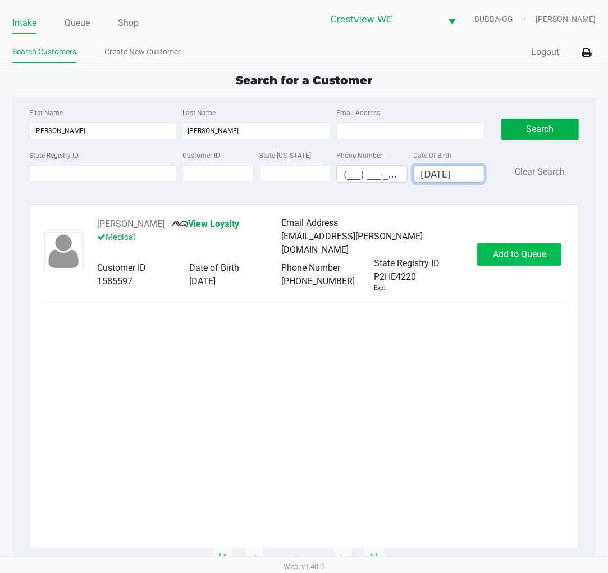
type input "11/10/2001"
click at [517, 252] on span "Add to Queue" at bounding box center [519, 254] width 53 height 11
click at [515, 250] on div "Add to Queue" at bounding box center [519, 254] width 84 height 22
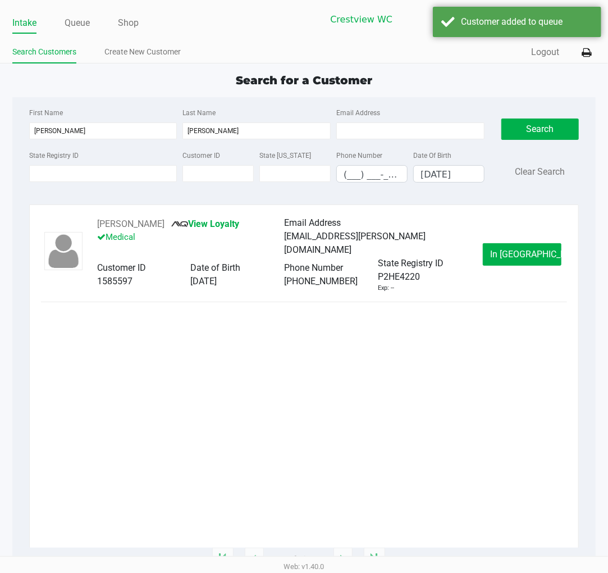
click at [515, 250] on span "In Queue" at bounding box center [537, 254] width 94 height 11
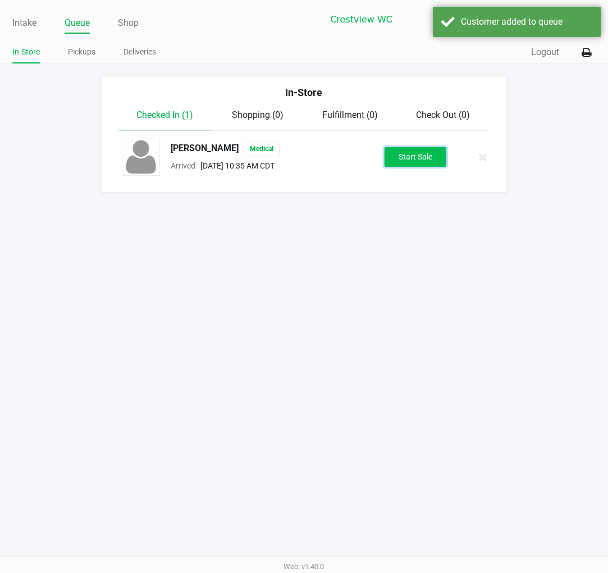
click at [425, 150] on button "Start Sale" at bounding box center [416, 157] width 62 height 20
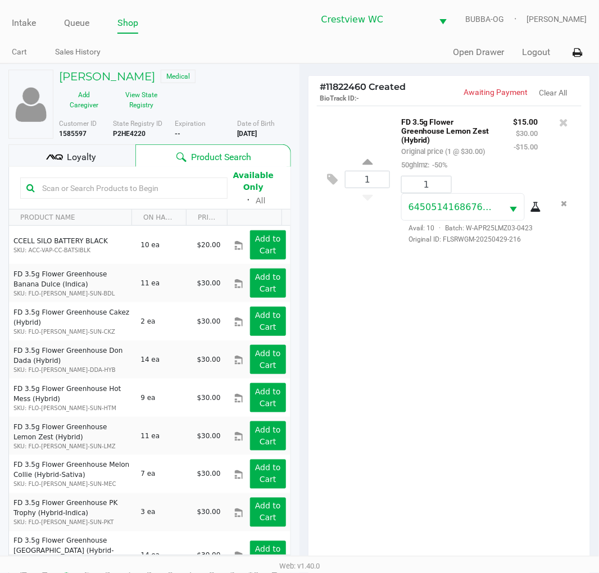
scroll to position [122, 0]
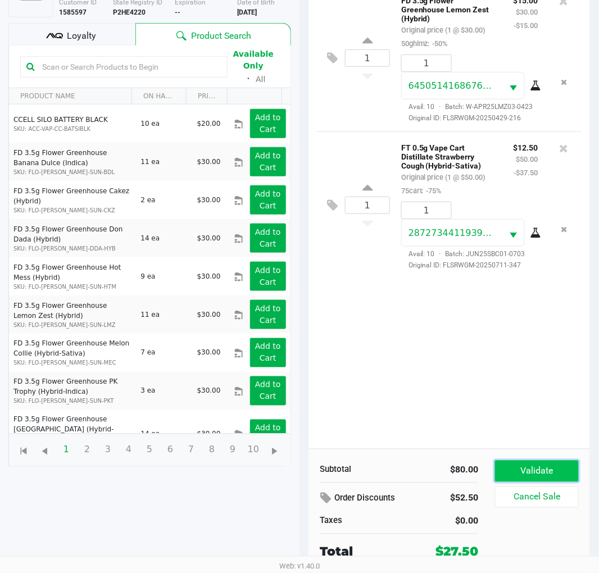
click at [547, 464] on button "Validate" at bounding box center [537, 470] width 84 height 21
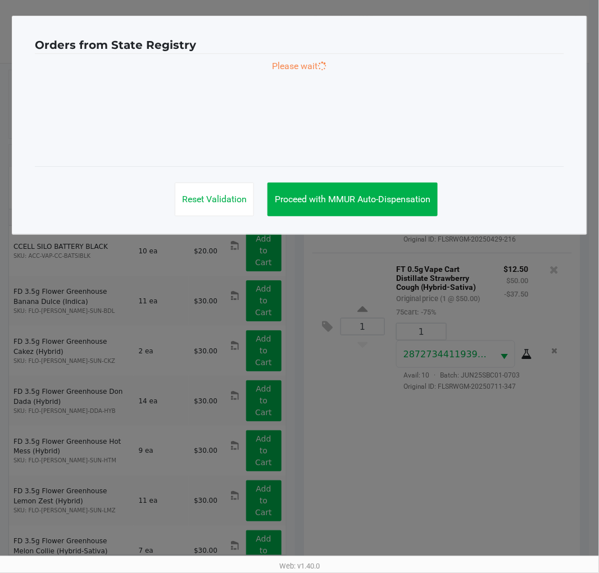
scroll to position [0, 0]
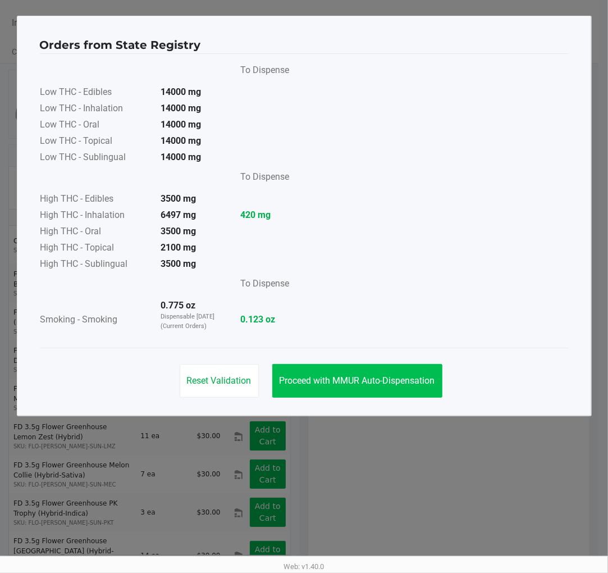
click at [389, 368] on button "Proceed with MMUR Auto-Dispensation" at bounding box center [357, 381] width 170 height 34
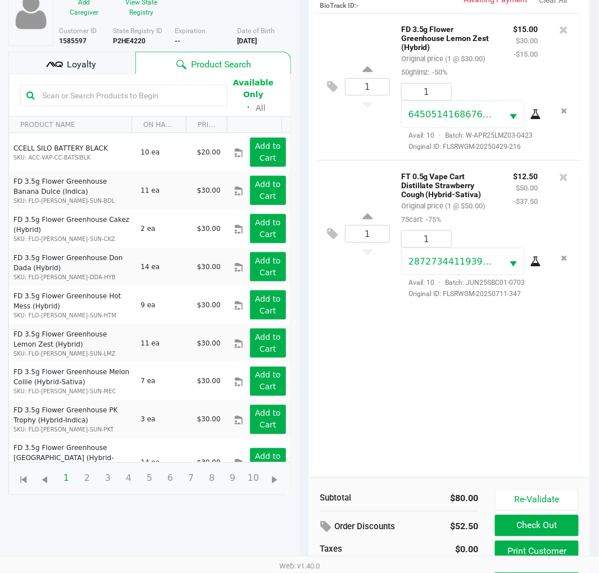
scroll to position [134, 0]
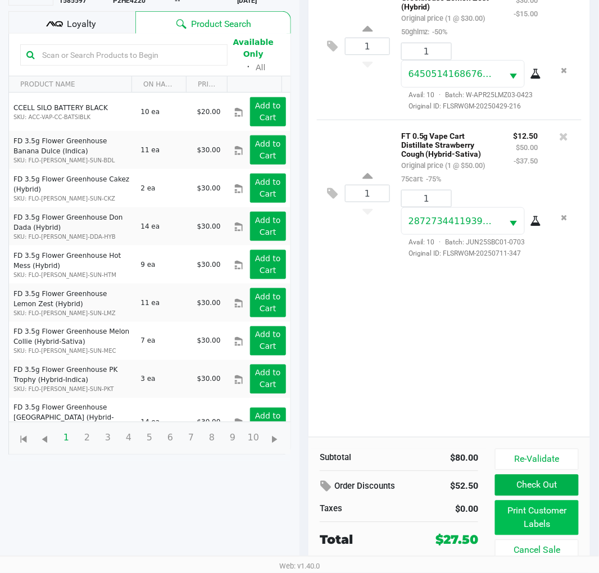
click at [511, 514] on button "Print Customer Labels" at bounding box center [537, 517] width 84 height 35
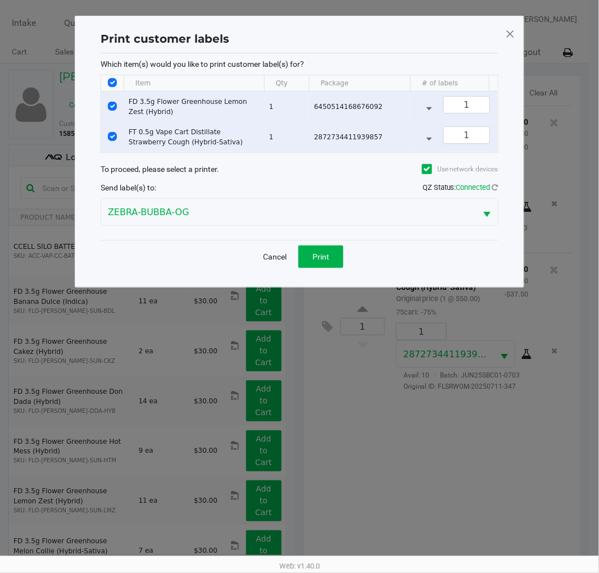
scroll to position [0, 0]
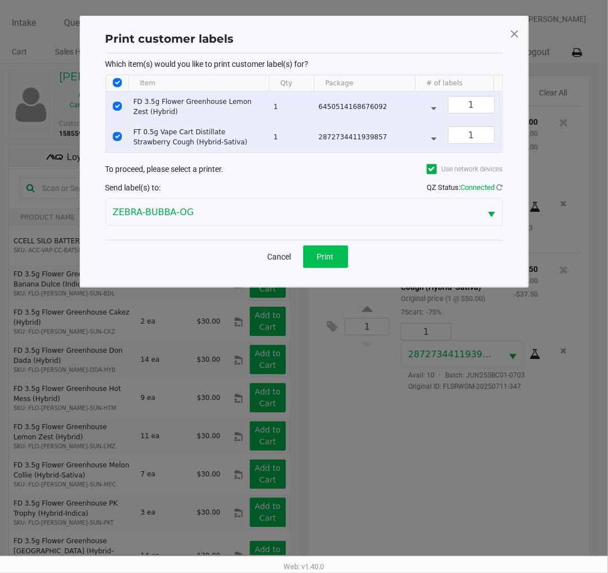
click at [327, 261] on span "Print" at bounding box center [325, 256] width 17 height 9
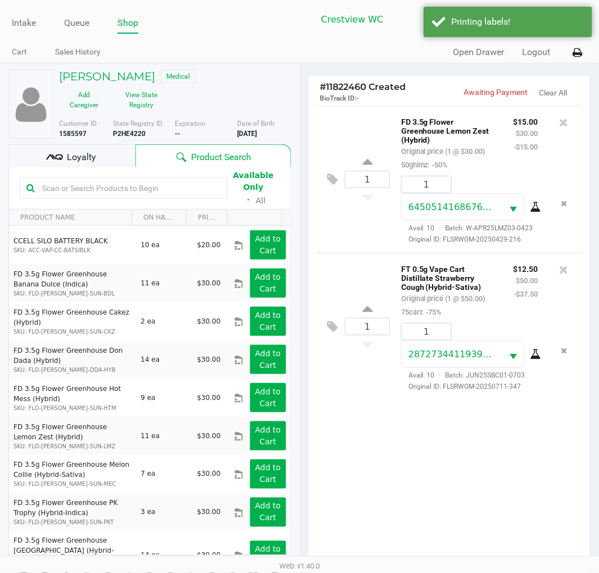
click at [81, 155] on span "Loyalty" at bounding box center [81, 156] width 29 height 13
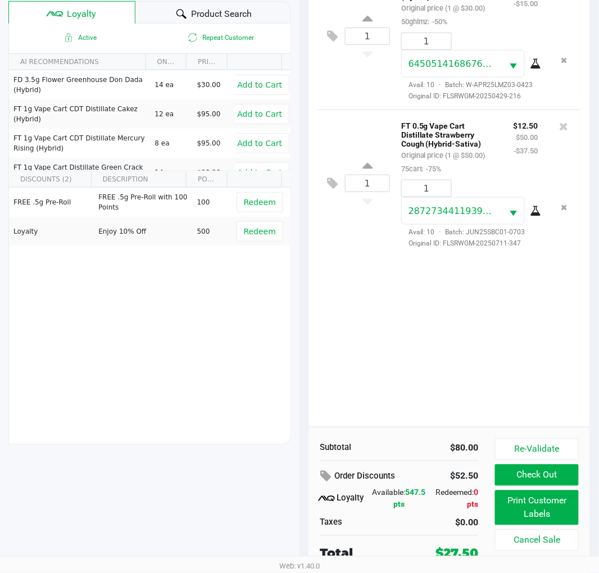
scroll to position [145, 0]
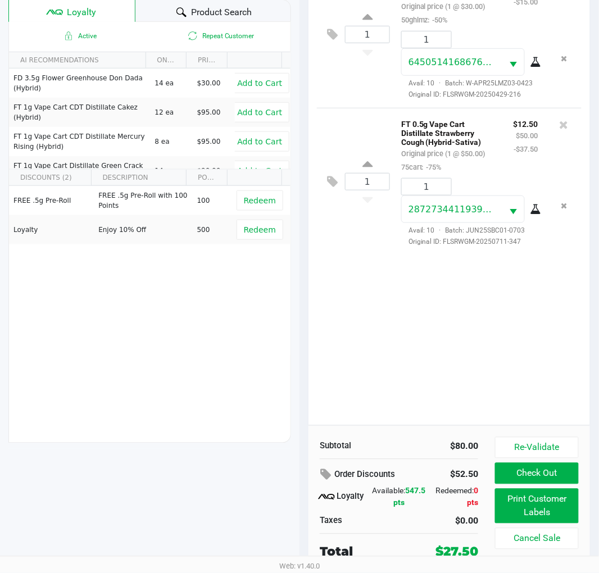
click at [504, 469] on button "Check Out" at bounding box center [537, 473] width 84 height 21
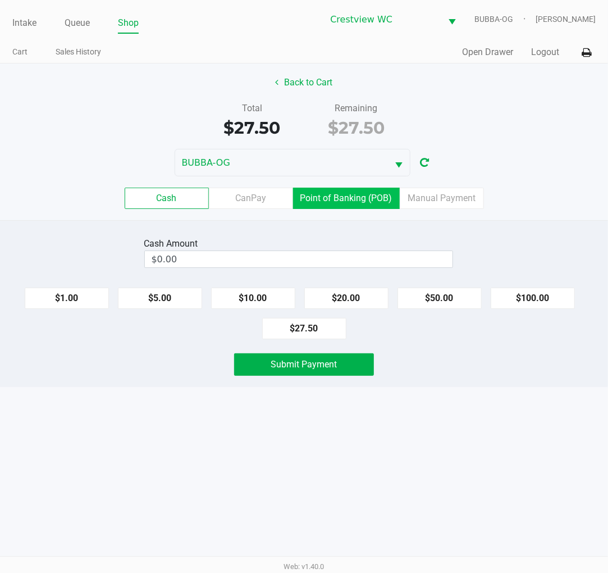
click at [332, 198] on label "Point of Banking (POB)" at bounding box center [346, 198] width 107 height 21
click at [0, 0] on 7 "Point of Banking (POB)" at bounding box center [0, 0] width 0 height 0
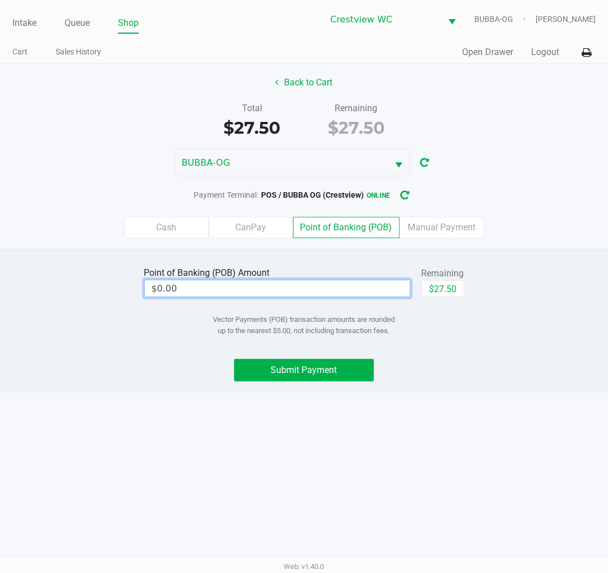
click at [338, 294] on input "$0.00" at bounding box center [277, 288] width 265 height 16
click at [458, 286] on button "$27.50" at bounding box center [443, 288] width 43 height 17
type input "$27.50"
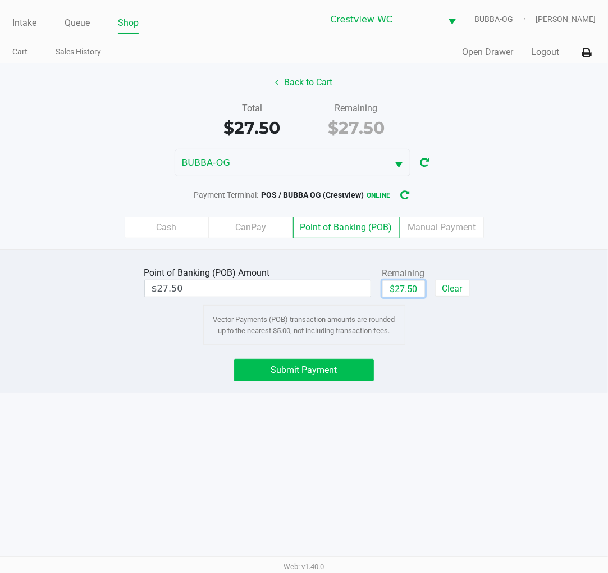
click at [317, 379] on button "Submit Payment" at bounding box center [303, 370] width 139 height 22
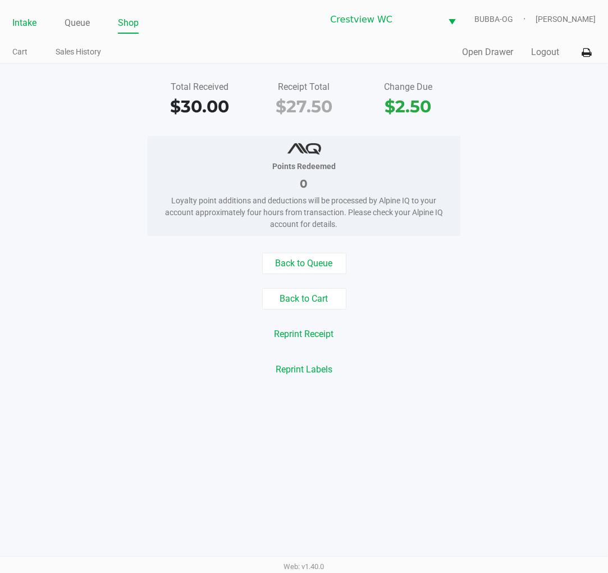
click at [25, 20] on link "Intake" at bounding box center [24, 23] width 24 height 16
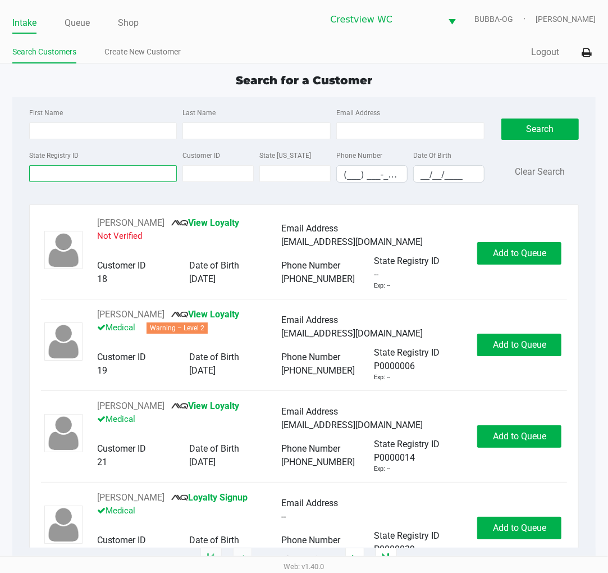
click at [65, 171] on input "State Registry ID" at bounding box center [103, 173] width 148 height 17
click at [64, 158] on label "State Registry ID" at bounding box center [53, 155] width 49 height 10
click at [64, 165] on input "State Registry ID" at bounding box center [103, 173] width 148 height 17
click at [153, 166] on input "State Registry ID" at bounding box center [103, 173] width 148 height 17
click at [124, 166] on input "State Registry ID" at bounding box center [103, 173] width 148 height 17
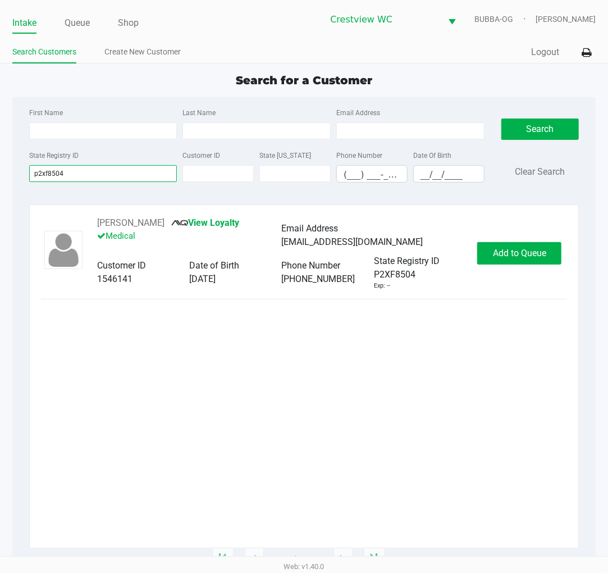
type input "p2xf8504"
drag, startPoint x: 523, startPoint y: 255, endPoint x: 533, endPoint y: 254, distance: 10.7
click at [533, 254] on span "Add to Queue" at bounding box center [519, 253] width 53 height 11
click at [535, 254] on div "Add to Queue" at bounding box center [519, 253] width 84 height 22
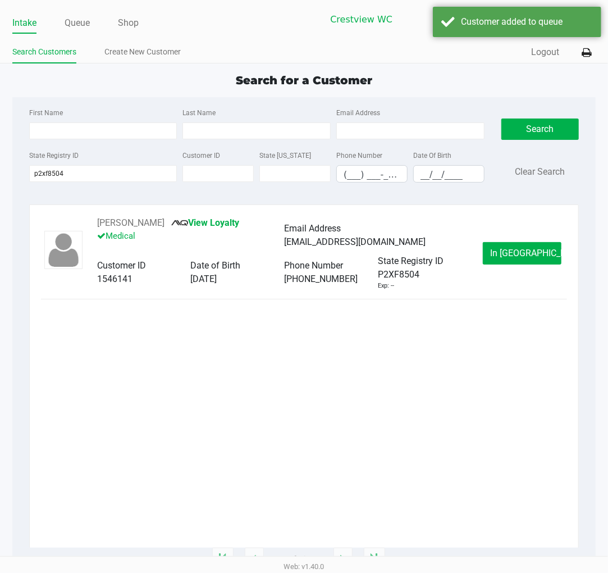
click at [535, 254] on span "In Queue" at bounding box center [537, 253] width 94 height 11
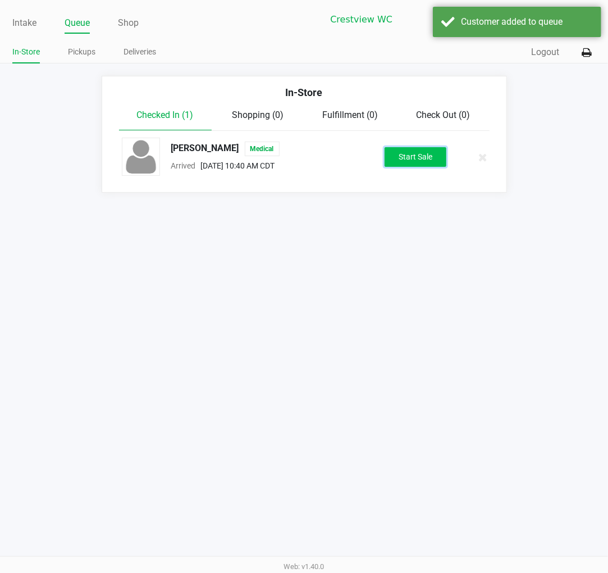
click at [431, 148] on button "Start Sale" at bounding box center [416, 157] width 62 height 20
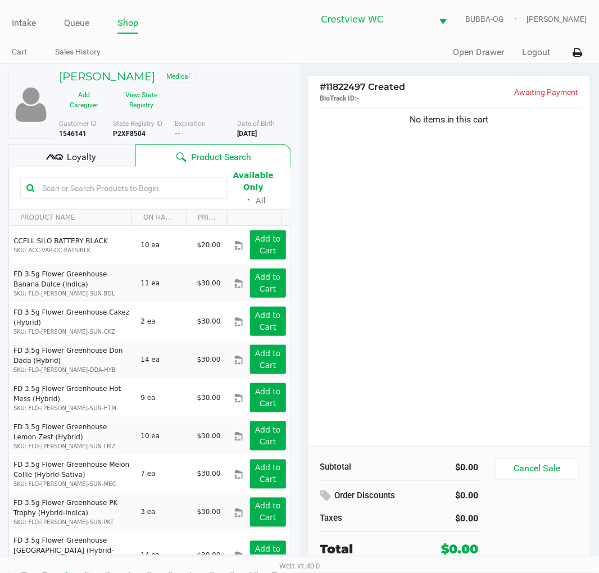
click at [88, 155] on span "Loyalty" at bounding box center [81, 156] width 29 height 13
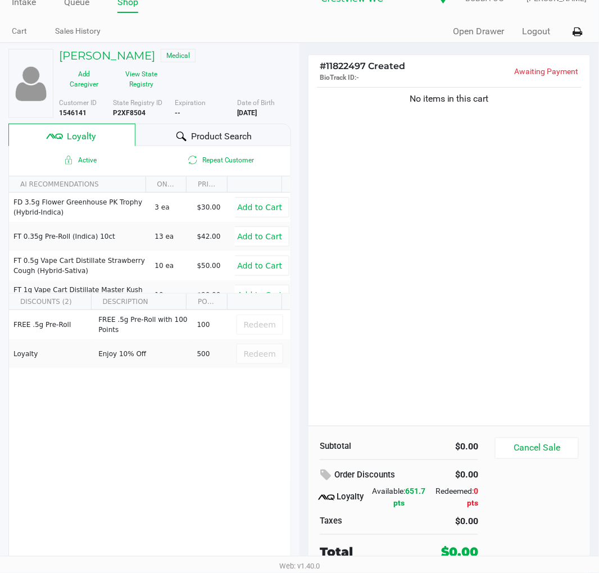
scroll to position [21, 0]
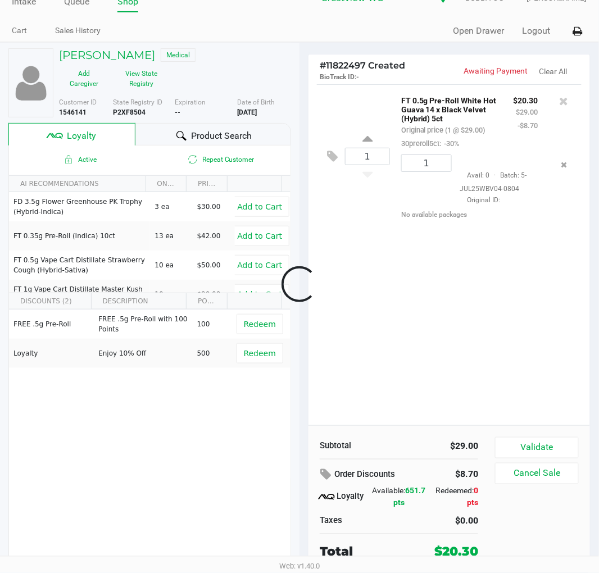
click at [545, 445] on button "Validate" at bounding box center [537, 447] width 84 height 21
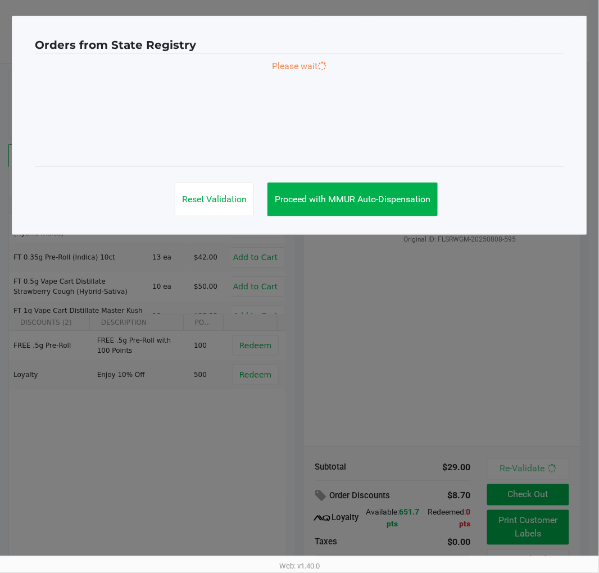
scroll to position [0, 0]
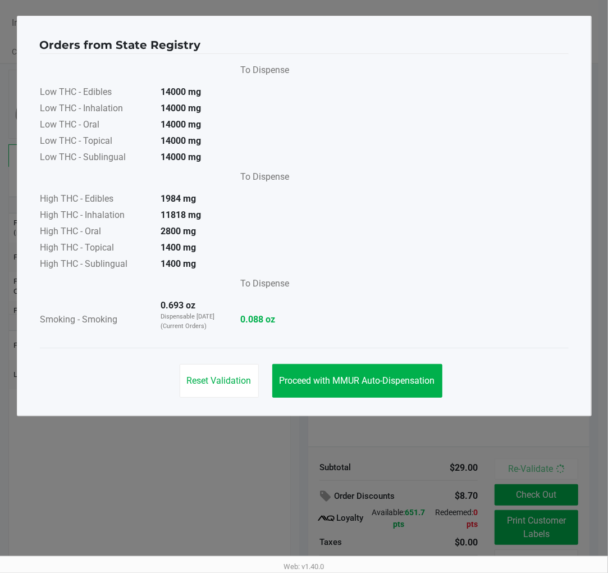
click at [374, 380] on span "Proceed with MMUR Auto-Dispensation" at bounding box center [358, 380] width 156 height 11
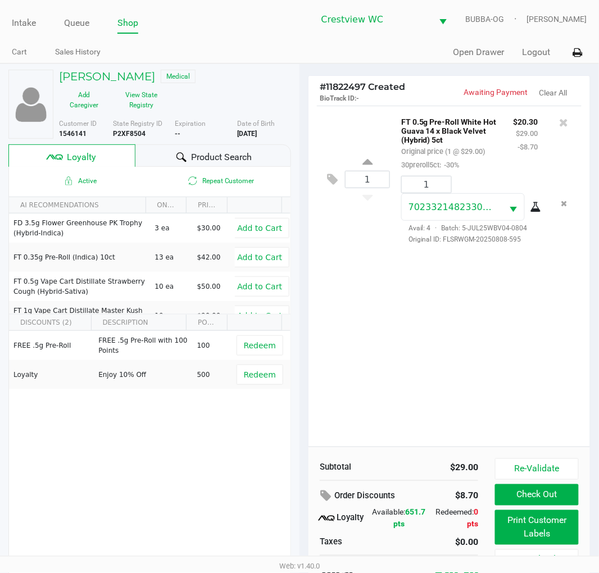
click at [519, 541] on button "Print Customer Labels" at bounding box center [537, 527] width 84 height 35
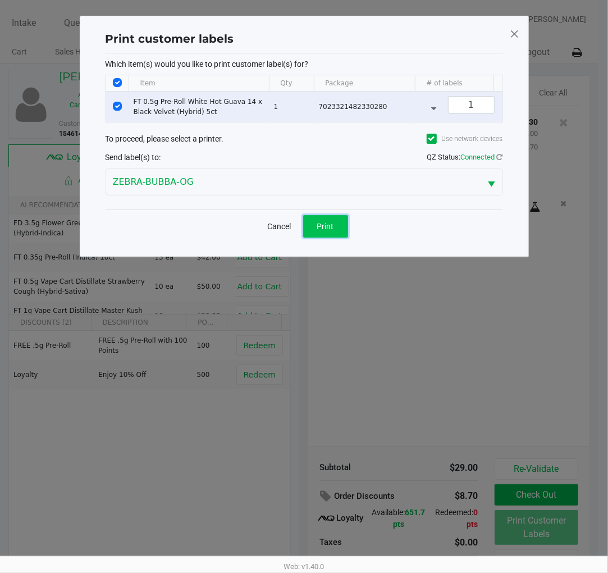
click at [341, 238] on button "Print" at bounding box center [325, 226] width 45 height 22
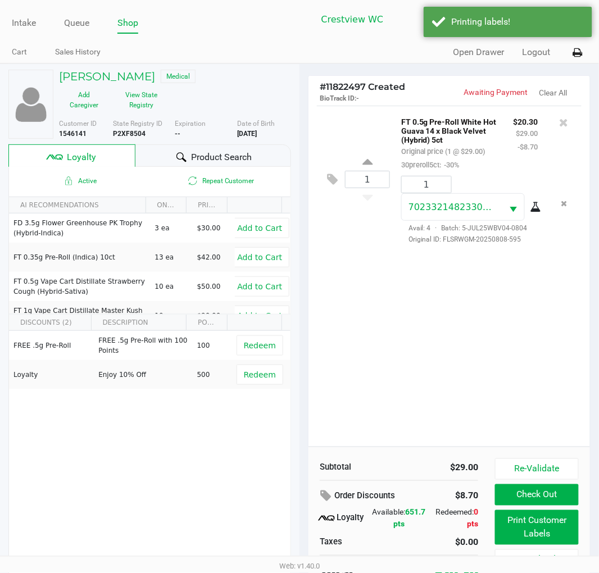
scroll to position [21, 0]
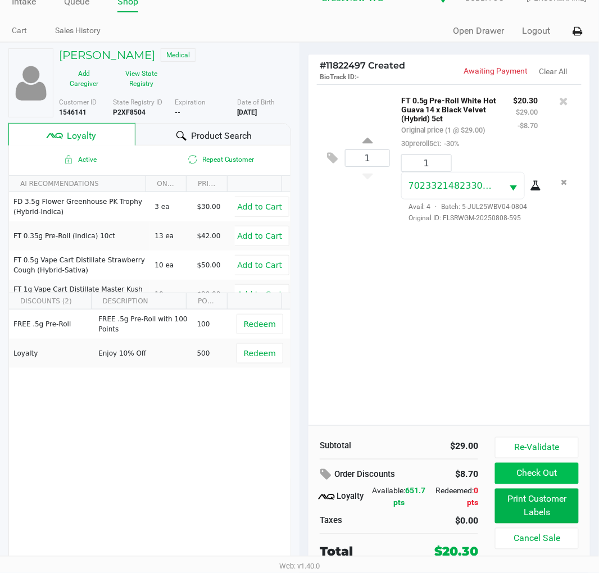
click at [535, 469] on button "Check Out" at bounding box center [537, 473] width 84 height 21
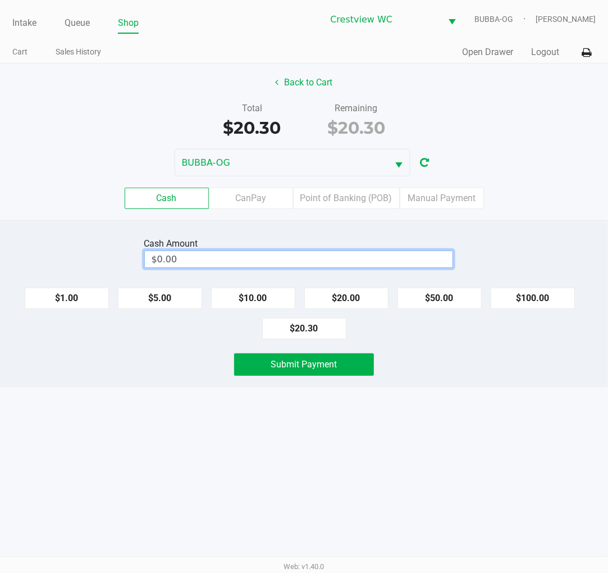
click at [350, 264] on input "$0.00" at bounding box center [299, 259] width 308 height 16
click at [326, 354] on button "Submit Payment" at bounding box center [303, 364] width 139 height 22
type input "$21.00"
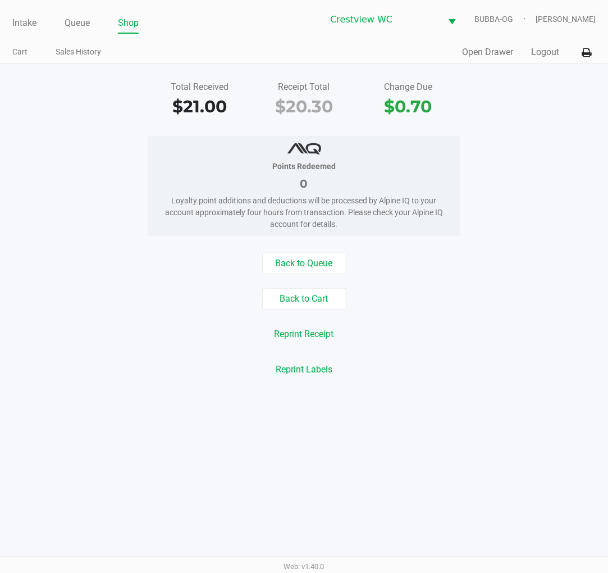
click at [16, 19] on link "Intake" at bounding box center [24, 23] width 24 height 16
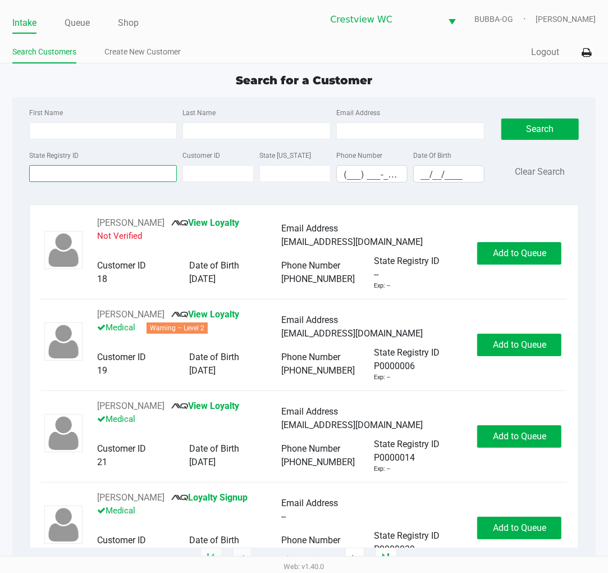
click at [63, 177] on input "State Registry ID" at bounding box center [103, 173] width 148 height 17
click at [74, 193] on div "First Name Last Name Email Address State Registry ID Customer ID State ID Phone…" at bounding box center [304, 148] width 567 height 103
click at [104, 174] on input "State Registry ID" at bounding box center [103, 173] width 148 height 17
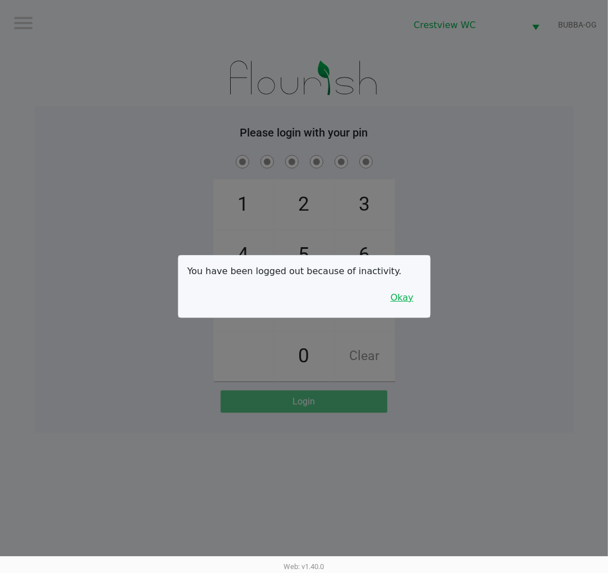
click at [419, 300] on button "Okay" at bounding box center [402, 297] width 38 height 21
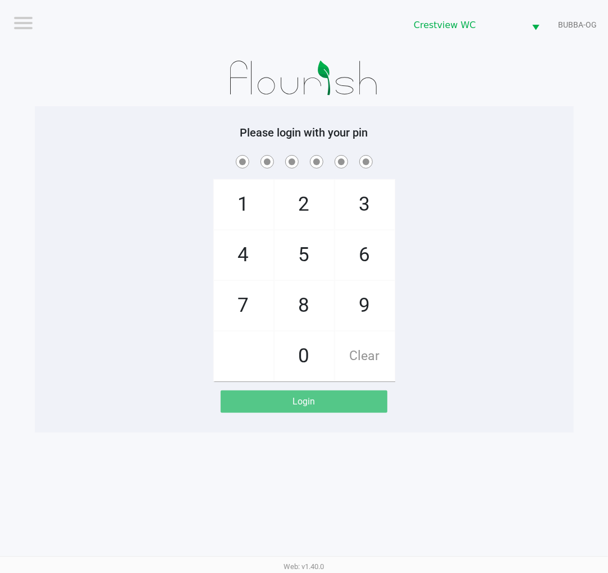
click at [373, 292] on span "9" at bounding box center [365, 305] width 60 height 49
checkbox input "true"
click at [313, 195] on span "2" at bounding box center [305, 204] width 60 height 49
checkbox input "true"
click at [312, 184] on span "2" at bounding box center [305, 204] width 60 height 49
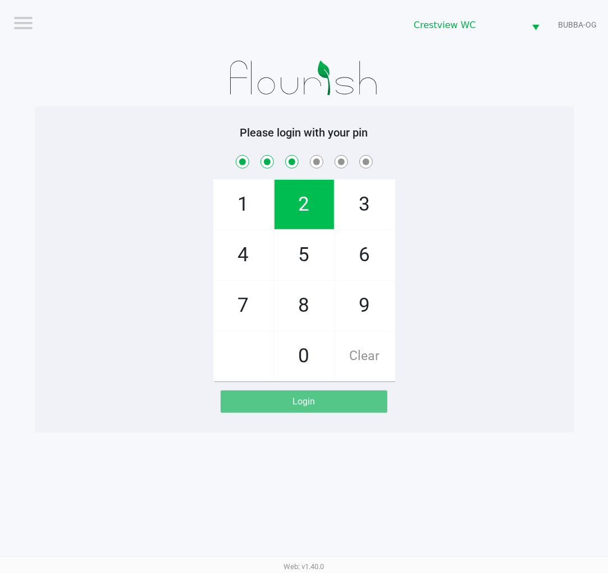
checkbox input "true"
click at [302, 314] on span "8" at bounding box center [305, 305] width 60 height 49
checkbox input "true"
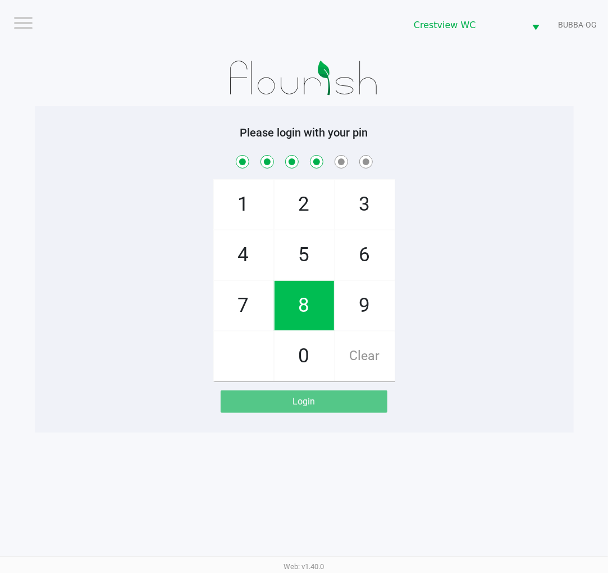
click at [304, 210] on span "2" at bounding box center [305, 204] width 60 height 49
checkbox input "true"
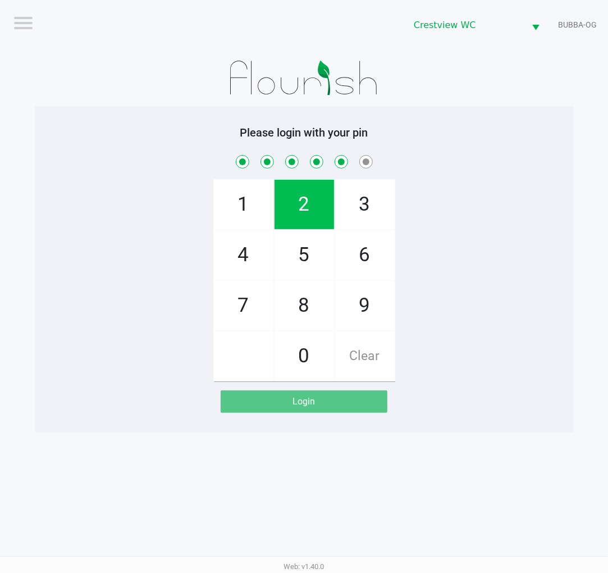
click at [234, 195] on span "1" at bounding box center [244, 204] width 60 height 49
checkbox input "true"
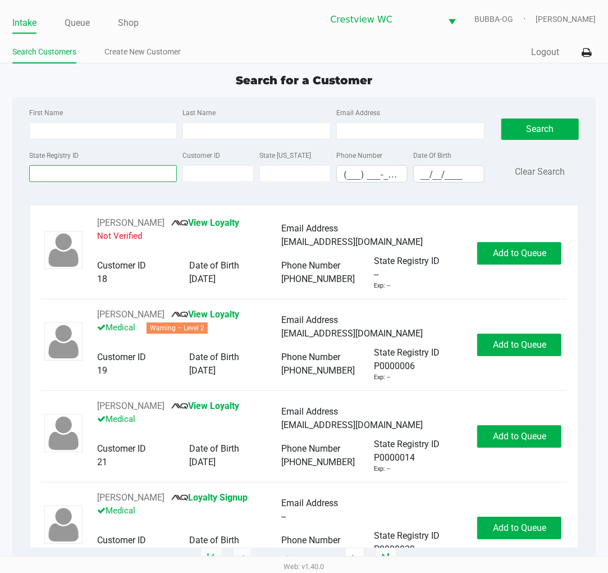
click at [69, 174] on input "State Registry ID" at bounding box center [103, 173] width 148 height 17
click at [71, 19] on link "Queue" at bounding box center [77, 23] width 25 height 16
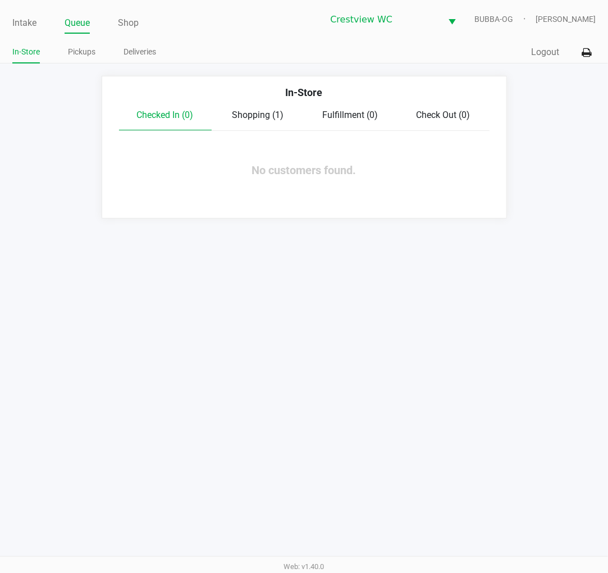
click at [83, 54] on link "Pickups" at bounding box center [82, 52] width 28 height 14
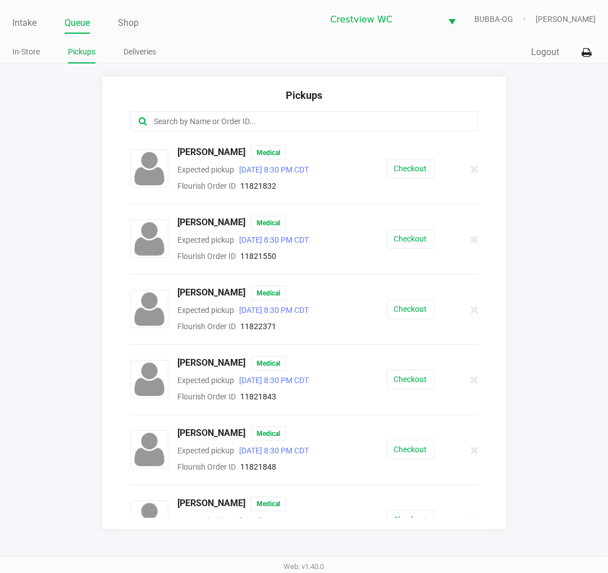
click at [179, 124] on input "text" at bounding box center [301, 121] width 297 height 13
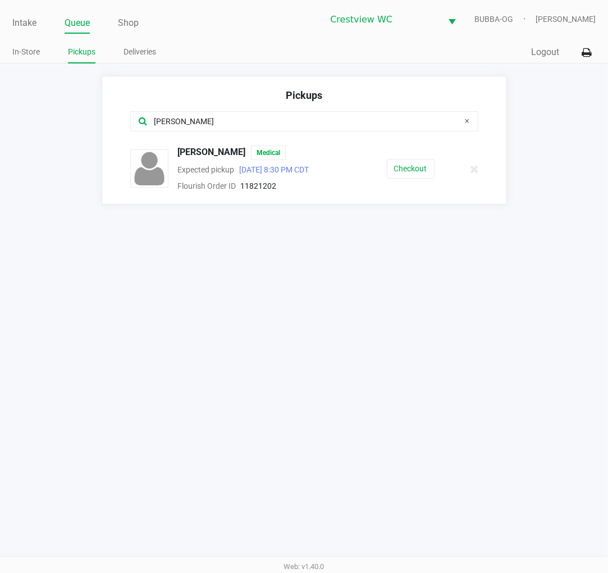
type input "ryan"
click at [411, 170] on button "Checkout" at bounding box center [411, 169] width 48 height 20
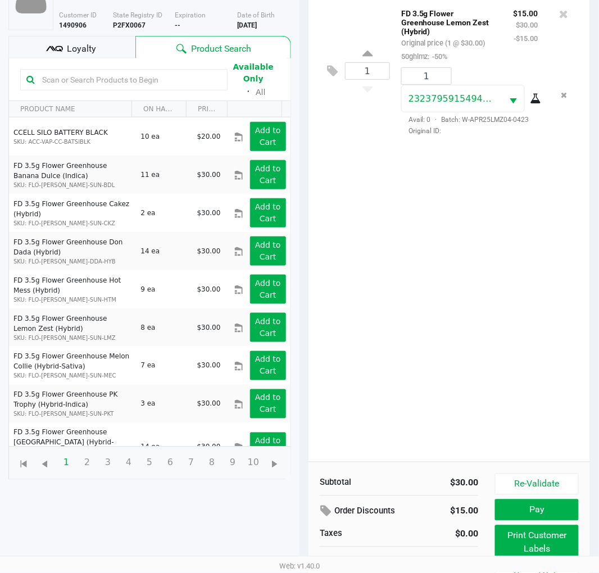
scroll to position [134, 0]
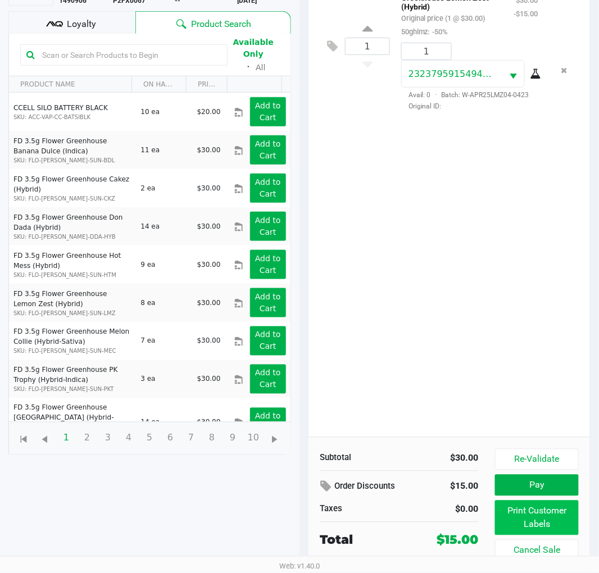
click at [509, 522] on button "Print Customer Labels" at bounding box center [537, 517] width 84 height 35
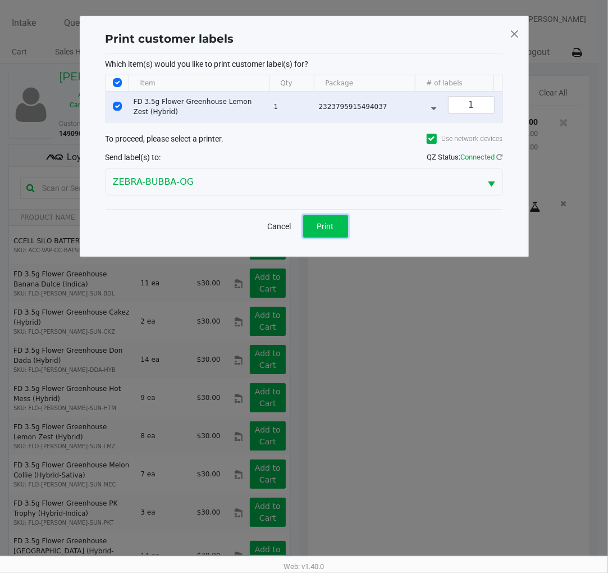
click at [323, 226] on button "Print" at bounding box center [325, 226] width 45 height 22
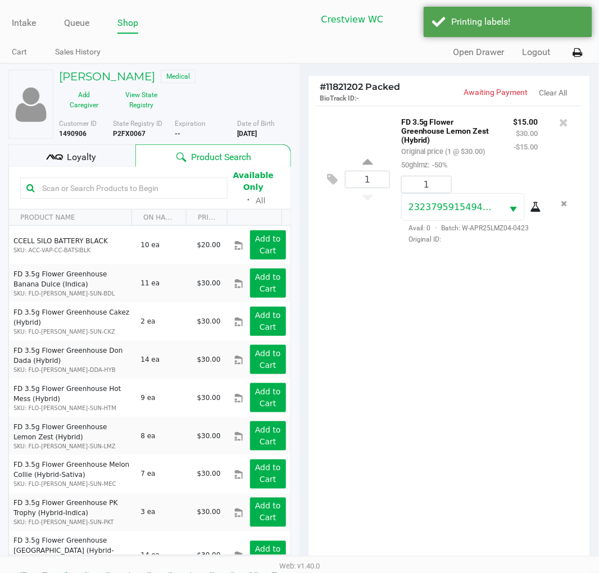
click at [85, 156] on span "Loyalty" at bounding box center [81, 156] width 29 height 13
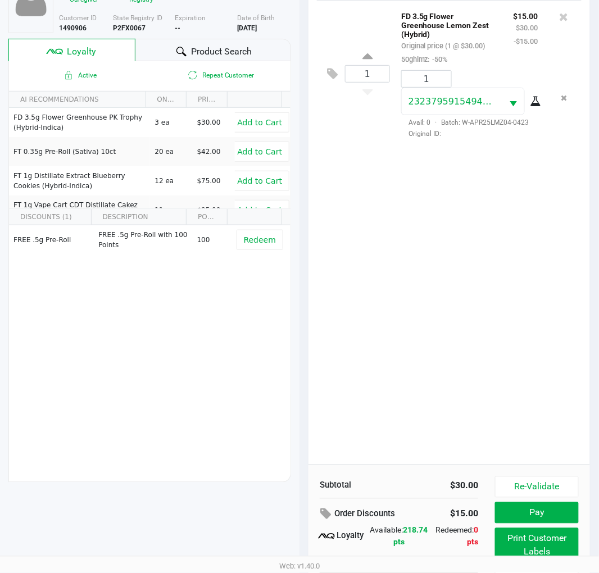
scroll to position [145, 0]
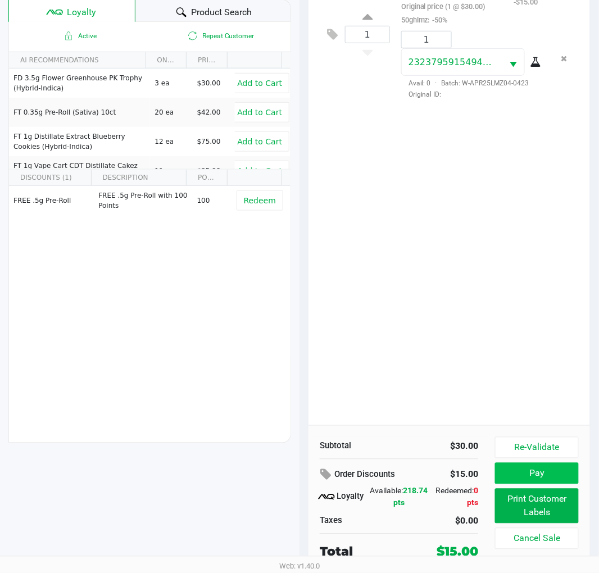
click at [510, 463] on button "Pay" at bounding box center [537, 473] width 84 height 21
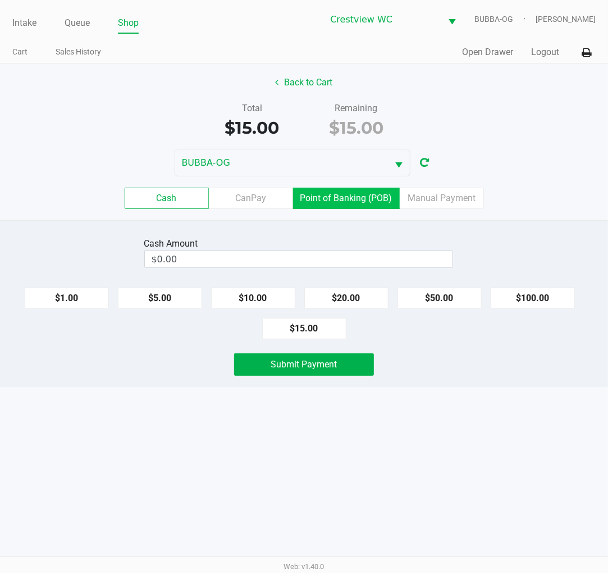
click at [351, 205] on label "Point of Banking (POB)" at bounding box center [346, 198] width 107 height 21
click at [0, 0] on 7 "Point of Banking (POB)" at bounding box center [0, 0] width 0 height 0
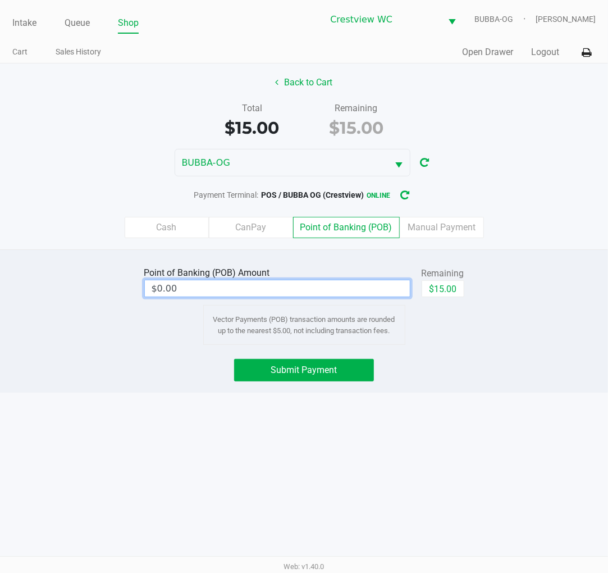
click at [335, 292] on input "$0.00" at bounding box center [277, 288] width 265 height 16
click at [446, 289] on button "$15.00" at bounding box center [443, 288] width 43 height 17
type input "$15.00"
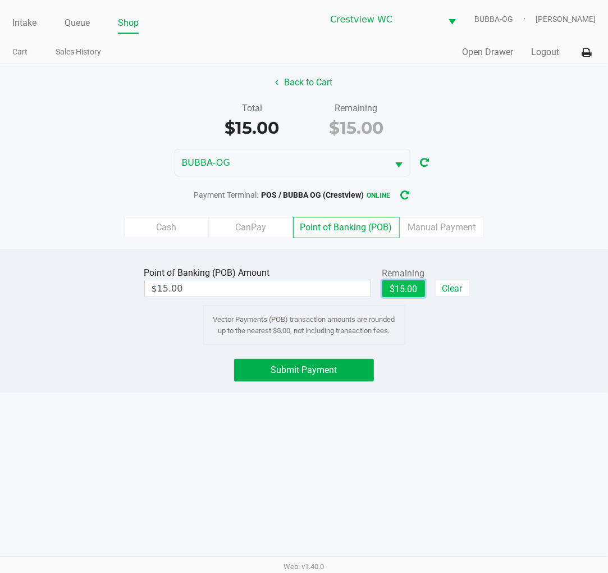
click at [329, 379] on button "Submit Payment" at bounding box center [303, 370] width 139 height 22
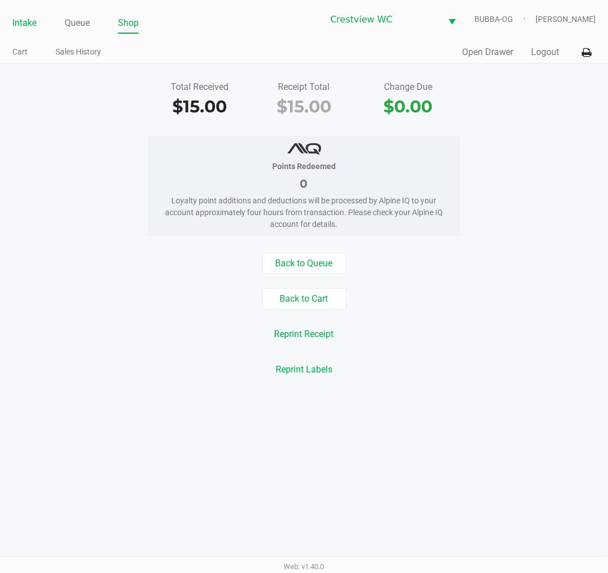
click at [29, 17] on link "Intake" at bounding box center [24, 23] width 24 height 16
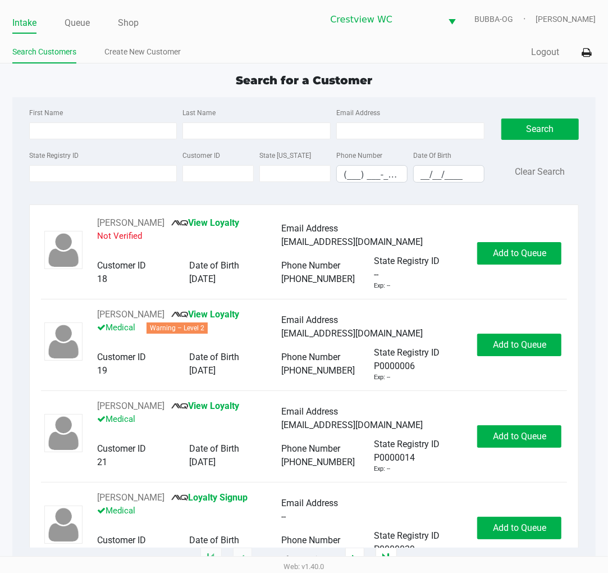
click at [48, 172] on input "State Registry ID" at bounding box center [103, 173] width 148 height 17
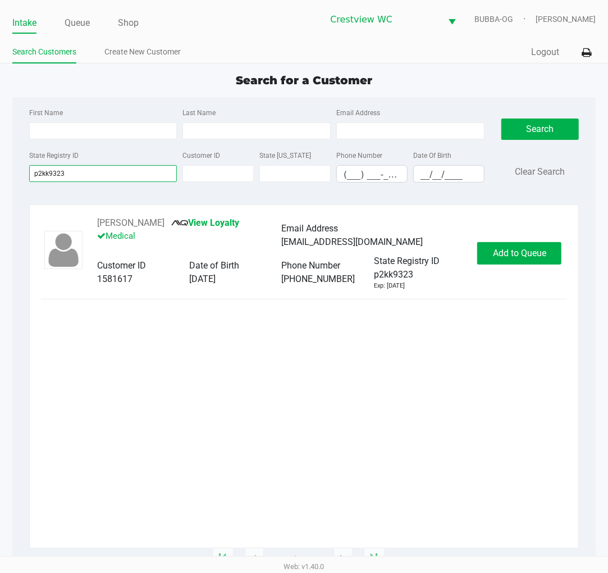
type input "p2kk9323"
click at [535, 258] on span "Add to Queue" at bounding box center [519, 253] width 53 height 11
click at [545, 248] on div "Add to Queue" at bounding box center [519, 253] width 84 height 22
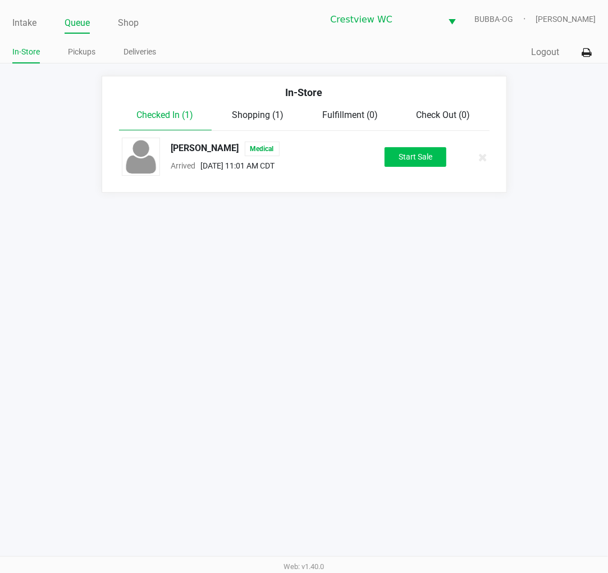
click at [400, 166] on button "Start Sale" at bounding box center [416, 157] width 62 height 20
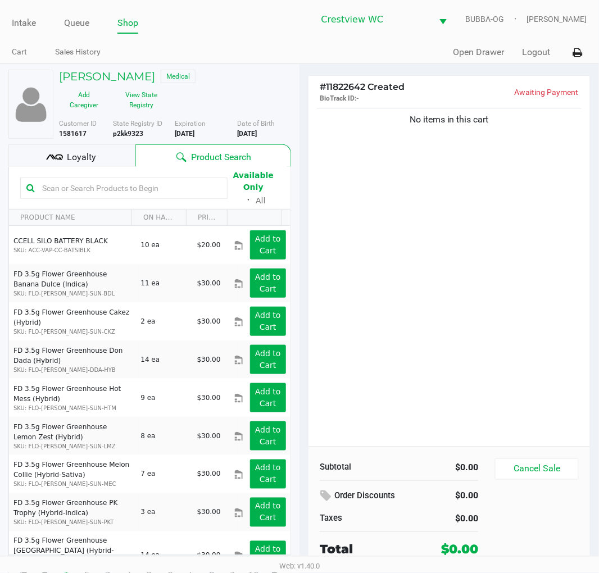
scroll to position [21, 0]
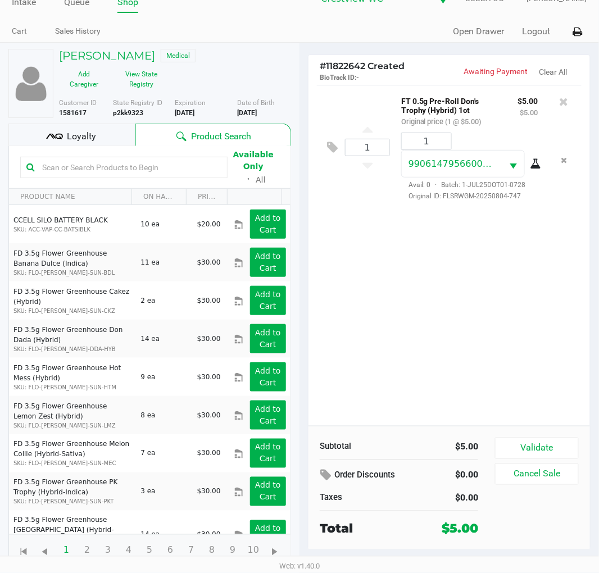
click at [547, 444] on button "Validate" at bounding box center [537, 447] width 84 height 21
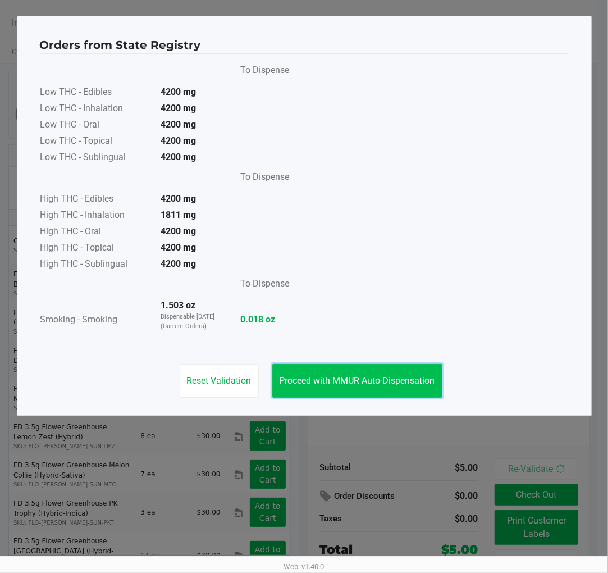
click at [371, 368] on button "Proceed with MMUR Auto-Dispensation" at bounding box center [357, 381] width 170 height 34
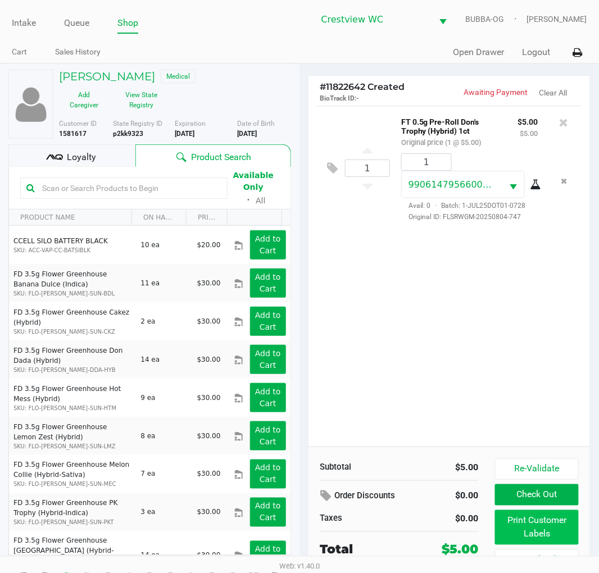
click at [530, 533] on button "Print Customer Labels" at bounding box center [537, 527] width 84 height 35
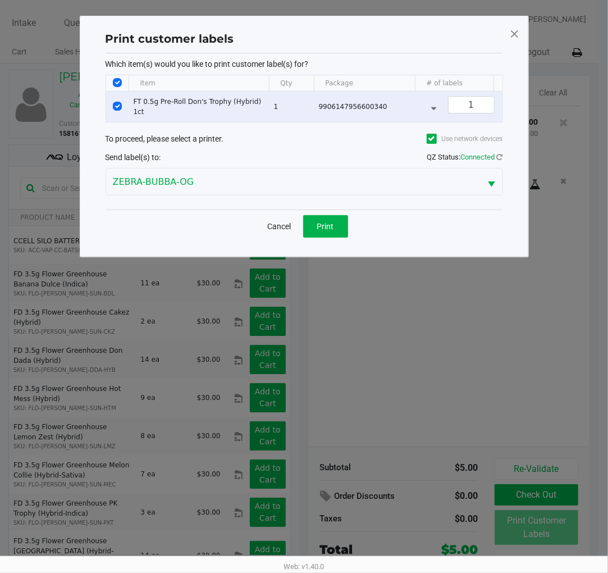
click at [326, 231] on span "Print" at bounding box center [325, 226] width 17 height 9
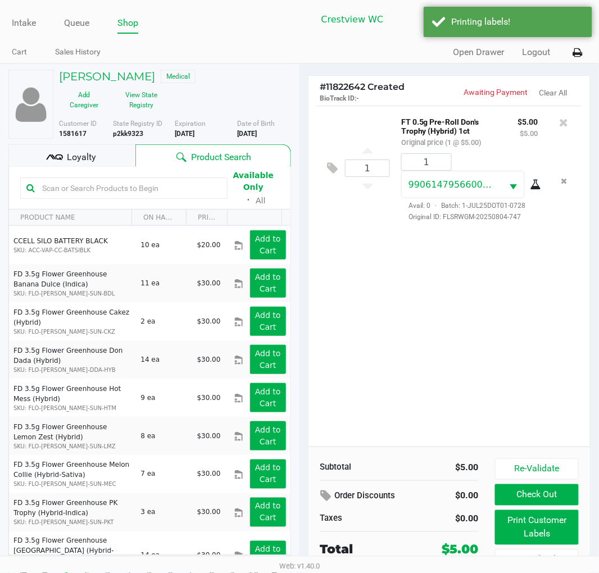
click at [84, 185] on input "text" at bounding box center [130, 188] width 184 height 17
click at [103, 150] on div "Loyalty" at bounding box center [71, 155] width 127 height 22
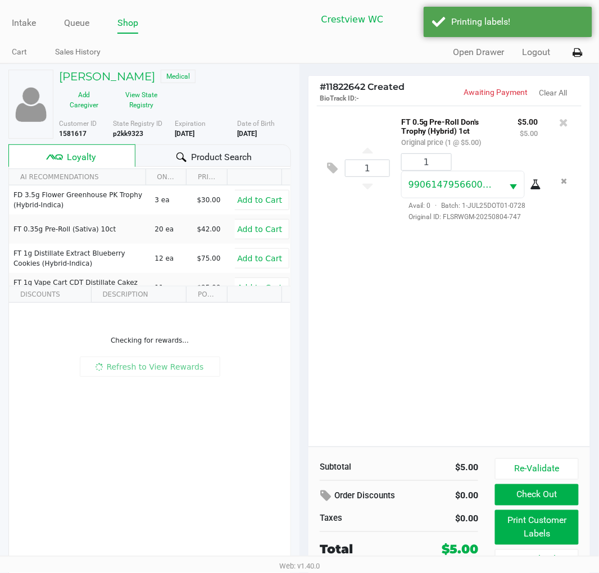
scroll to position [21, 0]
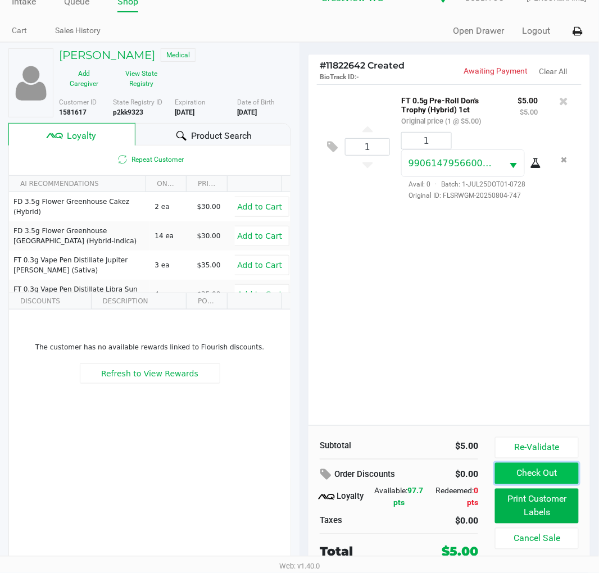
click at [544, 476] on button "Check Out" at bounding box center [537, 473] width 84 height 21
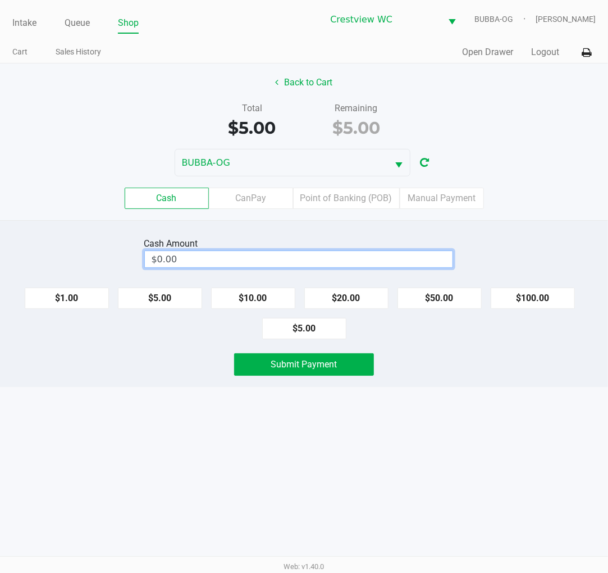
click at [368, 257] on input "$0.00" at bounding box center [299, 259] width 308 height 16
click at [362, 299] on button "$20.00" at bounding box center [346, 297] width 84 height 21
type input "$20.00"
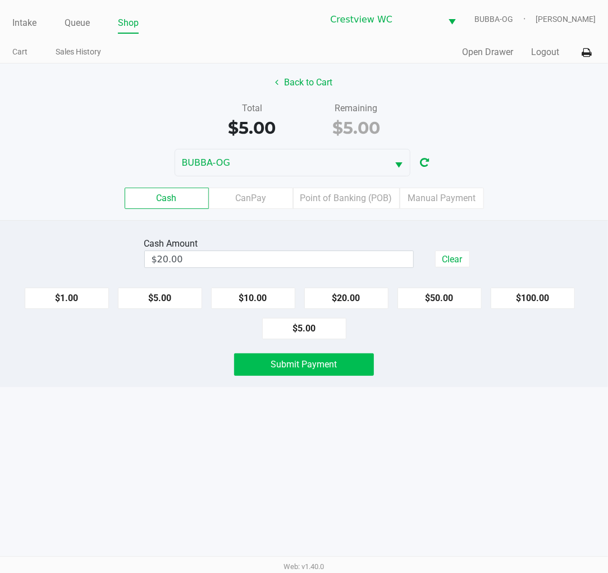
click at [344, 373] on button "Submit Payment" at bounding box center [303, 364] width 139 height 22
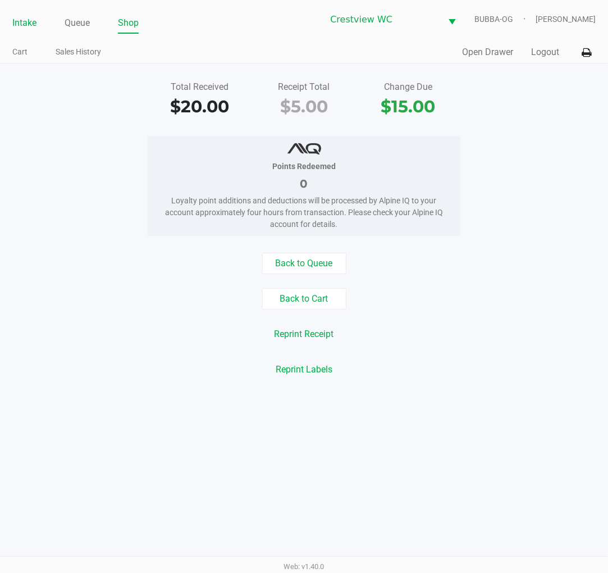
click at [21, 24] on link "Intake" at bounding box center [24, 23] width 24 height 16
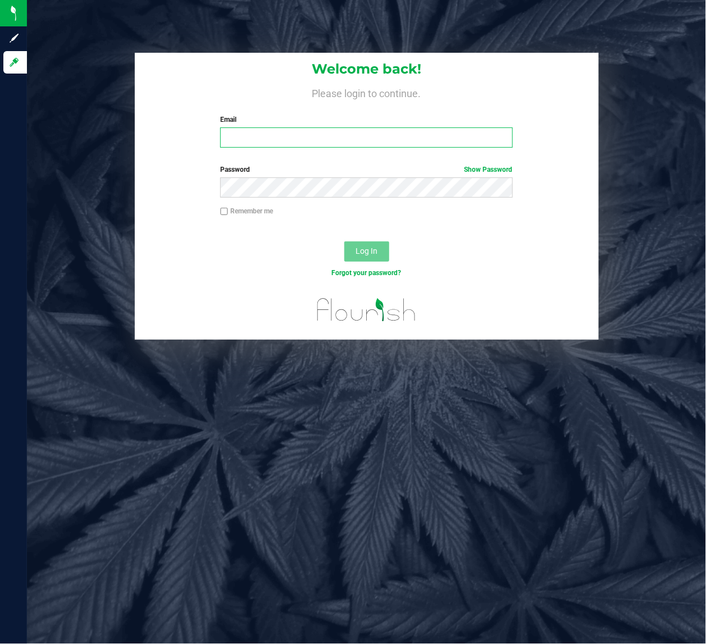
click at [260, 128] on input "Email" at bounding box center [366, 137] width 293 height 20
type input "[EMAIL_ADDRESS][DOMAIN_NAME]"
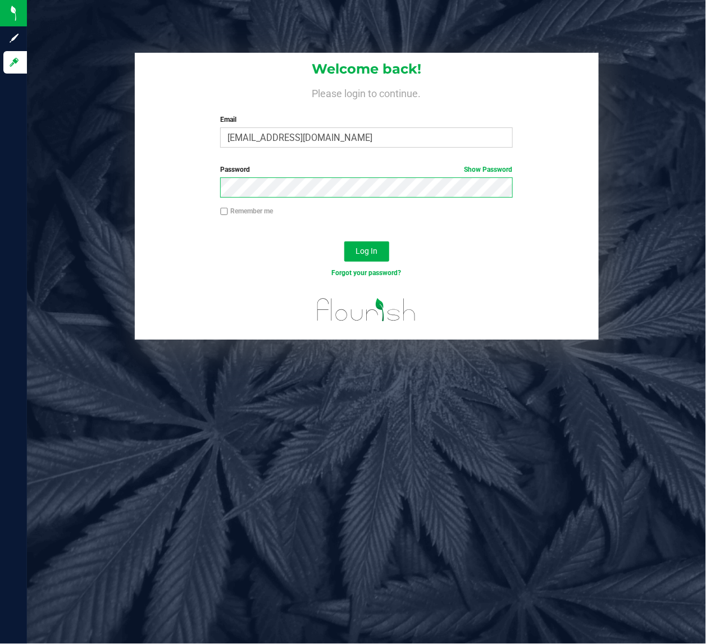
click at [344, 241] on button "Log In" at bounding box center [366, 251] width 45 height 20
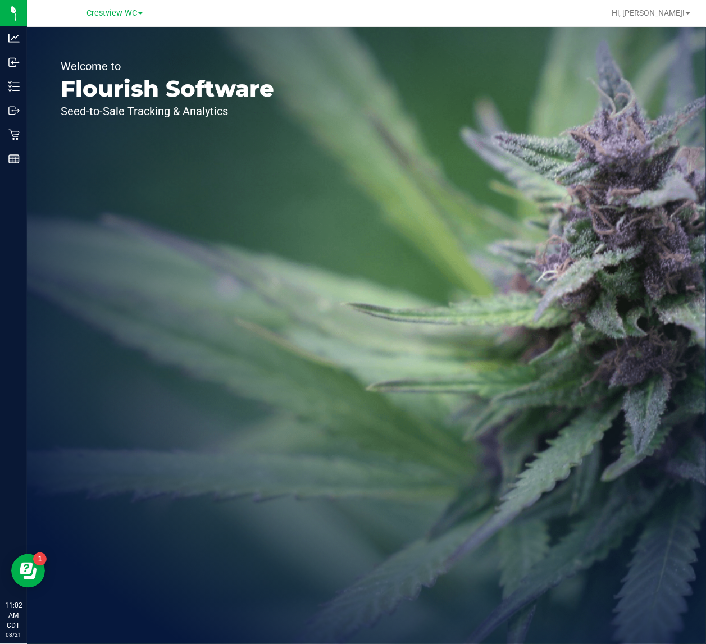
click at [30, 90] on div "Welcome to Flourish Software Seed-to-Sale Tracking & Analytics" at bounding box center [167, 335] width 281 height 617
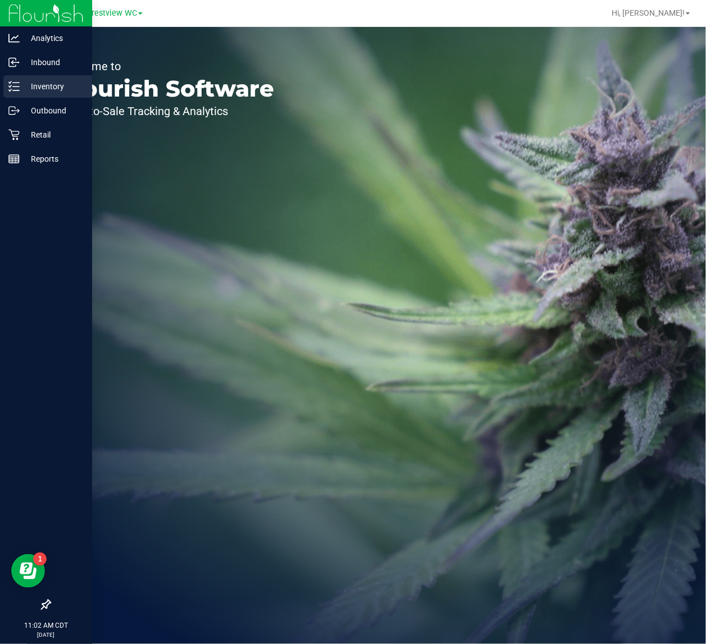
click at [18, 90] on icon at bounding box center [13, 86] width 11 height 11
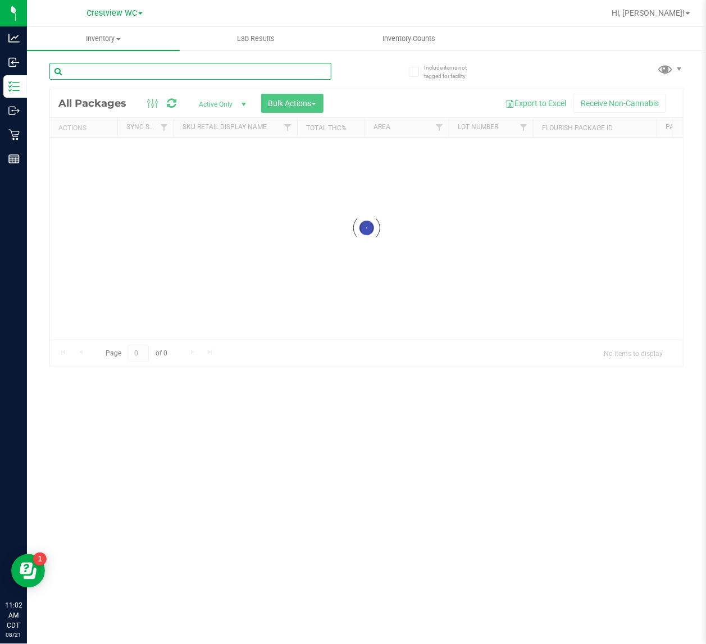
click at [131, 76] on input "text" at bounding box center [190, 71] width 282 height 17
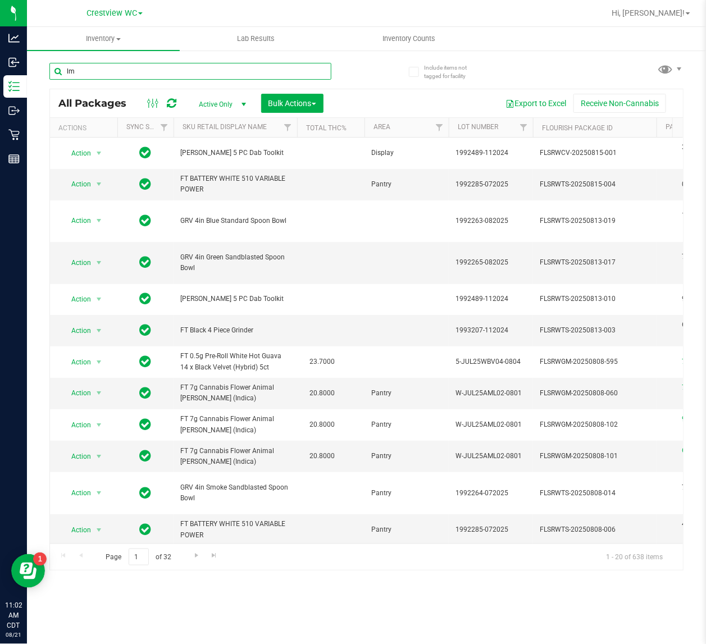
type input "lmz"
